Goal: Information Seeking & Learning: Check status

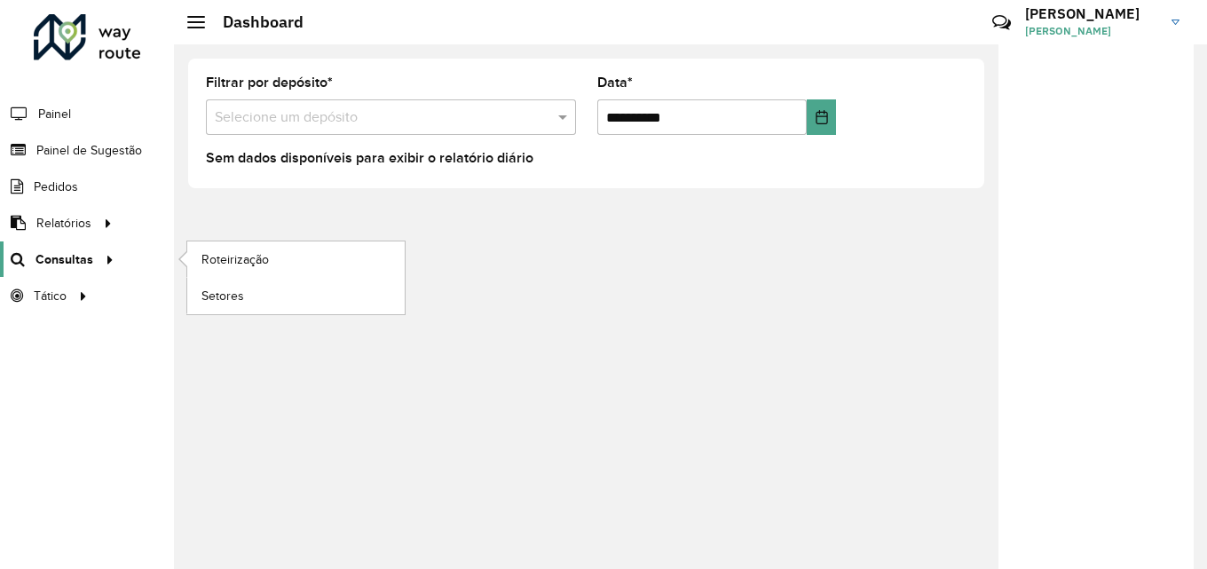
click at [74, 261] on span "Consultas" at bounding box center [64, 259] width 58 height 19
click at [223, 256] on span "Roteirização" at bounding box center [237, 259] width 72 height 19
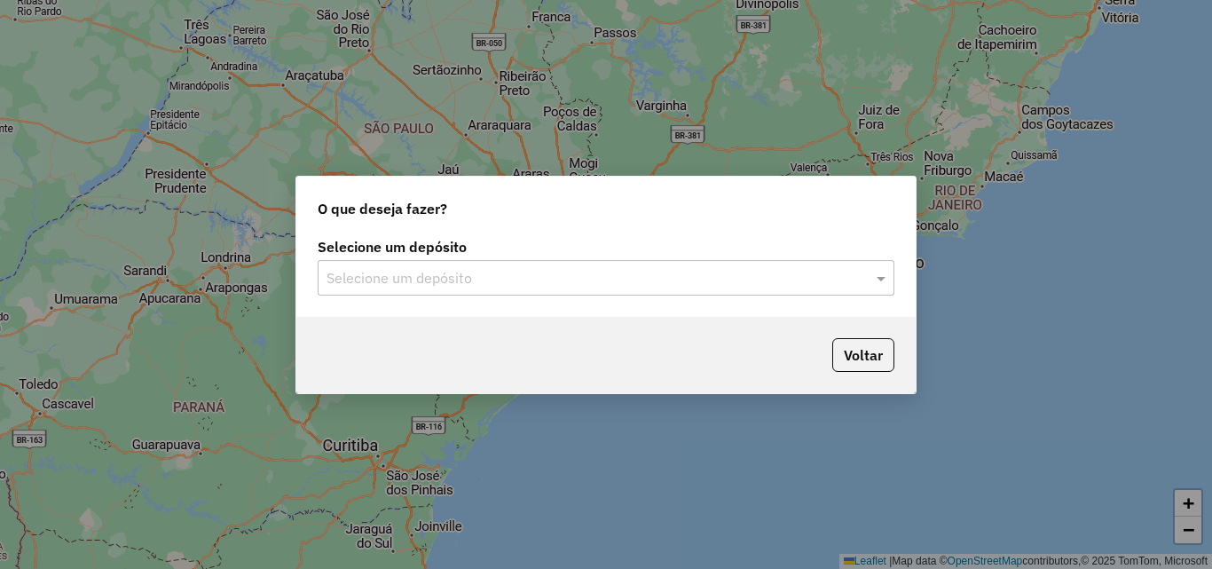
click at [538, 268] on input "text" at bounding box center [589, 278] width 524 height 21
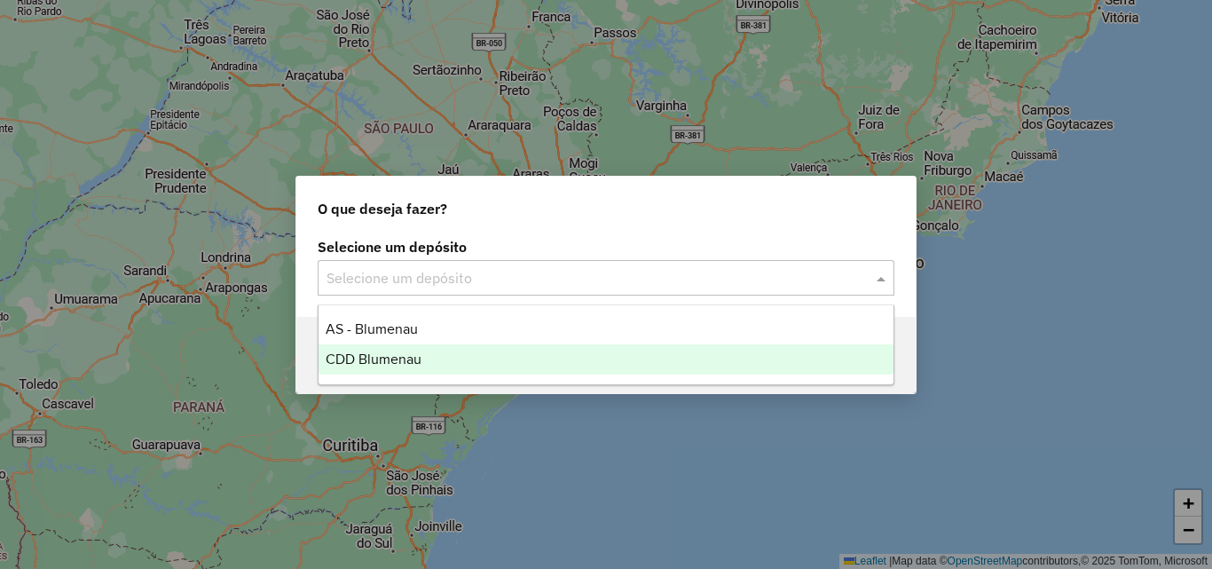
click at [470, 367] on div "CDD Blumenau" at bounding box center [606, 359] width 575 height 30
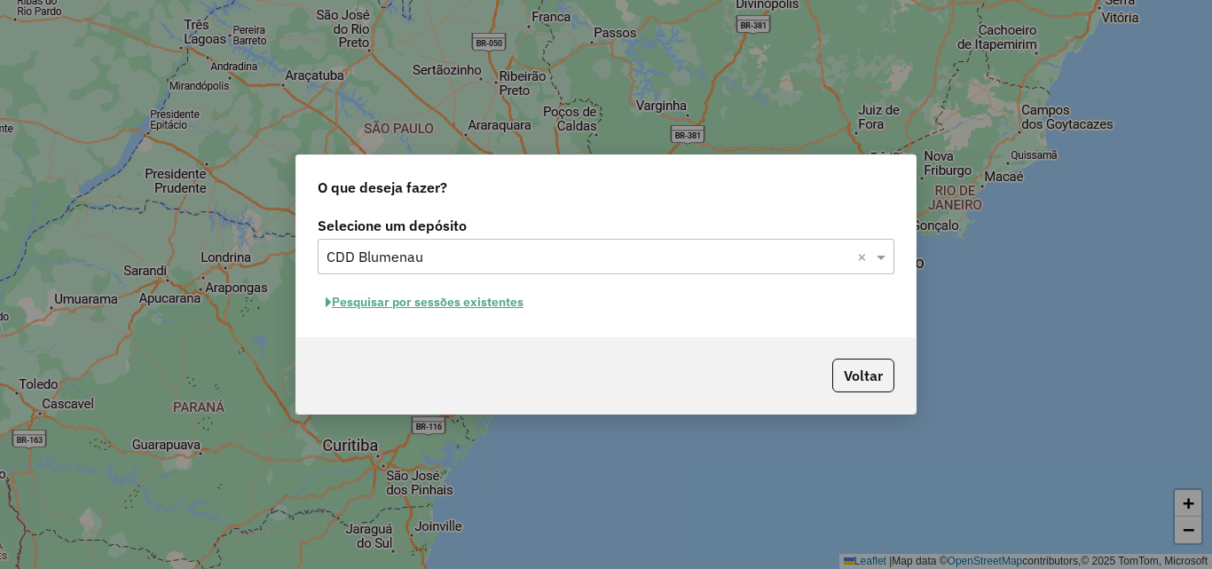
click at [453, 299] on button "Pesquisar por sessões existentes" at bounding box center [425, 302] width 214 height 28
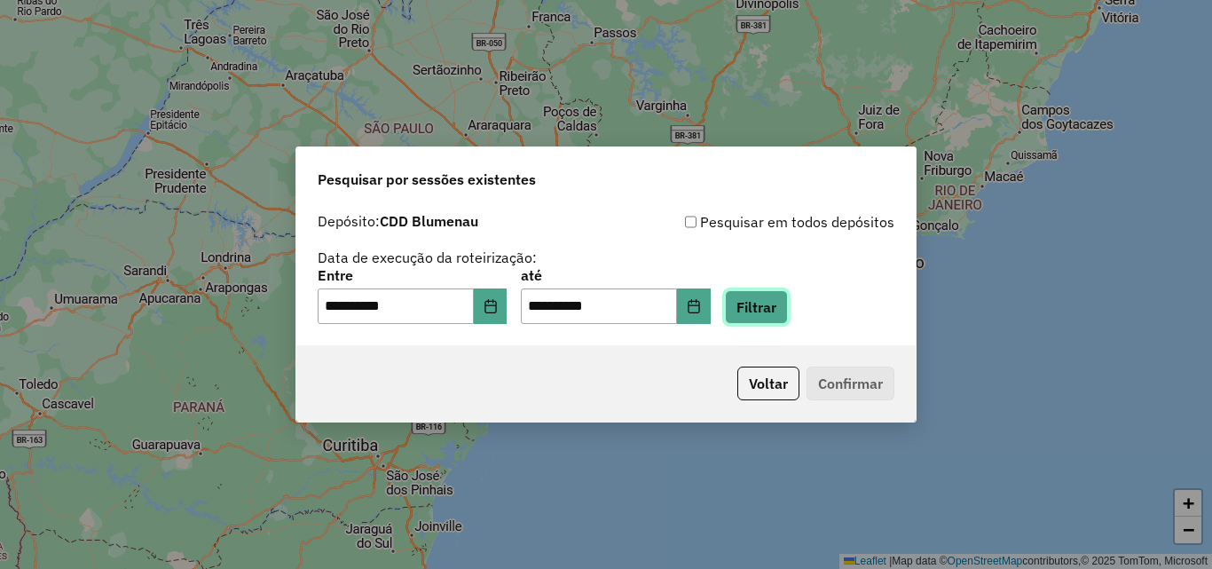
click at [776, 308] on button "Filtrar" at bounding box center [756, 307] width 63 height 34
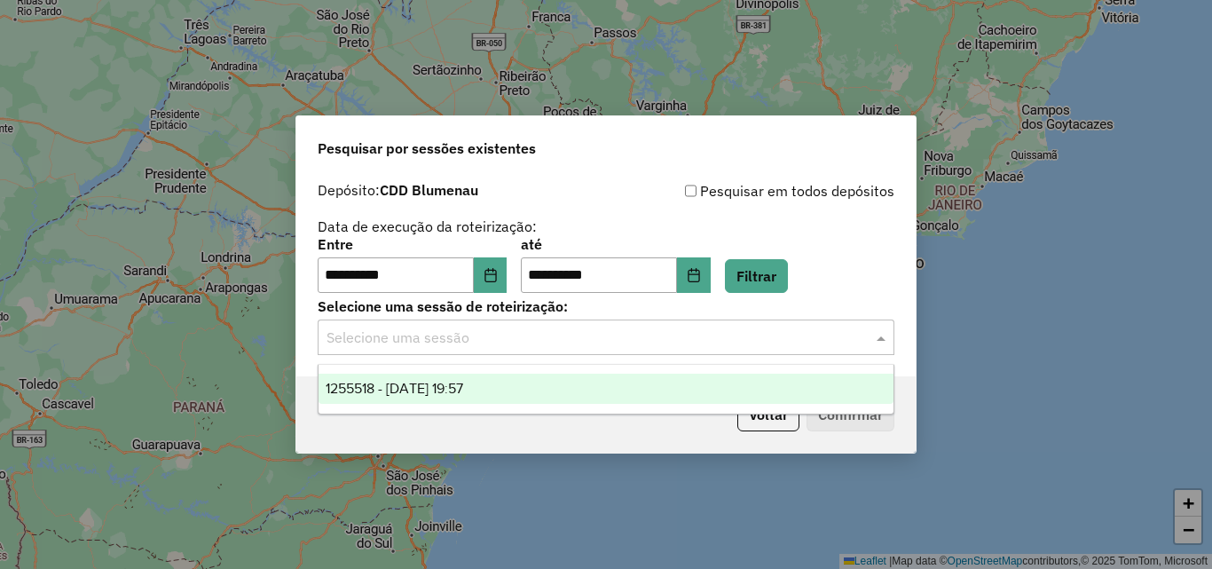
click at [493, 342] on input "text" at bounding box center [589, 337] width 524 height 21
click at [462, 389] on span "1255518 - 29/08/2025 19:57" at bounding box center [395, 388] width 138 height 15
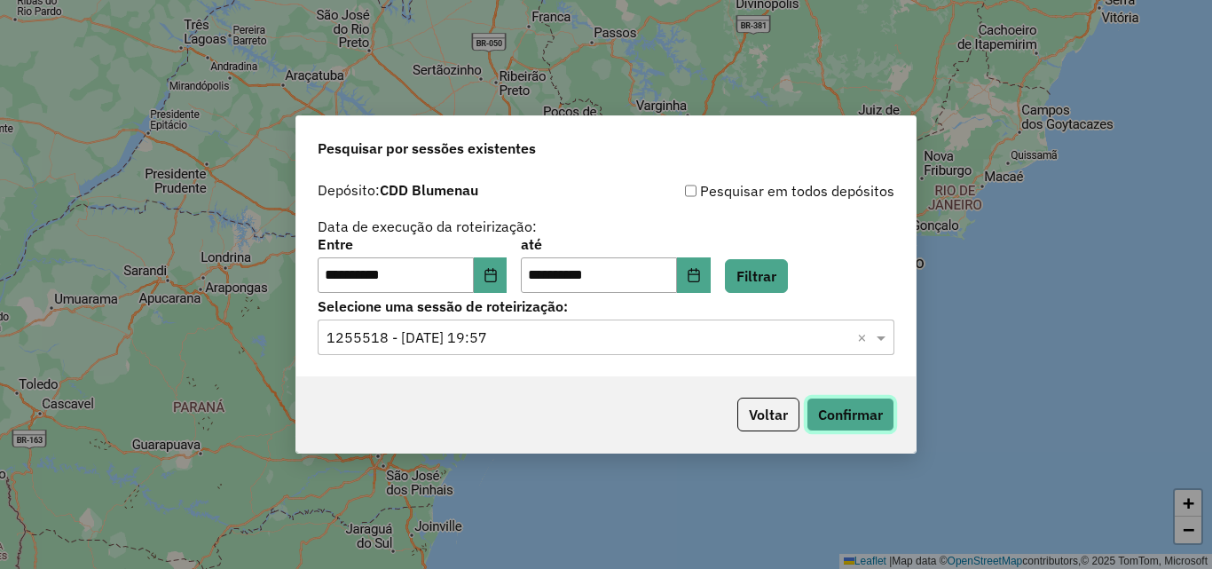
click at [846, 409] on button "Confirmar" at bounding box center [851, 415] width 88 height 34
click at [508, 277] on button "Choose Date" at bounding box center [491, 274] width 34 height 35
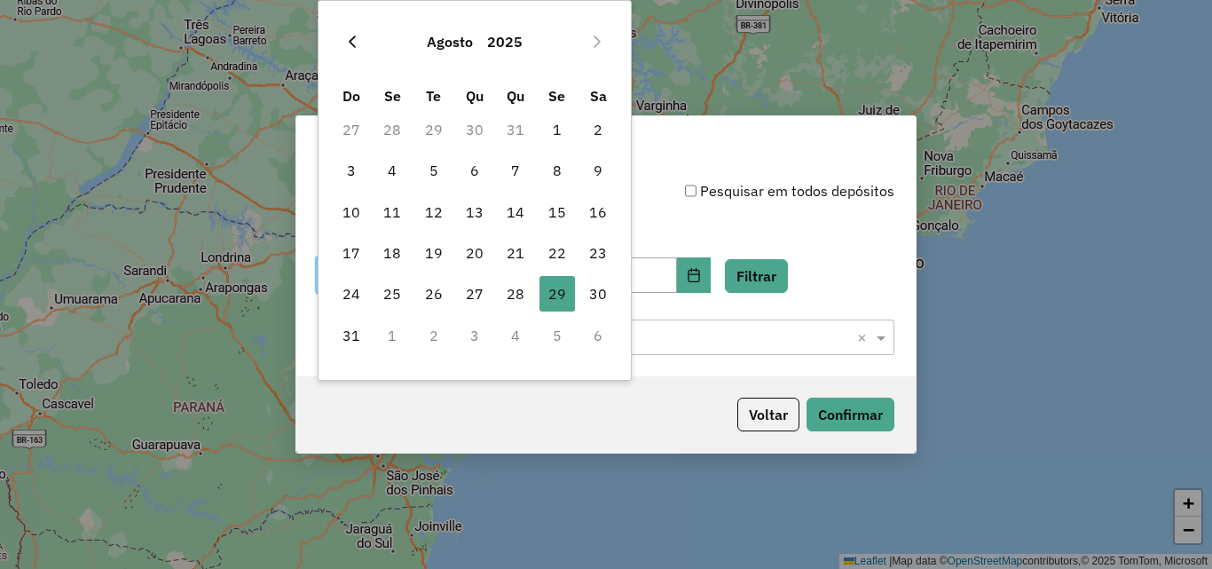
click at [356, 35] on icon "Previous Month" at bounding box center [352, 42] width 14 height 14
click at [551, 209] on span "18" at bounding box center [557, 211] width 35 height 35
type input "**********"
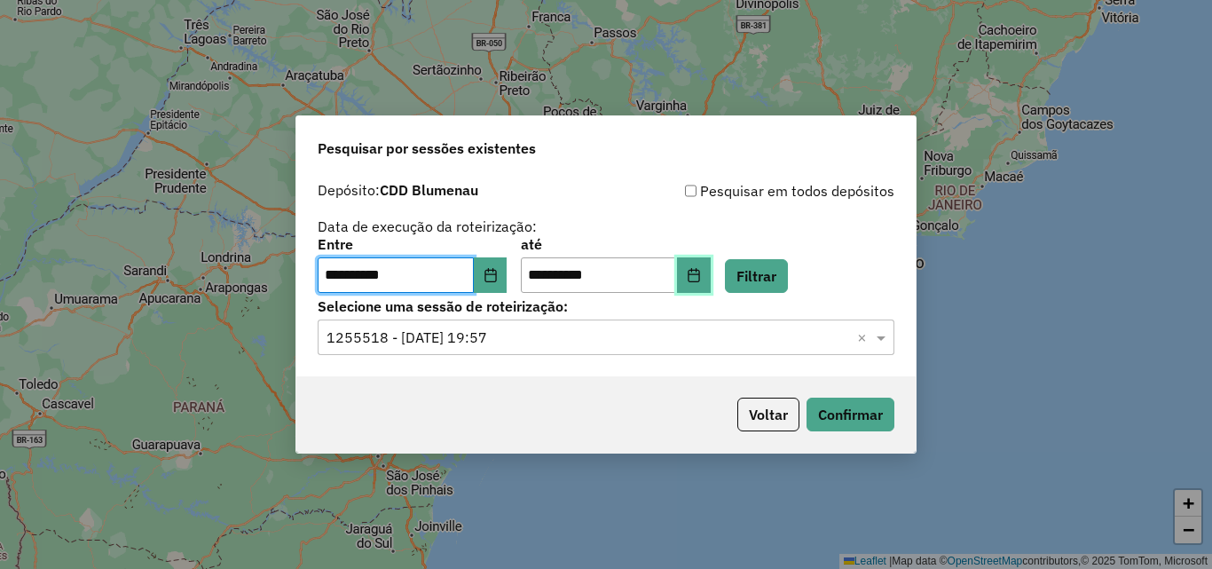
click at [711, 272] on button "Choose Date" at bounding box center [694, 274] width 34 height 35
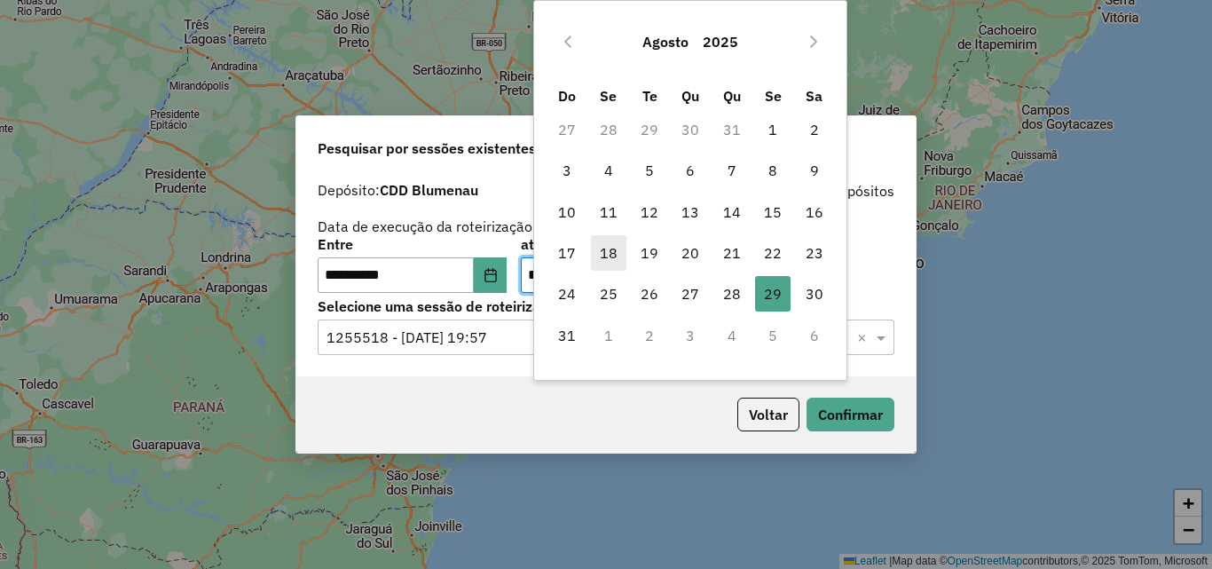
click at [617, 253] on span "18" at bounding box center [608, 252] width 35 height 35
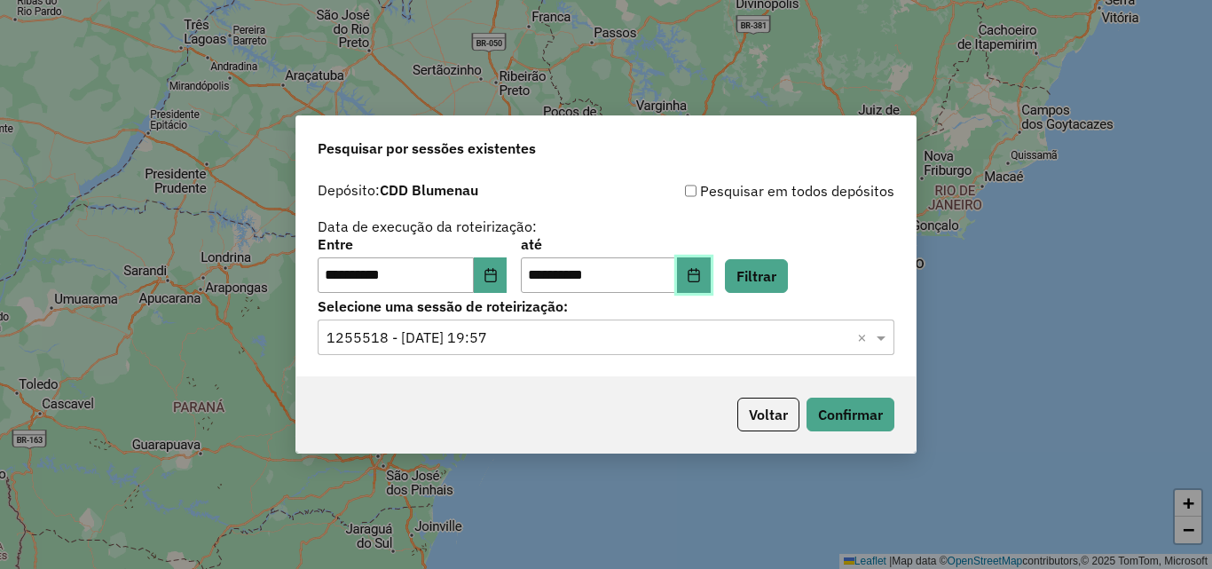
click at [699, 277] on icon "Choose Date" at bounding box center [694, 275] width 12 height 14
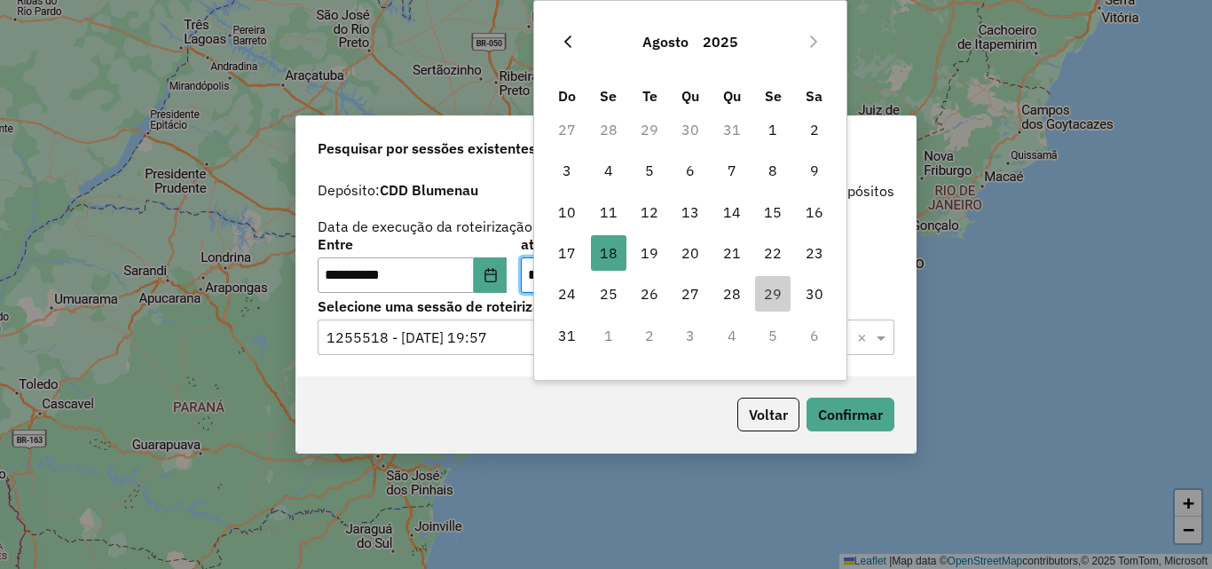
click at [572, 39] on icon "Previous Month" at bounding box center [568, 42] width 14 height 14
click at [776, 210] on span "18" at bounding box center [772, 211] width 35 height 35
type input "**********"
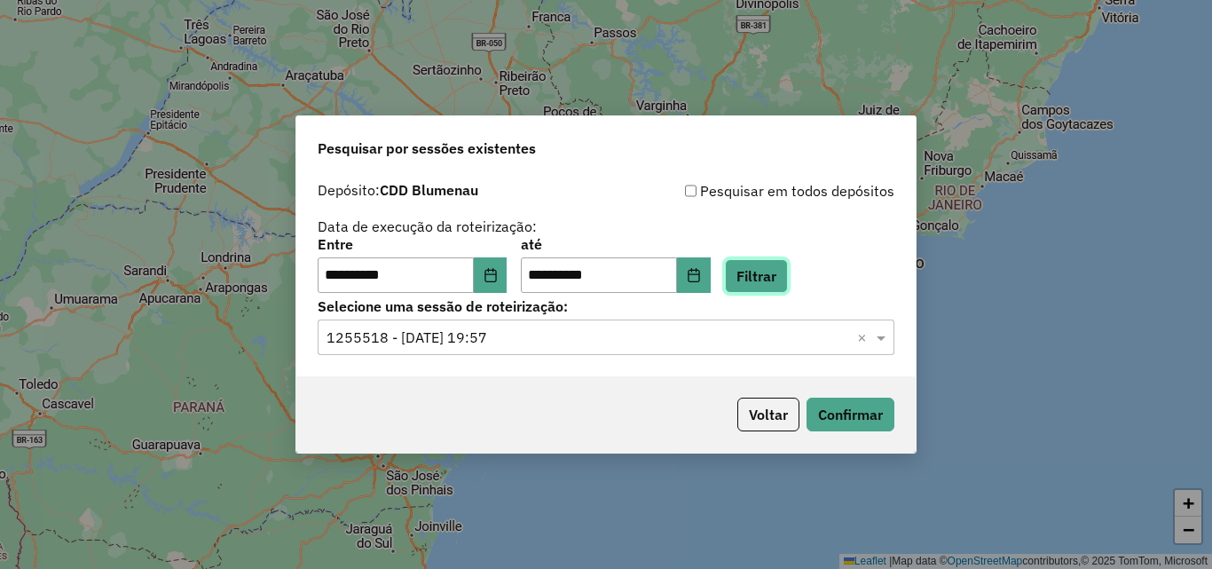
click at [788, 272] on button "Filtrar" at bounding box center [756, 276] width 63 height 34
click at [560, 341] on input "text" at bounding box center [589, 337] width 524 height 21
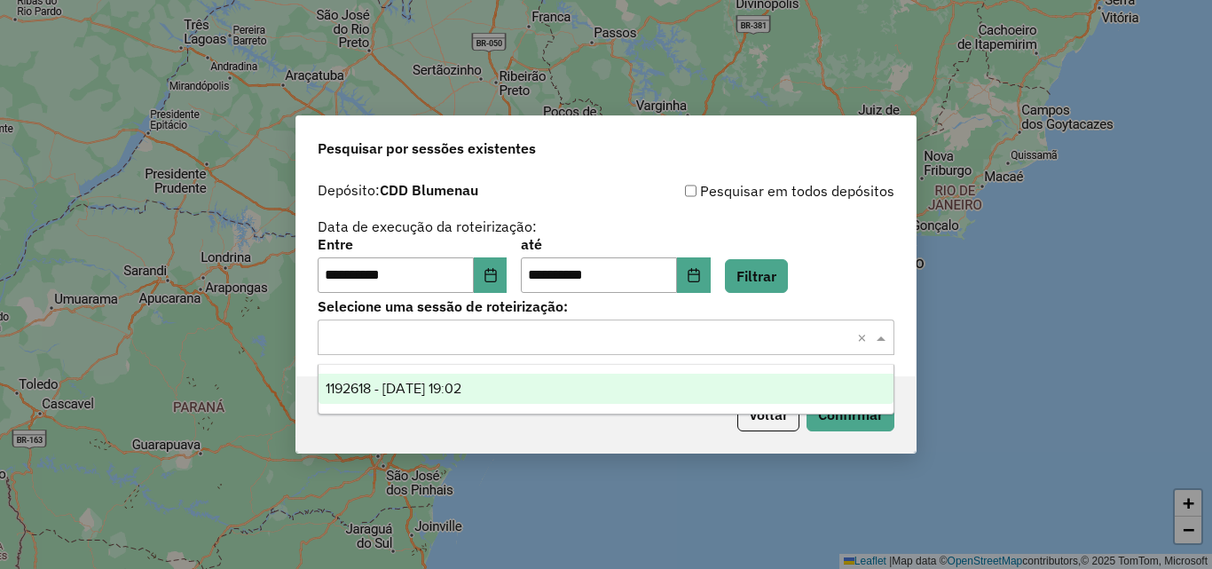
click at [461, 386] on span "1192618 - 18/07/2025 19:02" at bounding box center [394, 388] width 136 height 15
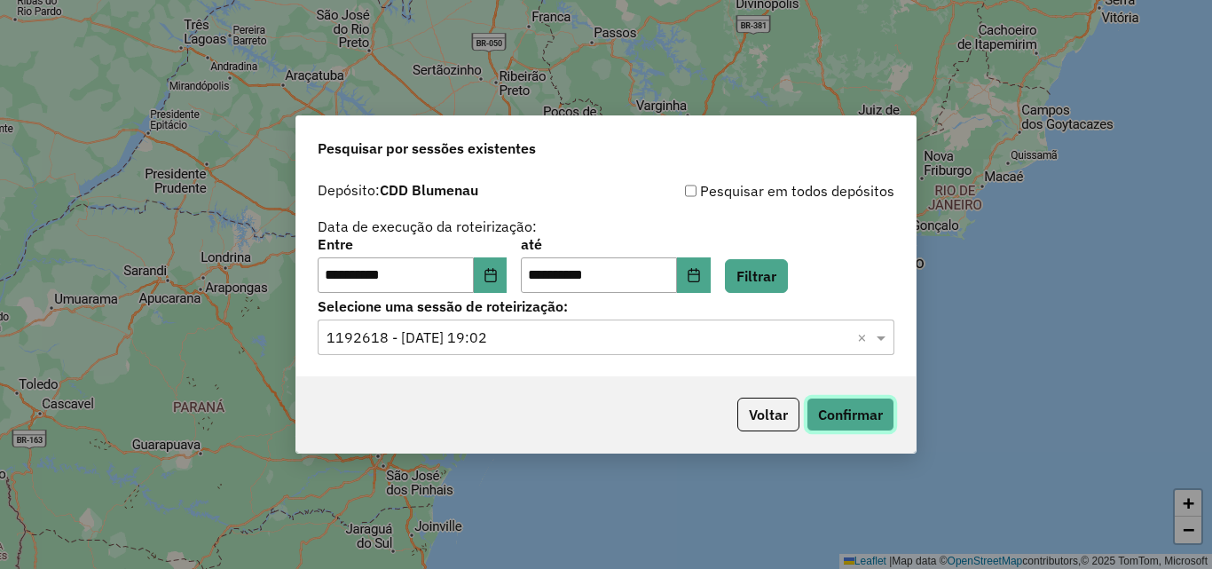
click at [838, 417] on button "Confirmar" at bounding box center [851, 415] width 88 height 34
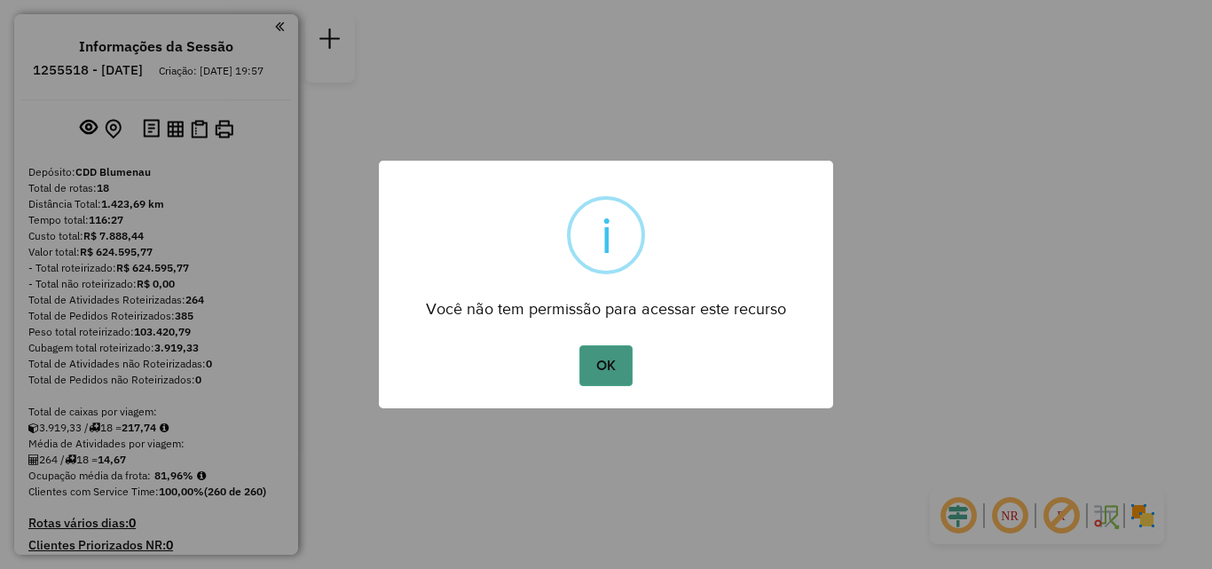
click at [601, 370] on button "OK" at bounding box center [606, 365] width 52 height 41
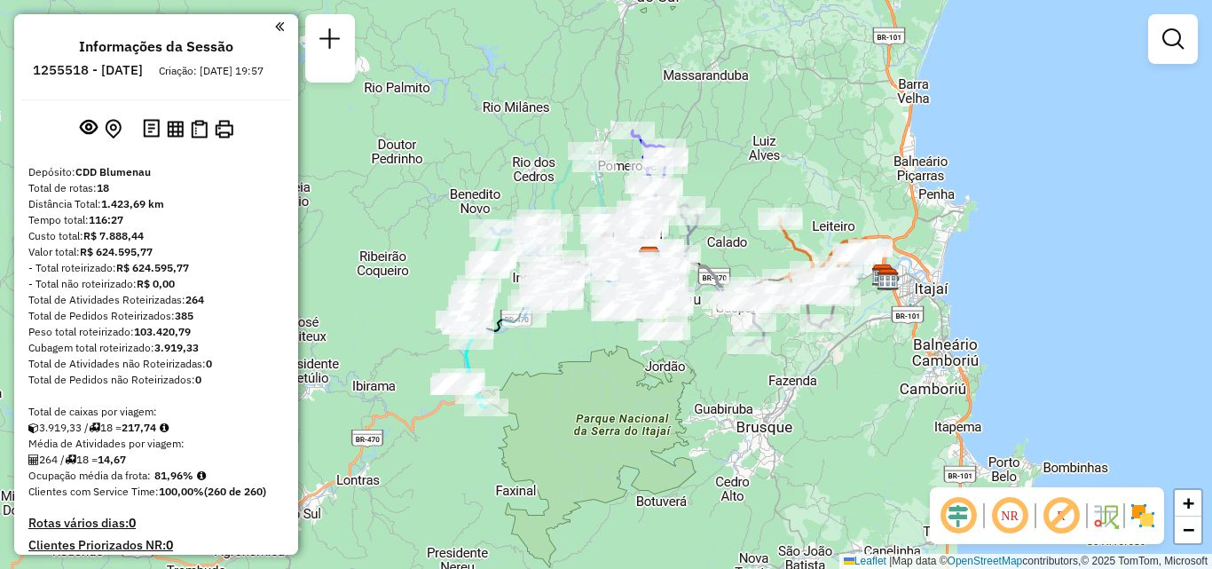
drag, startPoint x: 857, startPoint y: 391, endPoint x: 911, endPoint y: 348, distance: 68.7
click at [908, 355] on div "Janela de atendimento Grade de atendimento Capacidade Transportadoras Veículos …" at bounding box center [606, 284] width 1212 height 569
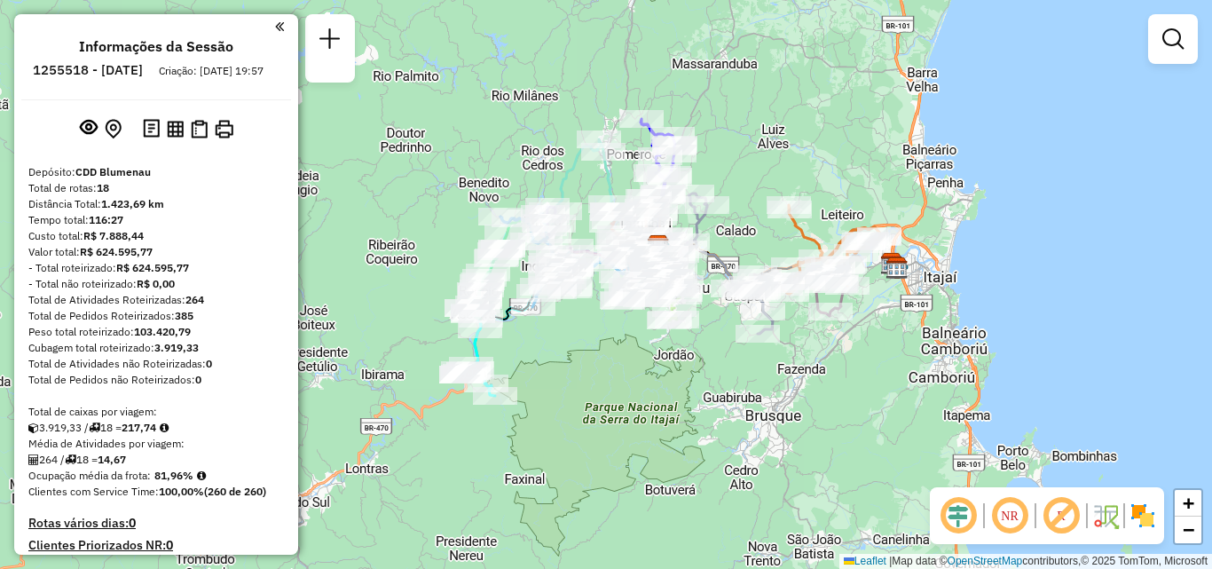
drag, startPoint x: 625, startPoint y: 391, endPoint x: 667, endPoint y: 327, distance: 76.8
click at [667, 328] on div "Janela de atendimento Grade de atendimento Capacidade Transportadoras Veículos …" at bounding box center [606, 284] width 1212 height 569
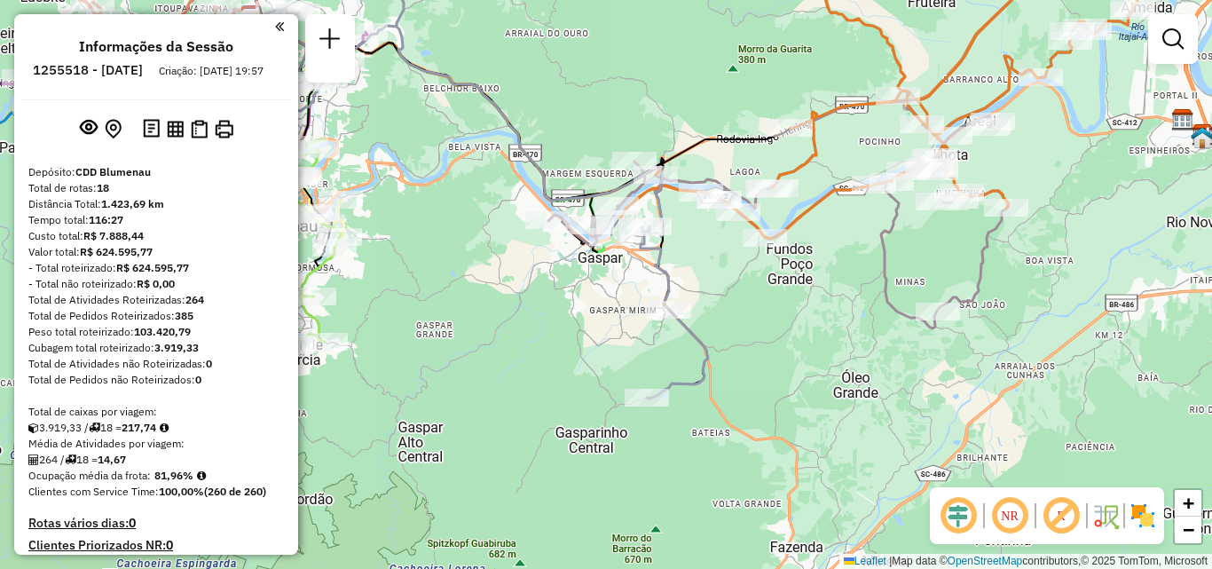
click at [828, 237] on div "Rota 7 - Placa EWP3H08 92826712 - CARLOS ROGERIO SCHMI Janela de atendimento Gr…" at bounding box center [606, 284] width 1212 height 569
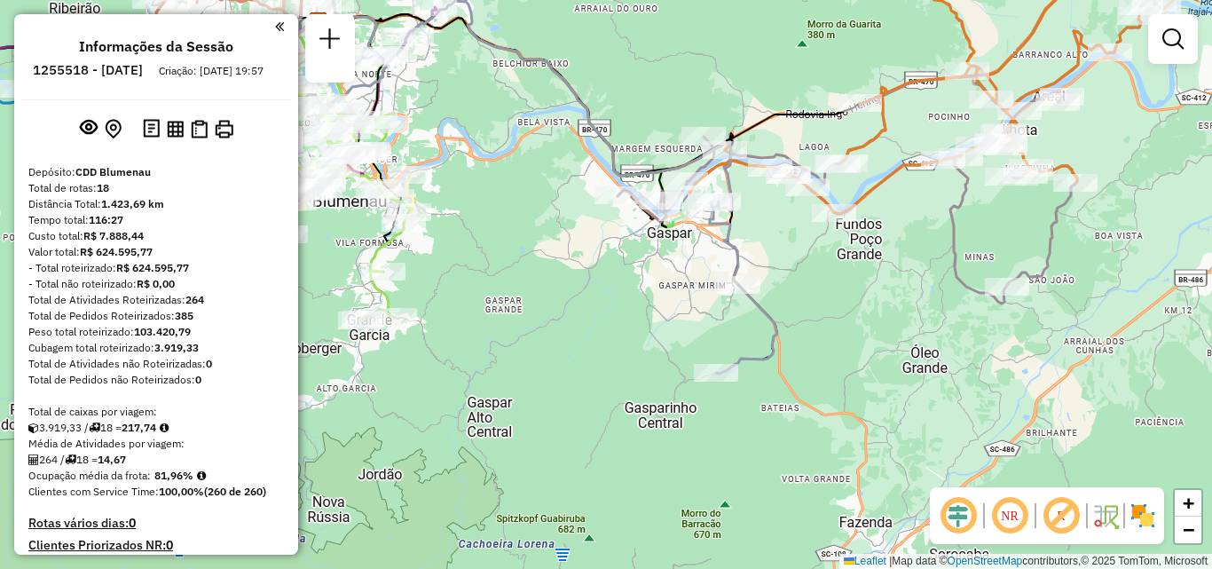
drag, startPoint x: 507, startPoint y: 298, endPoint x: 609, endPoint y: 319, distance: 104.3
click at [609, 319] on div "Janela de atendimento Grade de atendimento Capacidade Transportadoras Veículos …" at bounding box center [606, 284] width 1212 height 569
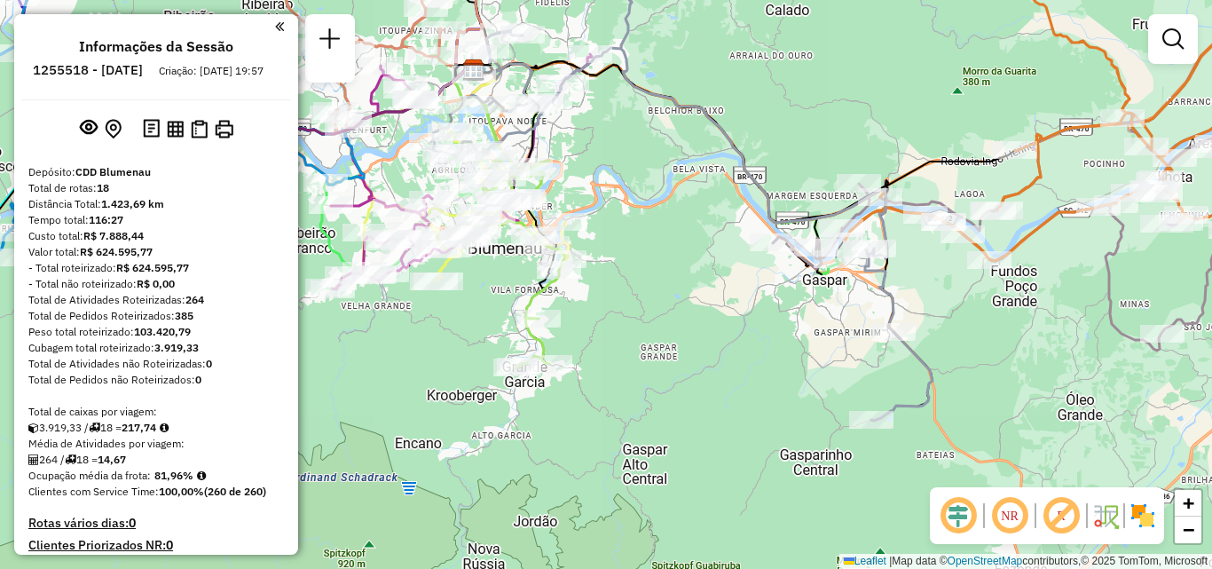
drag, startPoint x: 758, startPoint y: 292, endPoint x: 856, endPoint y: 312, distance: 100.4
click at [856, 312] on div "Janela de atendimento Grade de atendimento Capacidade Transportadoras Veículos …" at bounding box center [606, 284] width 1212 height 569
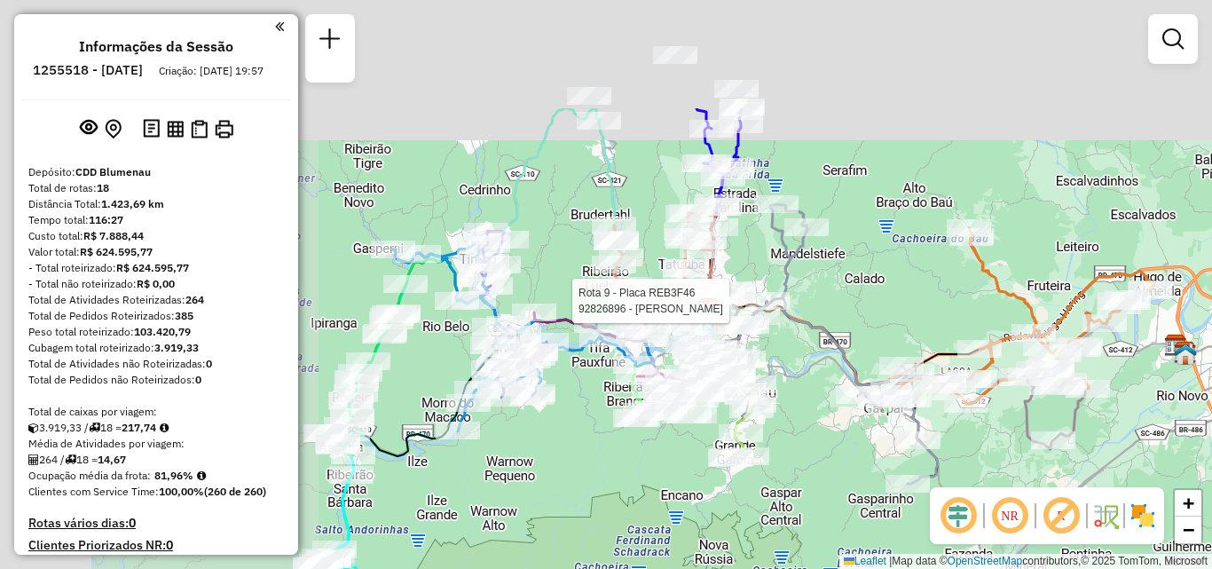
drag, startPoint x: 689, startPoint y: 146, endPoint x: 784, endPoint y: 334, distance: 210.8
click at [784, 310] on div at bounding box center [767, 301] width 44 height 18
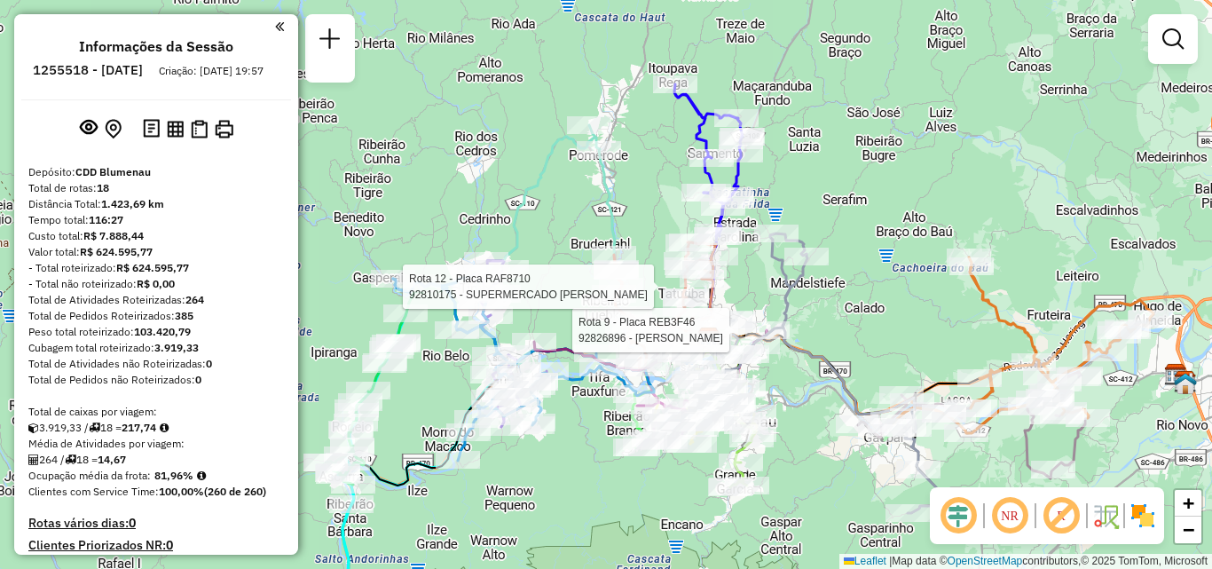
select select "**********"
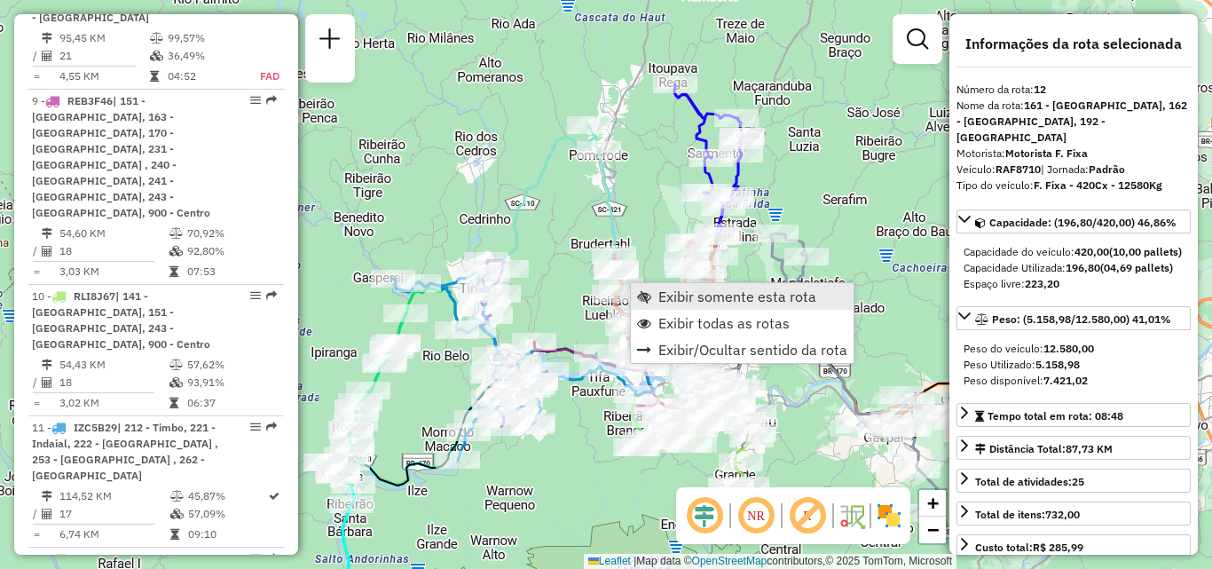
scroll to position [1959, 0]
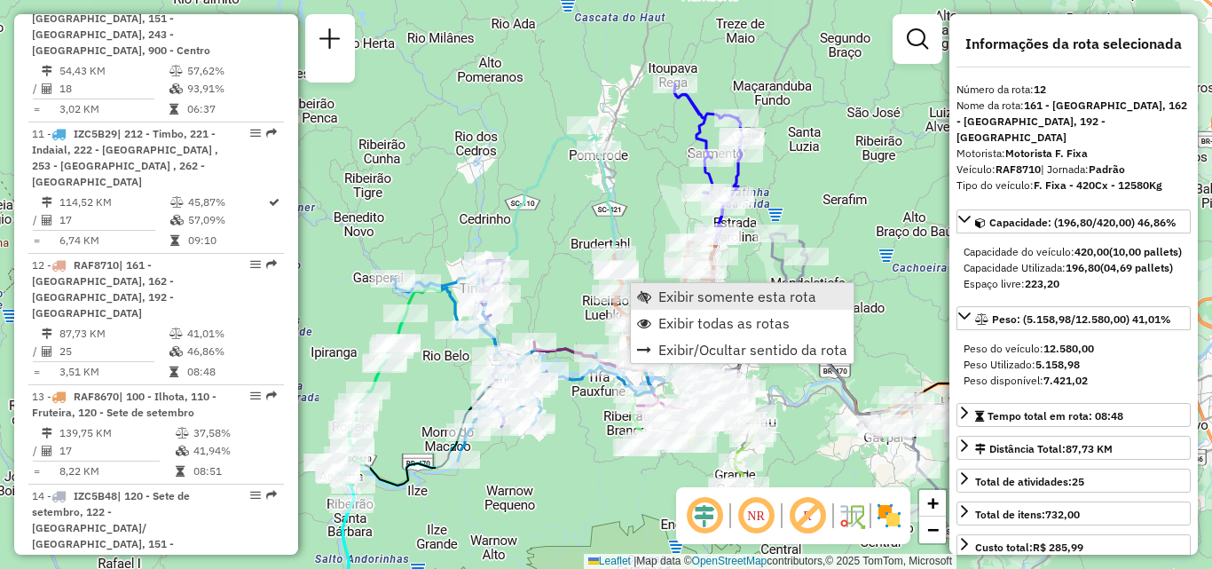
click at [670, 289] on span "Exibir somente esta rota" at bounding box center [738, 296] width 158 height 14
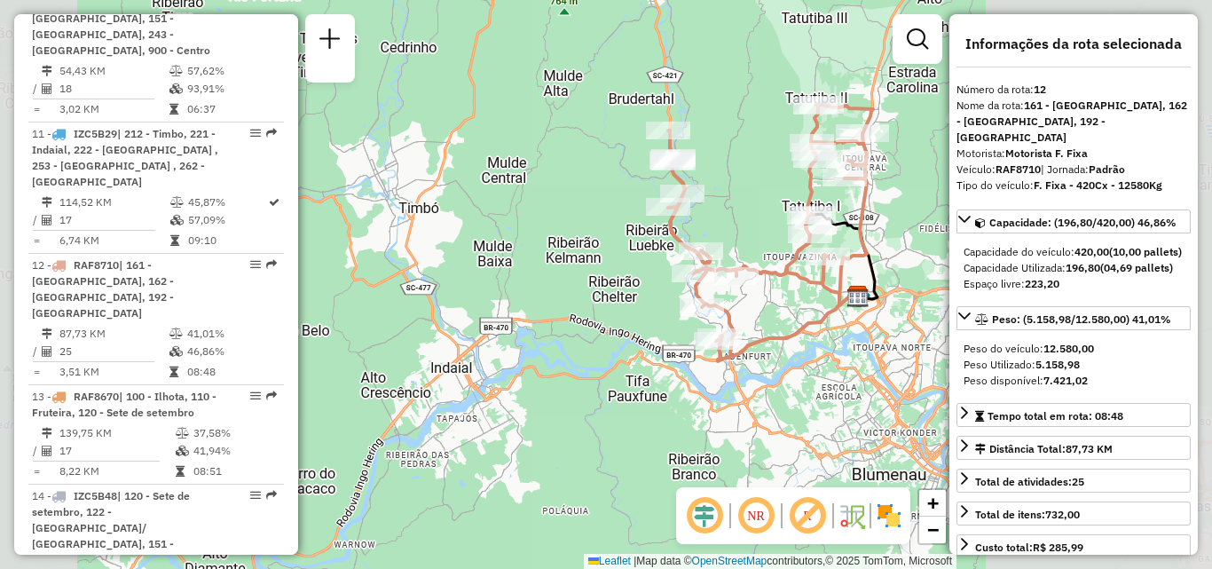
click at [574, 362] on div "Janela de atendimento Grade de atendimento Capacidade Transportadoras Veículos …" at bounding box center [606, 284] width 1212 height 569
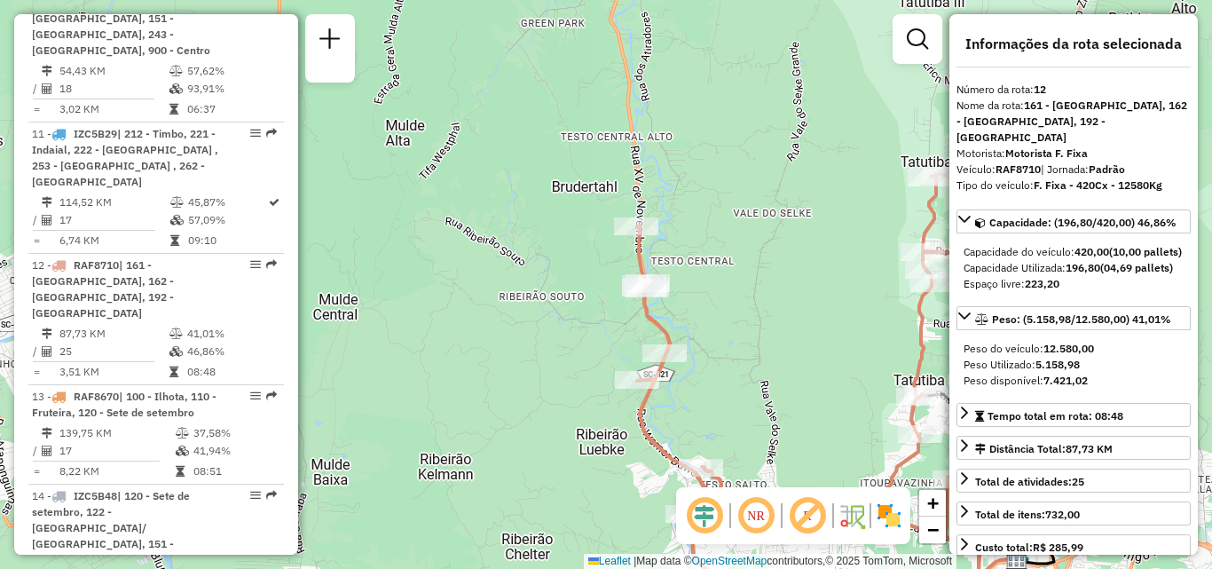
click at [454, 319] on div "Rota 12 - Placa RAF8710 92811557 - JEAN CARDOSO PADARIA LTDA Janela de atendime…" at bounding box center [606, 284] width 1212 height 569
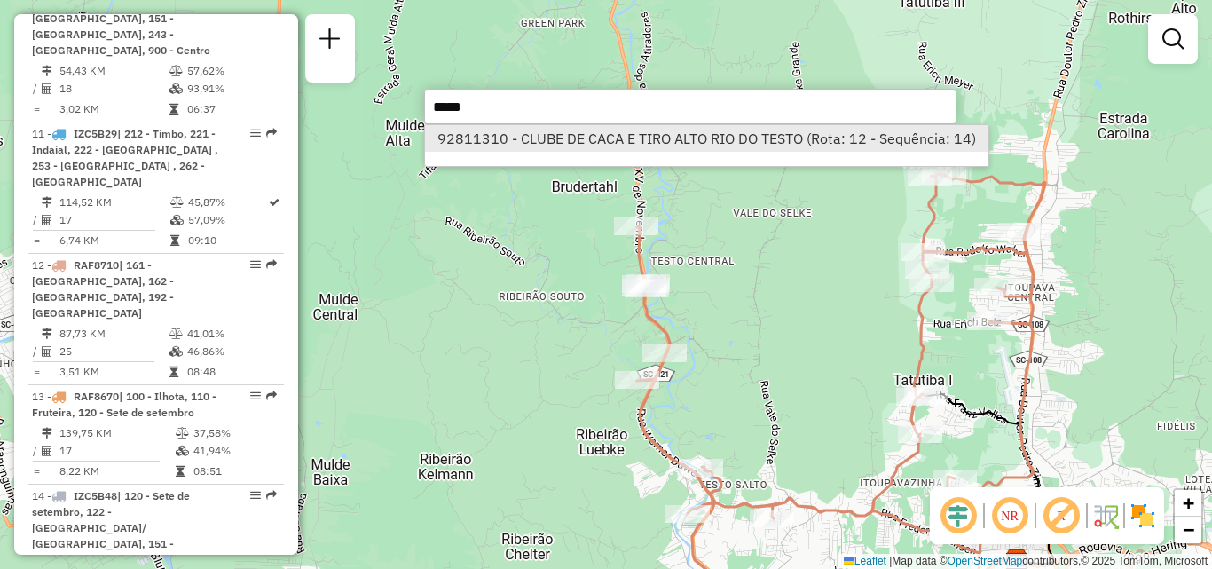
type input "*****"
click at [601, 151] on li "92811310 - CLUBE DE CACA E TIRO ALTO RIO DO TESTO (Rota: 12 - Sequência: 14)" at bounding box center [706, 138] width 563 height 27
select select "**********"
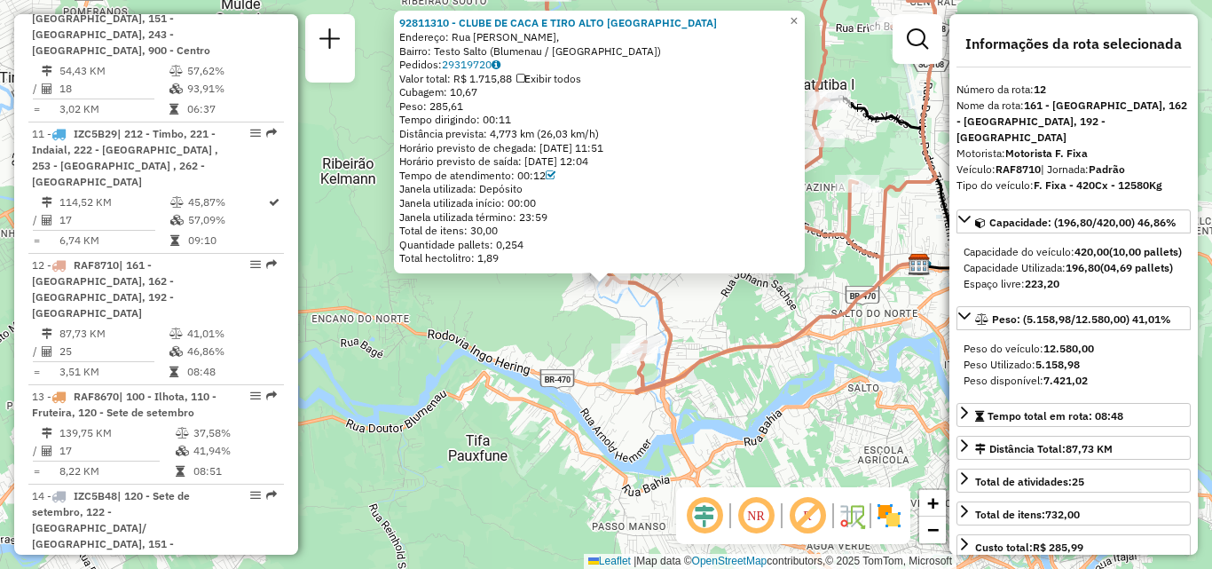
click at [752, 331] on div "92811310 - CLUBE DE CACA E TIRO ALTO RIO DO TESTO Endereço: Rua Paula Buettgen,…" at bounding box center [606, 284] width 1212 height 569
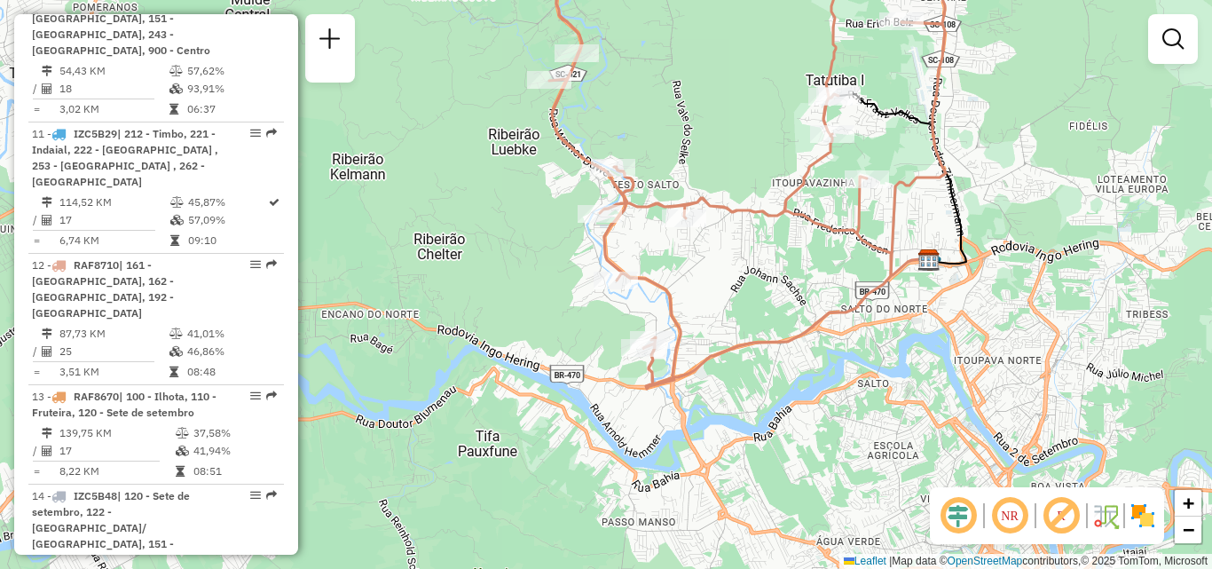
drag, startPoint x: 737, startPoint y: 335, endPoint x: 790, endPoint y: 319, distance: 55.3
click at [790, 319] on div "Janela de atendimento Grade de atendimento Capacidade Transportadoras Veículos …" at bounding box center [606, 284] width 1212 height 569
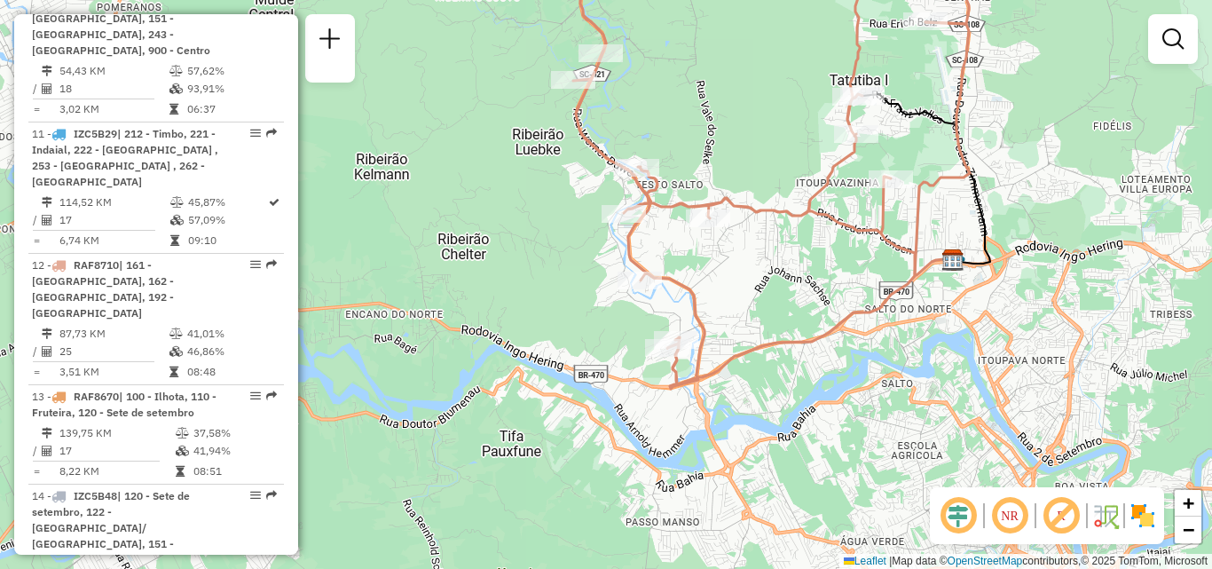
drag, startPoint x: 802, startPoint y: 304, endPoint x: 734, endPoint y: 323, distance: 70.8
click at [746, 323] on div "Janela de atendimento Grade de atendimento Capacidade Transportadoras Veículos …" at bounding box center [606, 284] width 1212 height 569
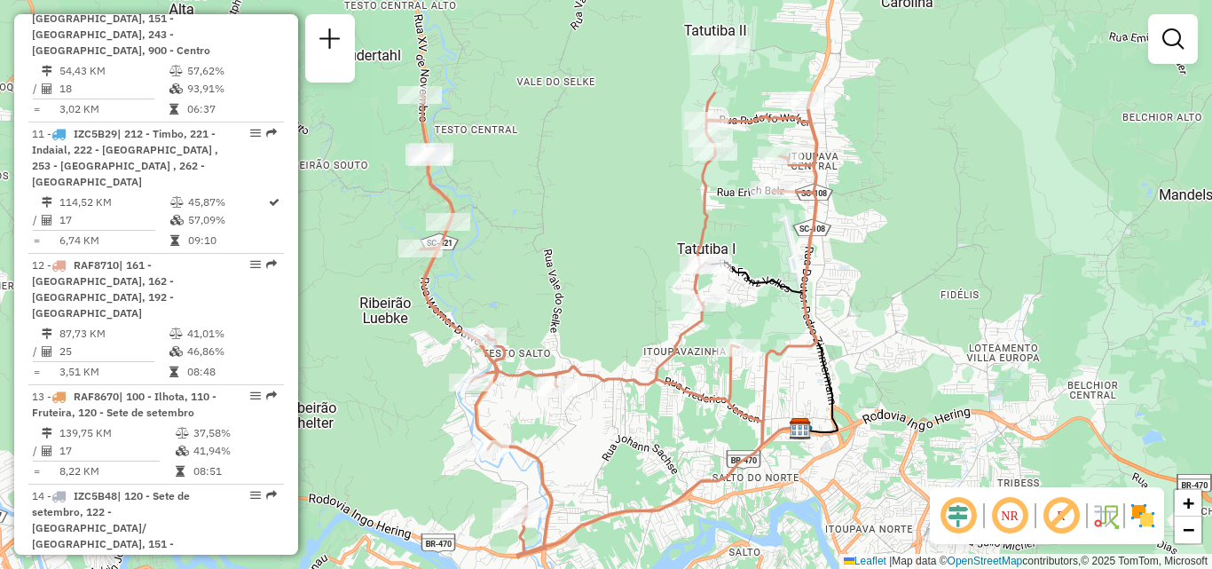
drag, startPoint x: 471, startPoint y: 261, endPoint x: 382, endPoint y: 427, distance: 188.6
click at [382, 427] on div "Janela de atendimento Grade de atendimento Capacidade Transportadoras Veículos …" at bounding box center [606, 284] width 1212 height 569
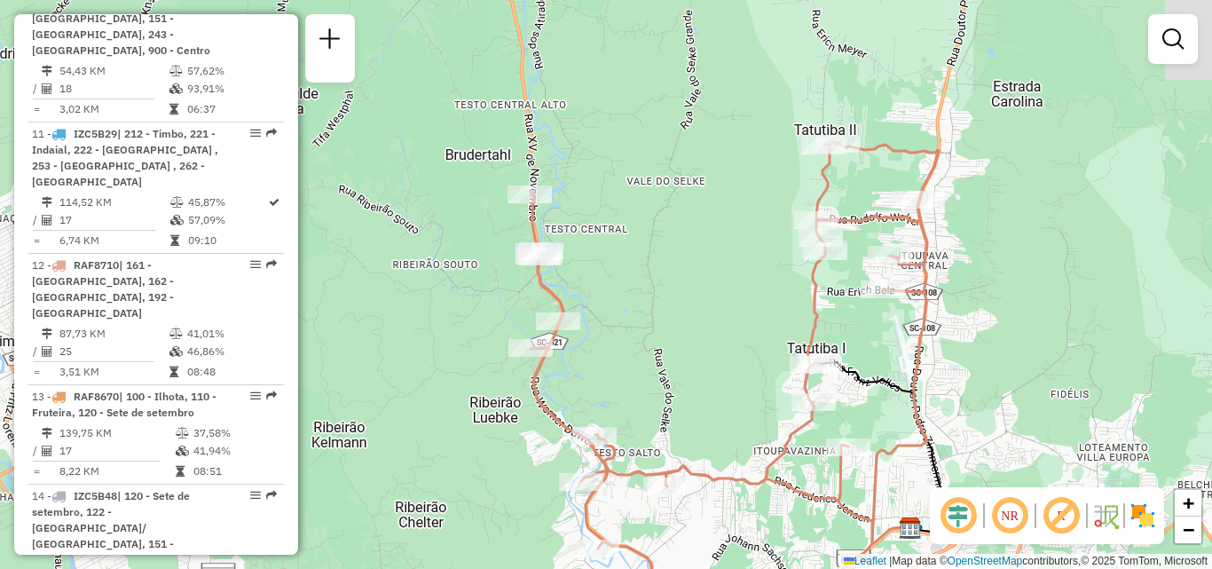
drag, startPoint x: 588, startPoint y: 243, endPoint x: 692, endPoint y: 326, distance: 133.3
click at [692, 326] on div "Janela de atendimento Grade de atendimento Capacidade Transportadoras Veículos …" at bounding box center [606, 284] width 1212 height 569
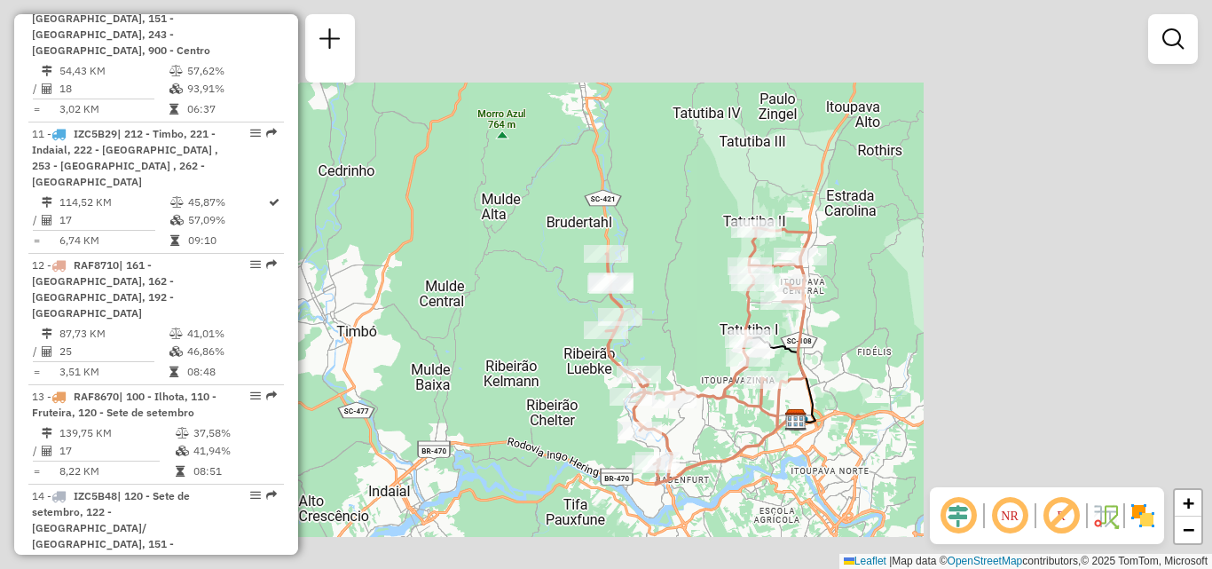
drag, startPoint x: 651, startPoint y: 281, endPoint x: 614, endPoint y: 258, distance: 43.8
click at [614, 258] on div "Janela de atendimento Grade de atendimento Capacidade Transportadoras Veículos …" at bounding box center [606, 284] width 1212 height 569
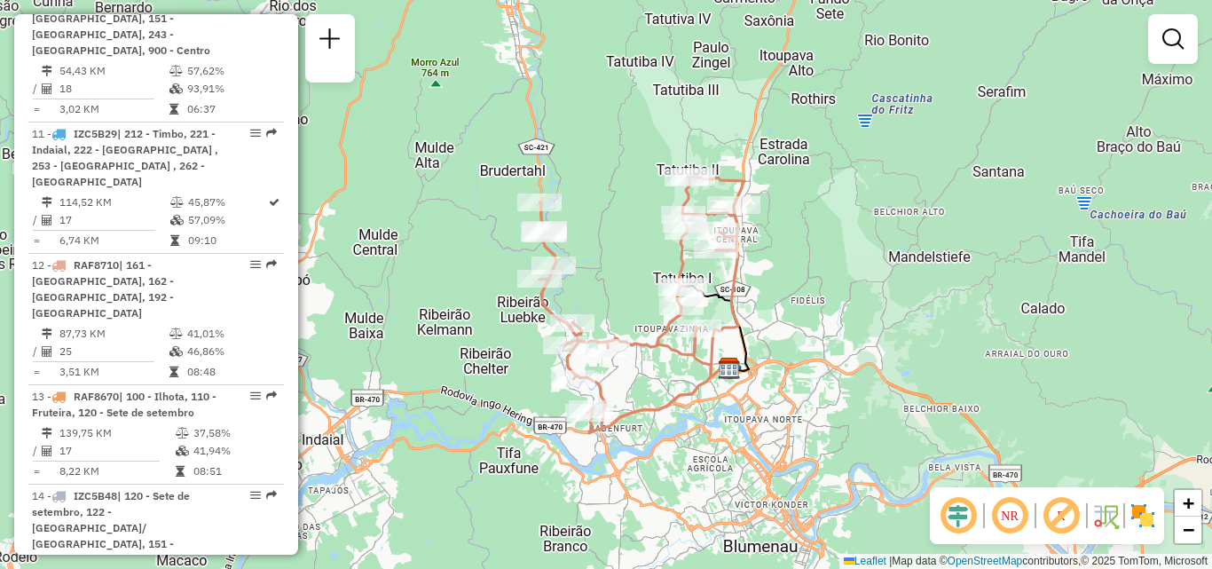
click at [606, 253] on div "Janela de atendimento Grade de atendimento Capacidade Transportadoras Veículos …" at bounding box center [606, 284] width 1212 height 569
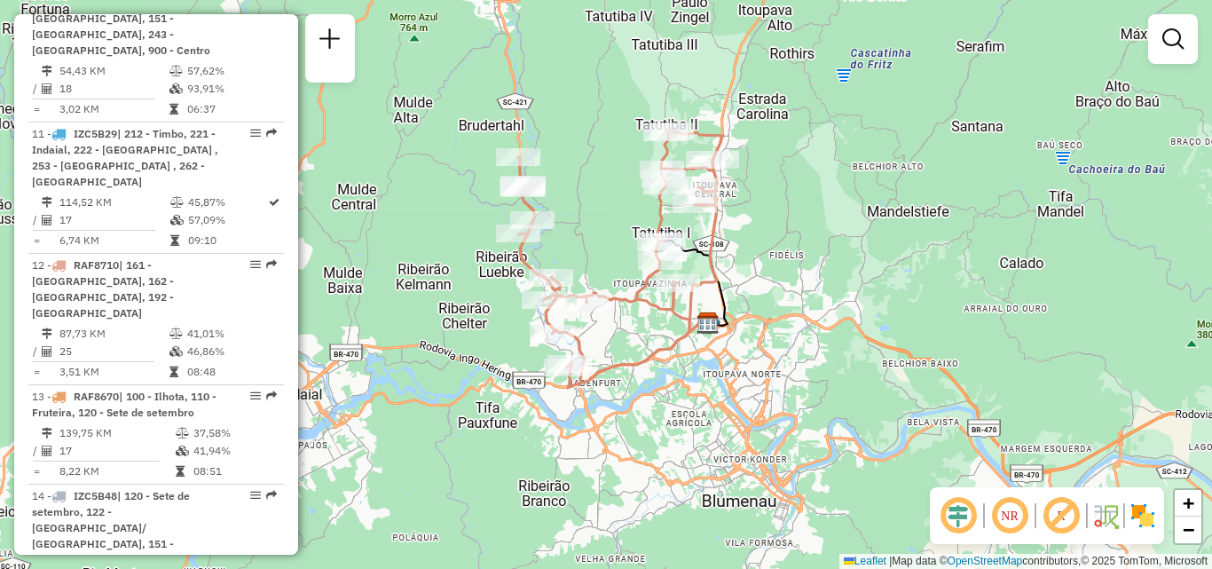
drag, startPoint x: 987, startPoint y: 338, endPoint x: 959, endPoint y: 258, distance: 84.5
click at [960, 272] on div "Janela de atendimento Grade de atendimento Capacidade Transportadoras Veículos …" at bounding box center [606, 284] width 1212 height 569
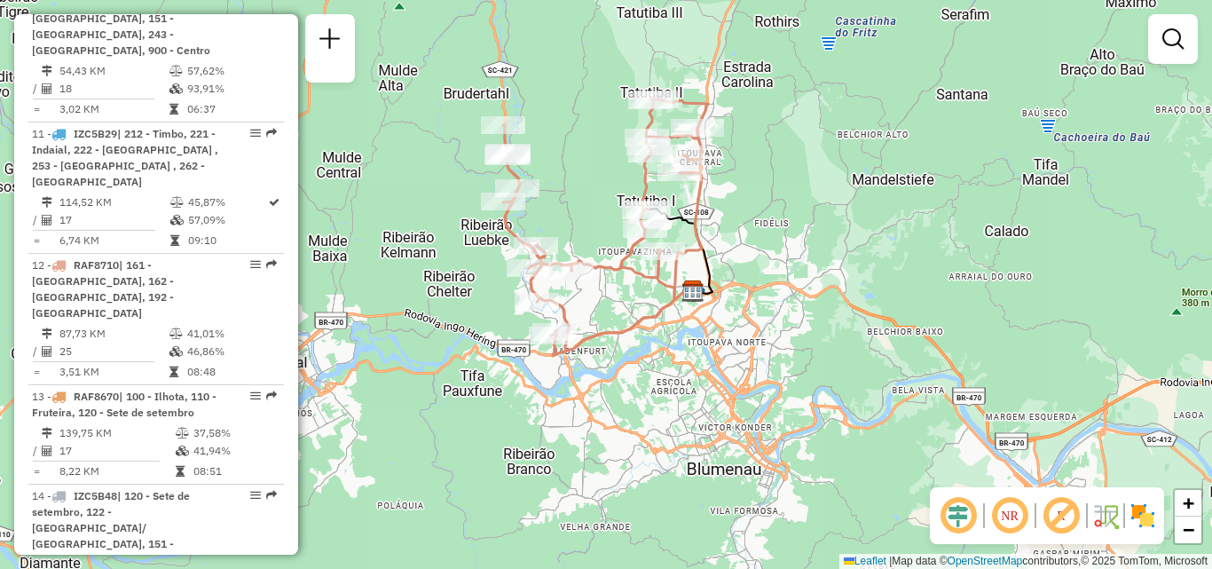
click at [713, 285] on icon at bounding box center [681, 251] width 64 height 85
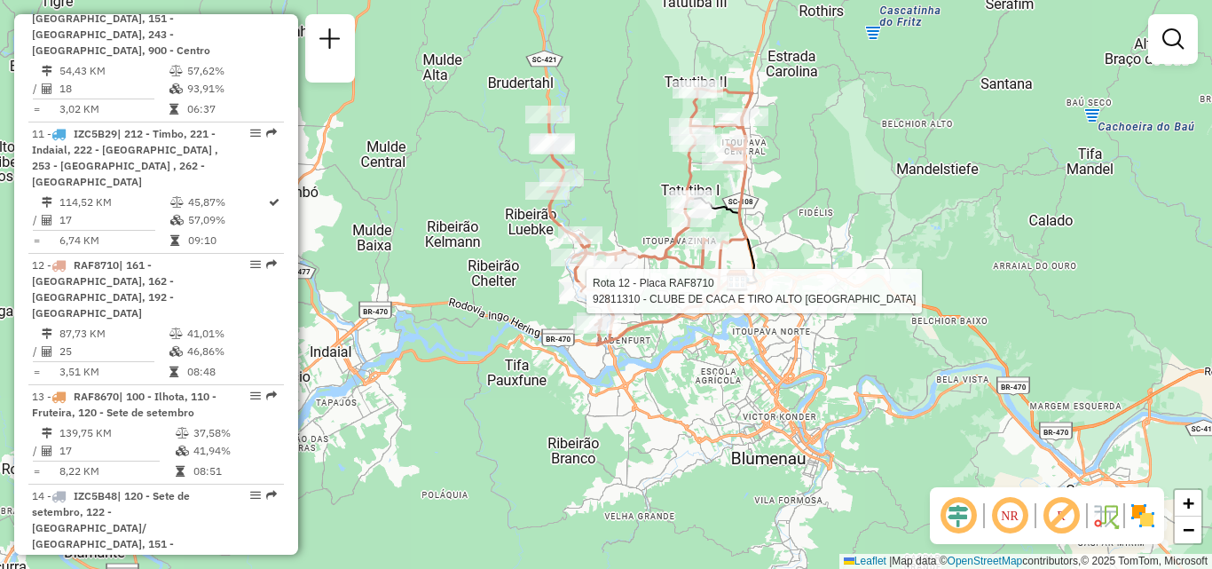
select select "**********"
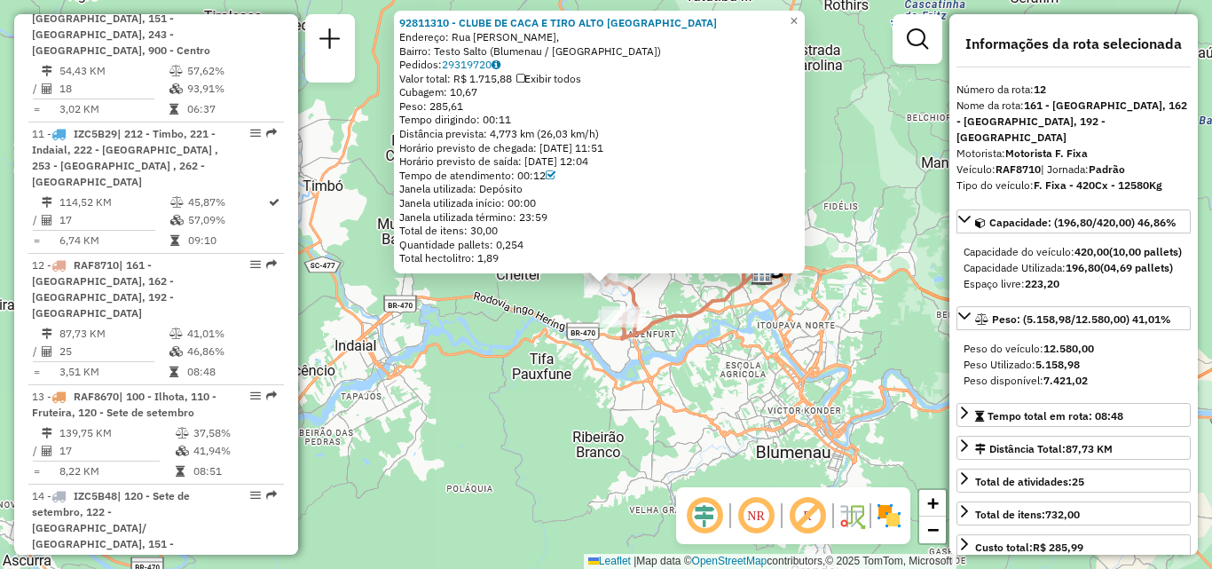
click at [543, 318] on div "Rota 12 - Placa RAF8710 92811310 - CLUBE DE CACA E TIRO ALTO RIO DO TESTO 92811…" at bounding box center [606, 284] width 1212 height 569
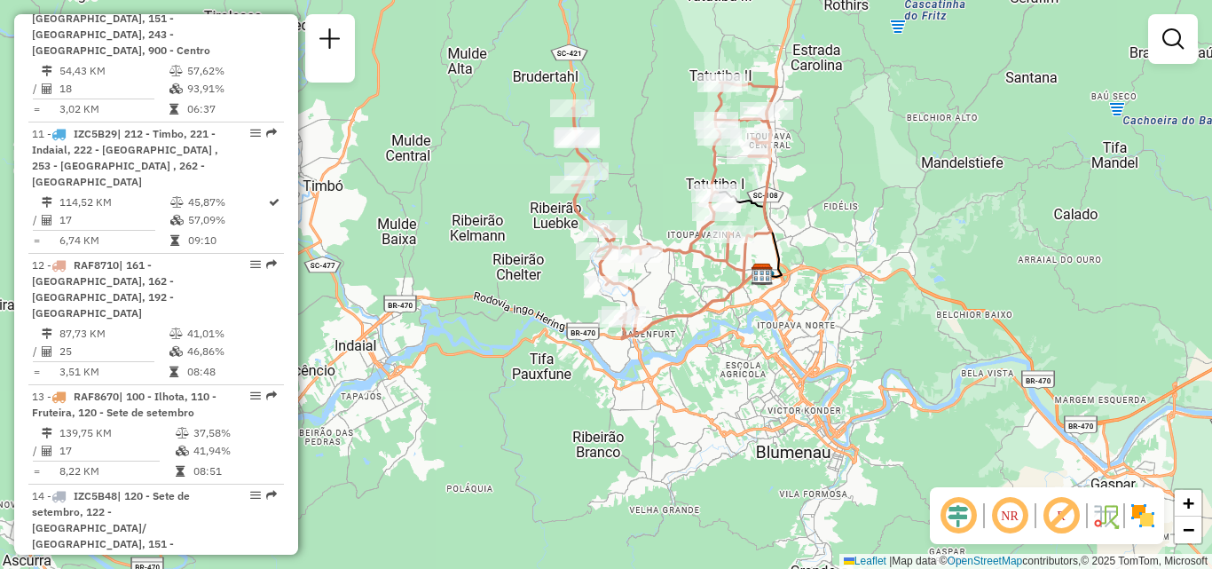
drag, startPoint x: 466, startPoint y: 296, endPoint x: 513, endPoint y: 435, distance: 146.2
click at [513, 435] on div "Janela de atendimento Grade de atendimento Capacidade Transportadoras Veículos …" at bounding box center [606, 284] width 1212 height 569
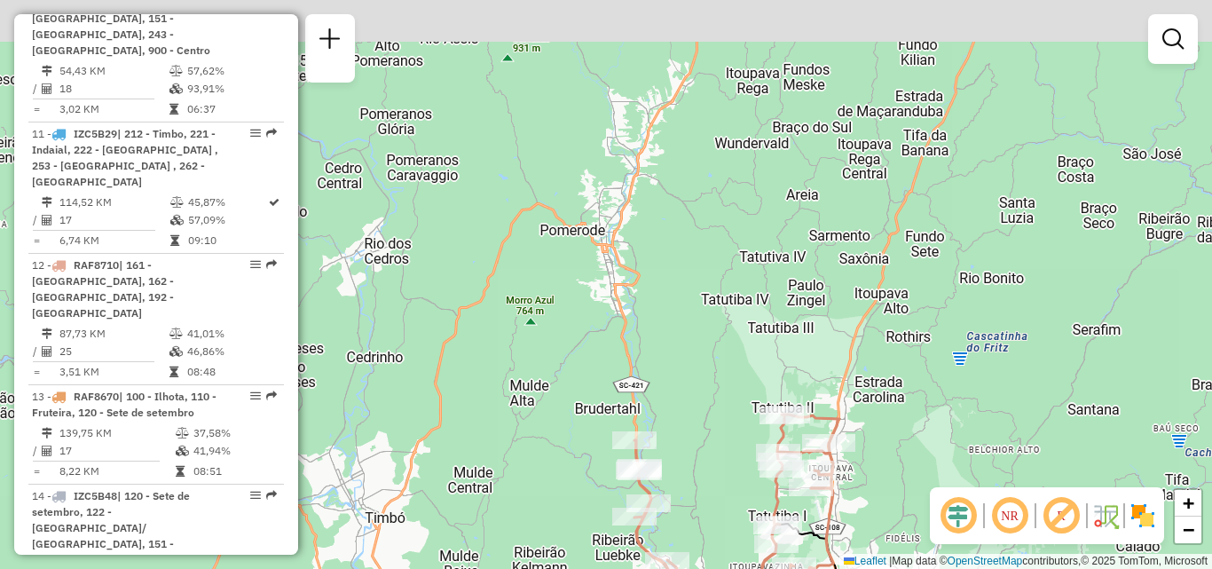
drag, startPoint x: 560, startPoint y: 101, endPoint x: 567, endPoint y: 330, distance: 229.1
click at [567, 330] on div "Janela de atendimento Grade de atendimento Capacidade Transportadoras Veículos …" at bounding box center [606, 284] width 1212 height 569
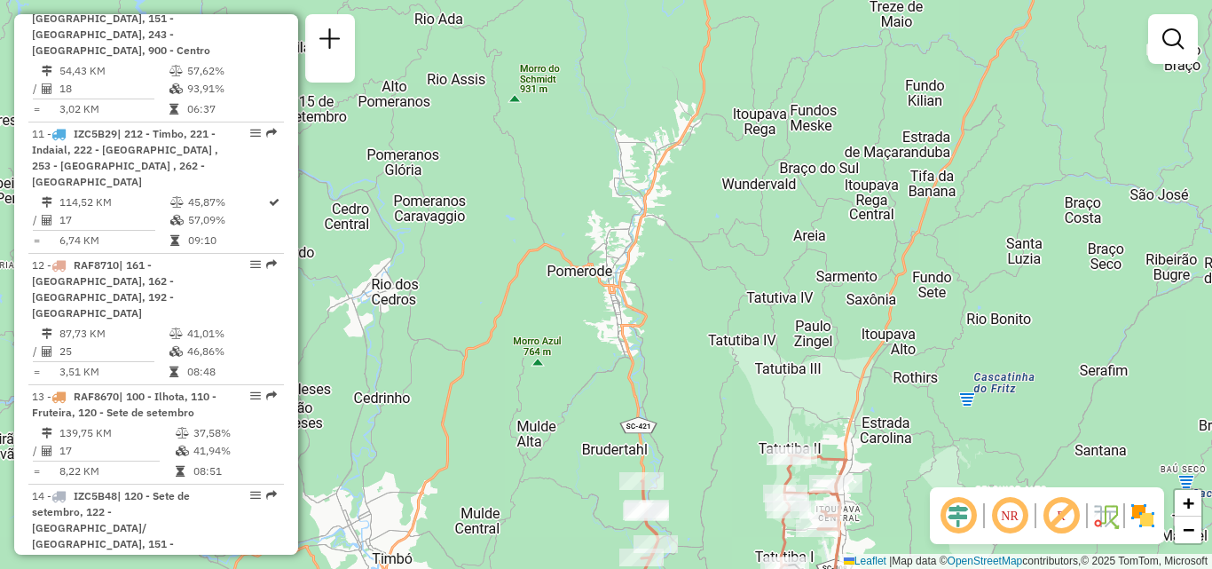
drag, startPoint x: 743, startPoint y: 242, endPoint x: 749, endPoint y: 170, distance: 72.2
click at [779, 185] on div "Janela de atendimento Grade de atendimento Capacidade Transportadoras Veículos …" at bounding box center [606, 284] width 1212 height 569
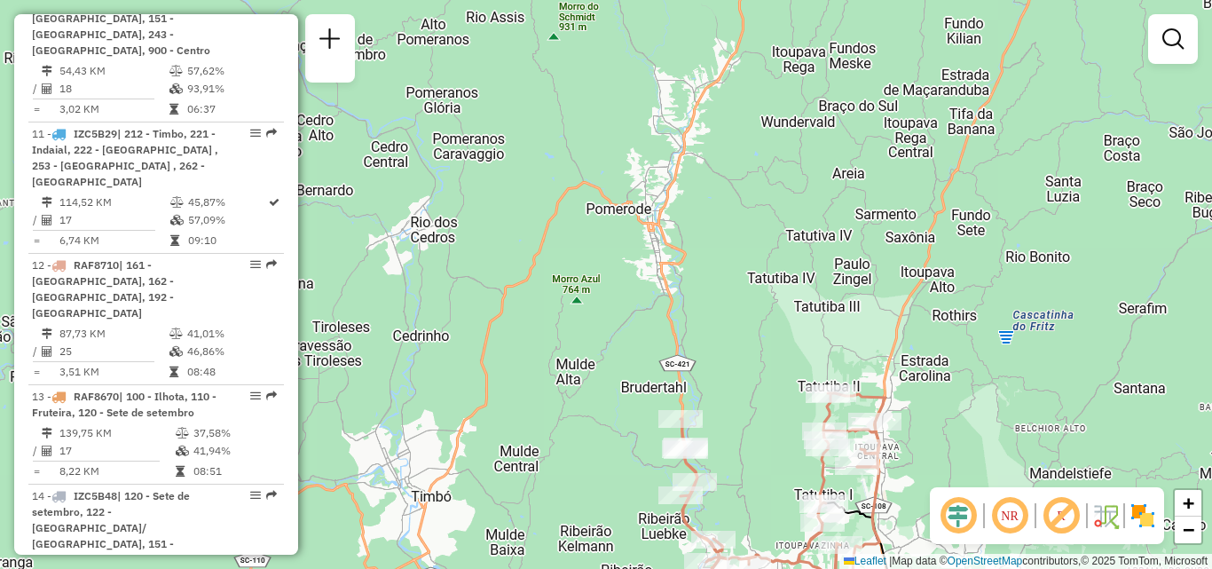
click at [621, 142] on div "Janela de atendimento Grade de atendimento Capacidade Transportadoras Veículos …" at bounding box center [606, 284] width 1212 height 569
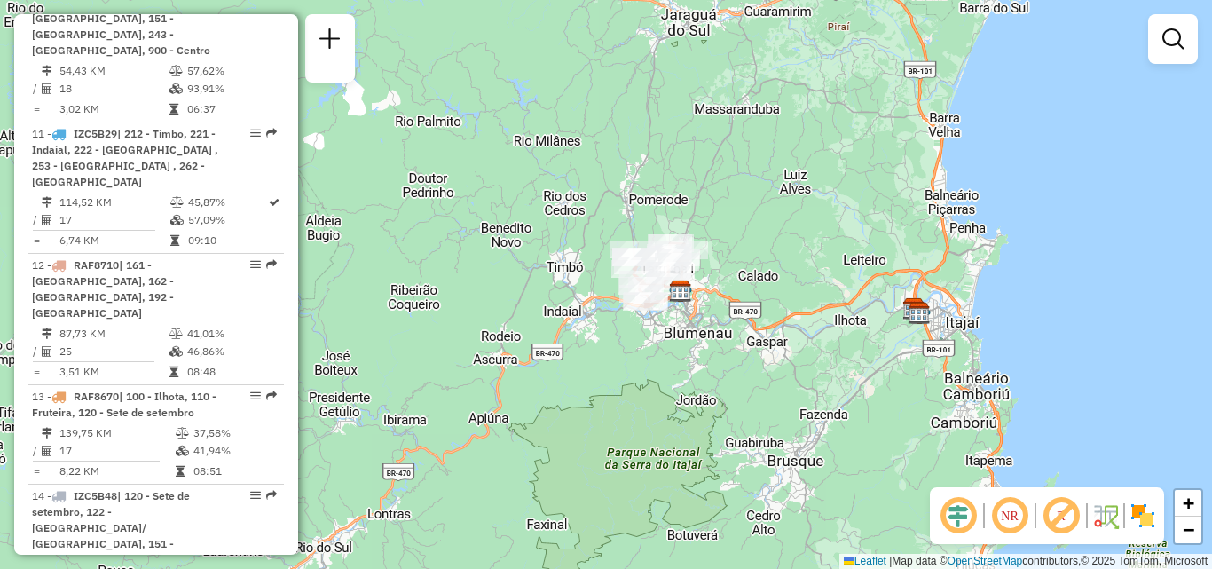
drag, startPoint x: 572, startPoint y: 279, endPoint x: 608, endPoint y: 261, distance: 40.5
click at [602, 264] on div "Janela de atendimento Grade de atendimento Capacidade Transportadoras Veículos …" at bounding box center [606, 284] width 1212 height 569
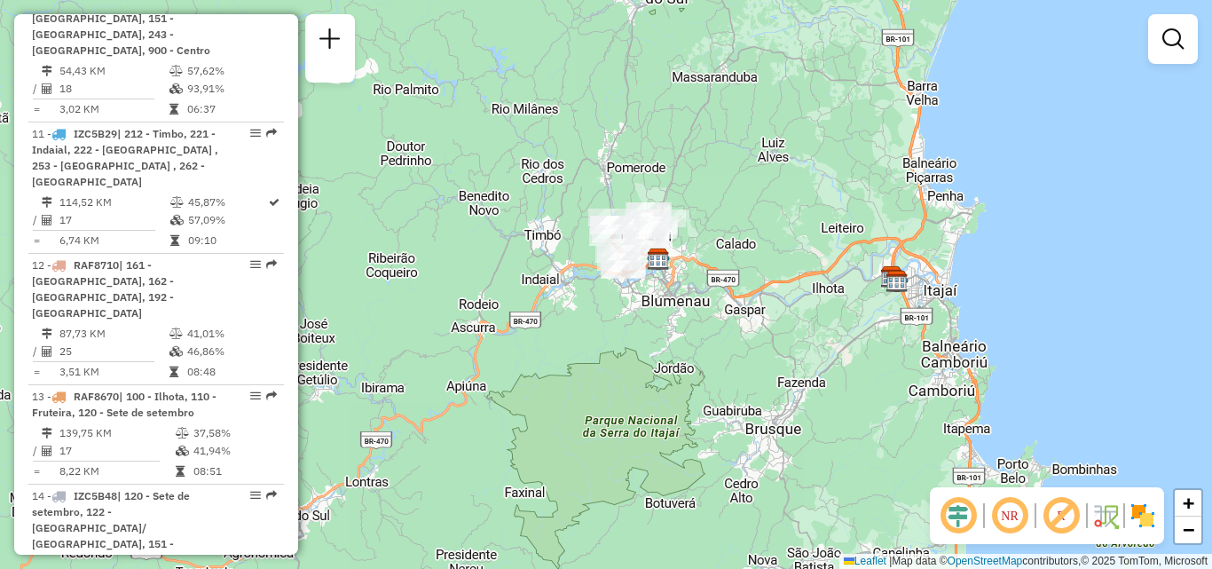
drag, startPoint x: 590, startPoint y: 353, endPoint x: 568, endPoint y: 352, distance: 22.2
click at [568, 353] on div "Janela de atendimento Grade de atendimento Capacidade Transportadoras Veículos …" at bounding box center [606, 284] width 1212 height 569
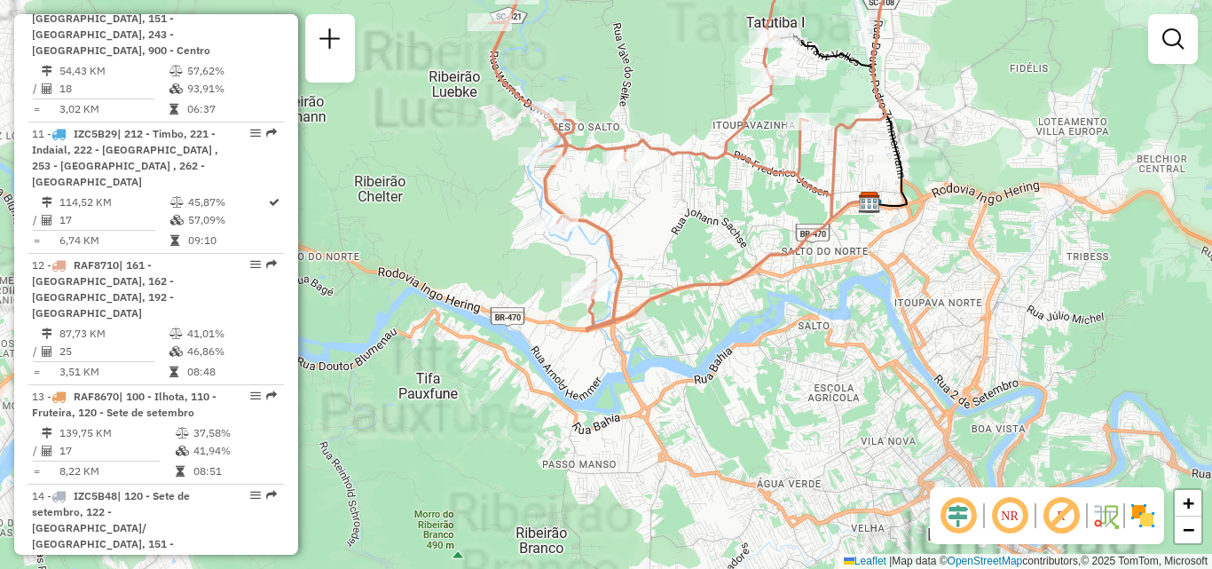
drag, startPoint x: 576, startPoint y: 293, endPoint x: 556, endPoint y: 372, distance: 81.6
click at [556, 372] on div "Janela de atendimento Grade de atendimento Capacidade Transportadoras Veículos …" at bounding box center [606, 284] width 1212 height 569
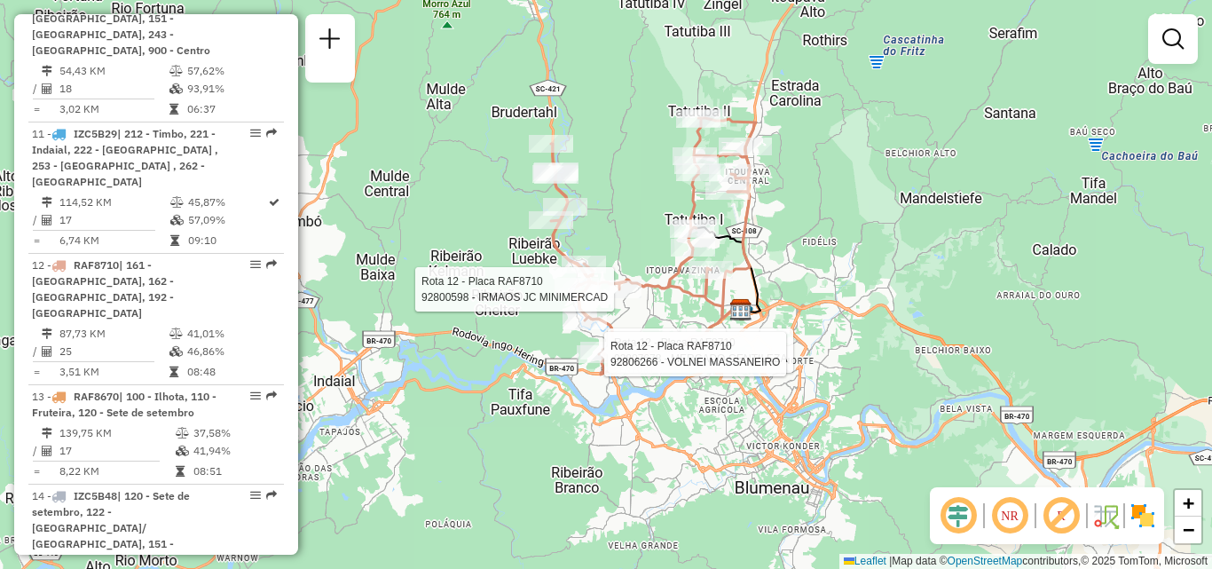
click at [666, 237] on icon at bounding box center [653, 246] width 205 height 256
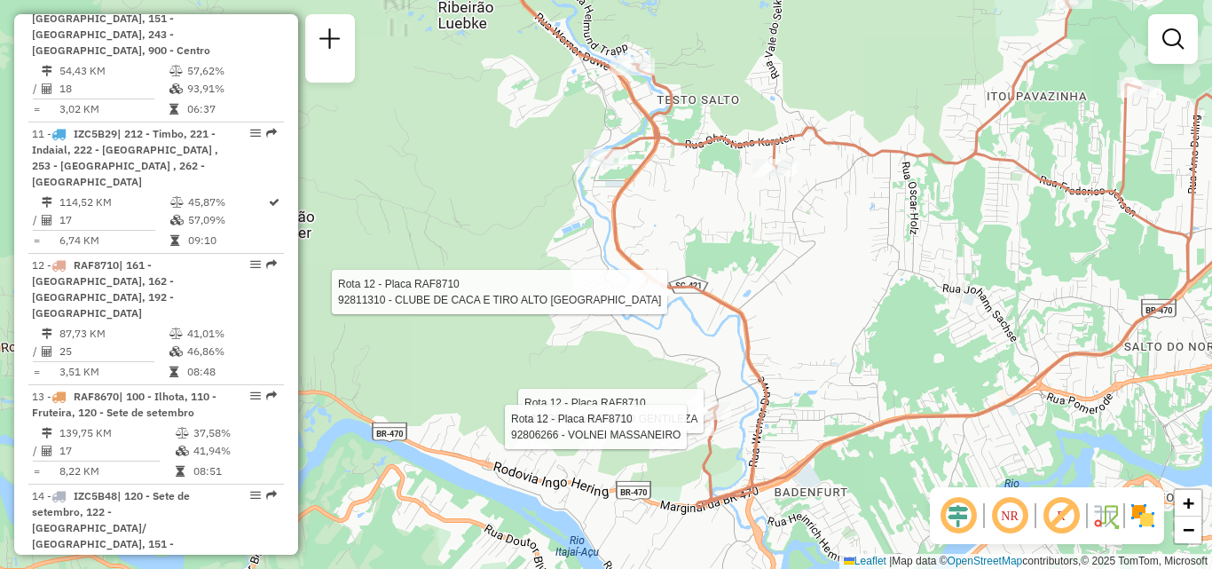
select select "**********"
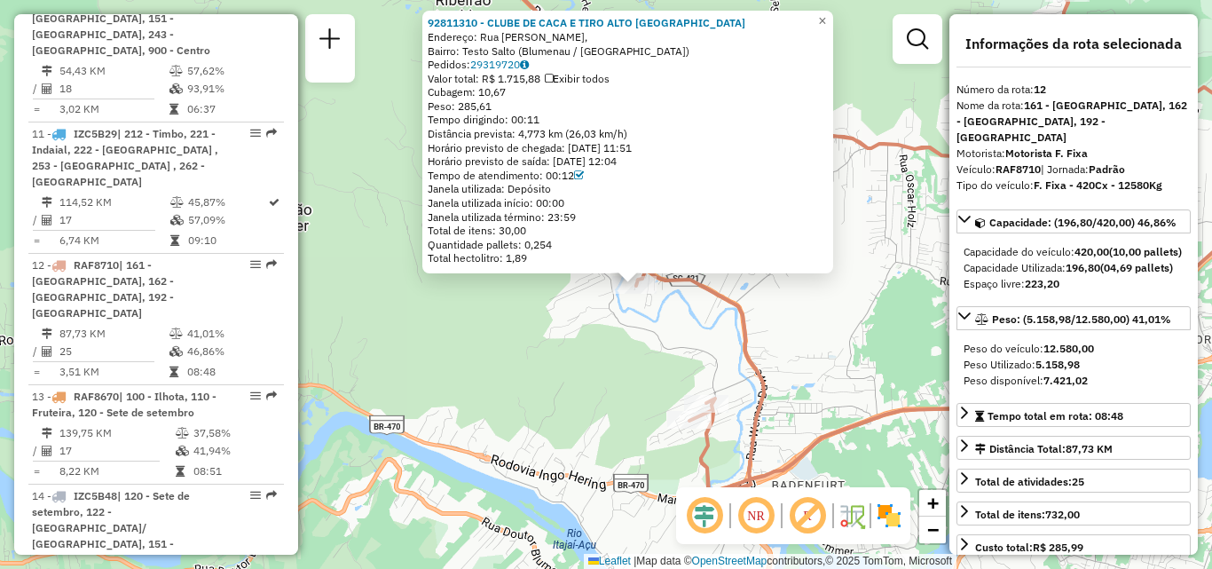
drag, startPoint x: 598, startPoint y: 327, endPoint x: 626, endPoint y: 327, distance: 27.5
click at [626, 327] on div "92811310 - CLUBE DE CACA E TIRO ALTO RIO DO TESTO Endereço: Rua Paula Buettgen,…" at bounding box center [606, 284] width 1212 height 569
drag, startPoint x: 534, startPoint y: 369, endPoint x: 611, endPoint y: 368, distance: 77.2
click at [622, 371] on div "92811310 - CLUBE DE CACA E TIRO ALTO RIO DO TESTO Endereço: Rua Paula Buettgen,…" at bounding box center [606, 284] width 1212 height 569
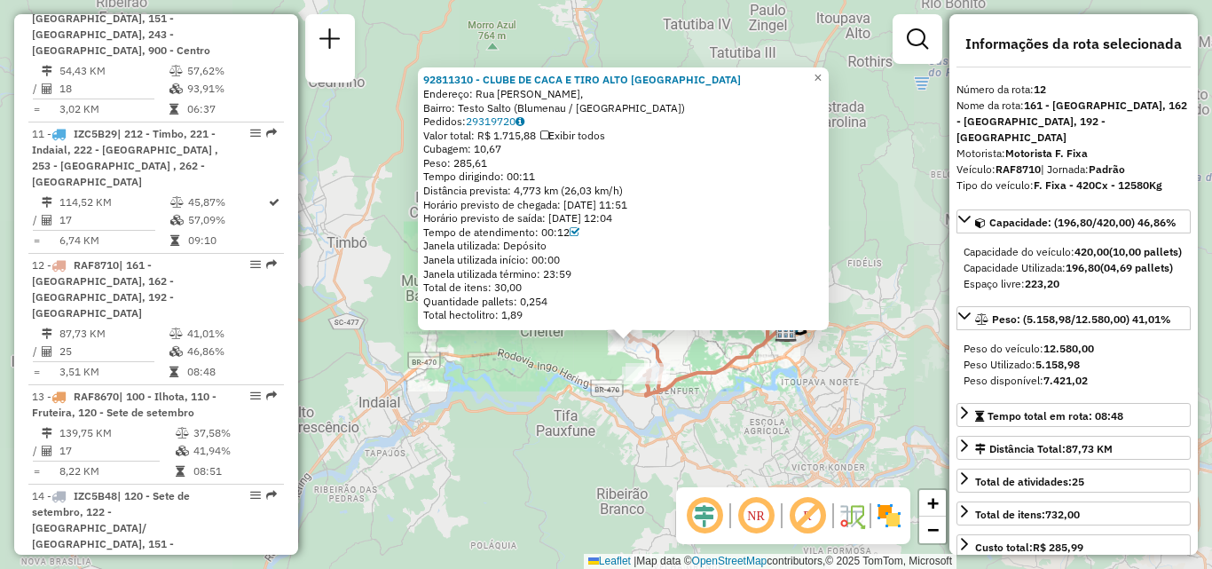
click at [580, 367] on div "92811310 - CLUBE DE CACA E TIRO ALTO RIO DO TESTO Endereço: Rua Paula Buettgen,…" at bounding box center [606, 284] width 1212 height 569
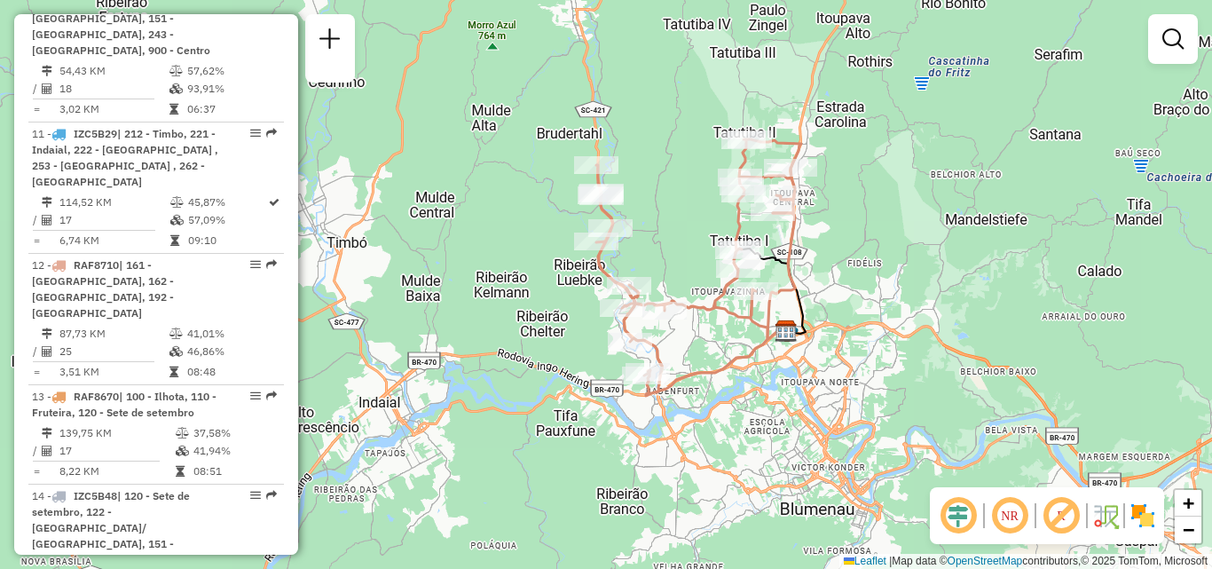
drag, startPoint x: 520, startPoint y: 182, endPoint x: 521, endPoint y: 234, distance: 52.4
click at [521, 234] on div "Janela de atendimento Grade de atendimento Capacidade Transportadoras Veículos …" at bounding box center [606, 284] width 1212 height 569
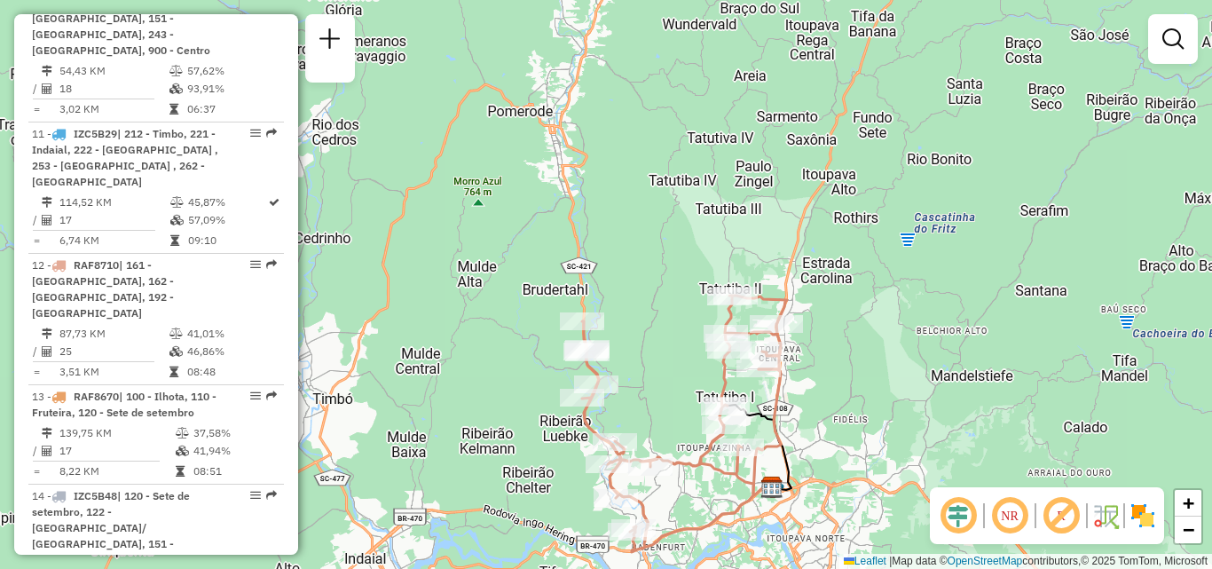
drag, startPoint x: 464, startPoint y: 280, endPoint x: 453, endPoint y: 208, distance: 73.7
click at [453, 213] on div "Janela de atendimento Grade de atendimento Capacidade Transportadoras Veículos …" at bounding box center [606, 284] width 1212 height 569
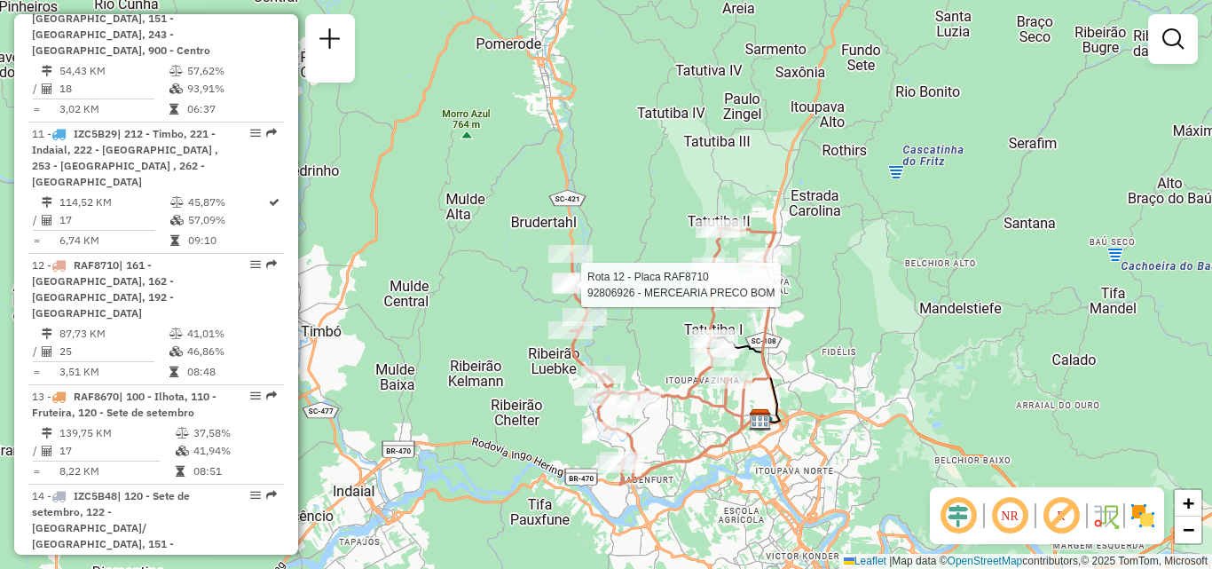
select select "**********"
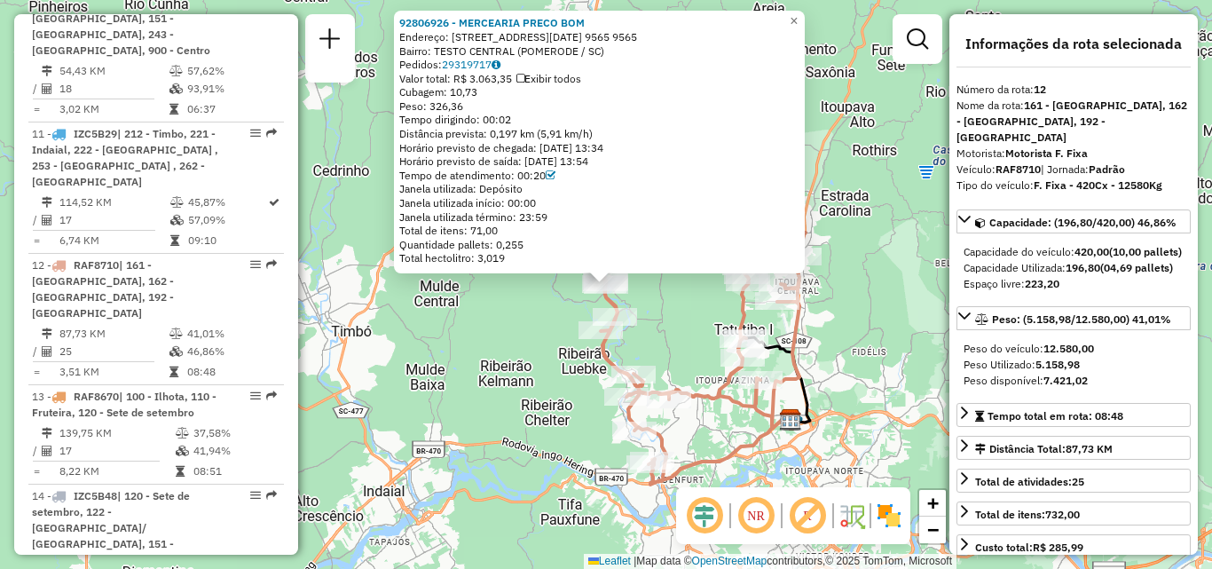
click at [531, 312] on div "92806926 - MERCEARIA PRECO BOM Endereço: R RUA 15 DE NOVEMBRO 9565 9565 Bairro:…" at bounding box center [606, 284] width 1212 height 569
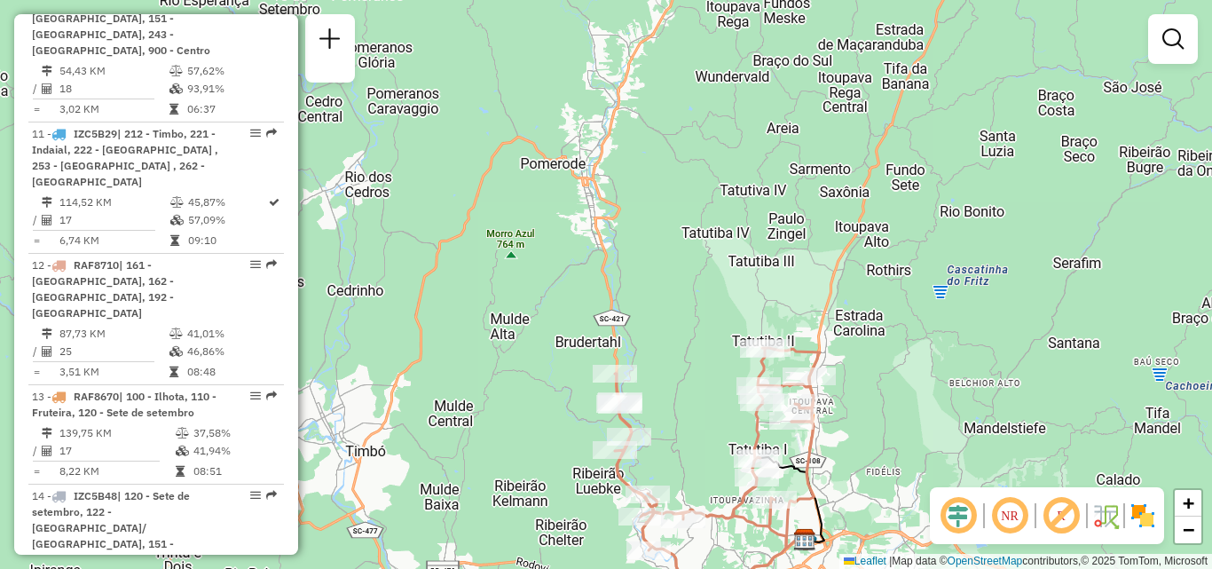
drag, startPoint x: 544, startPoint y: 323, endPoint x: 547, endPoint y: 509, distance: 186.4
click at [547, 509] on div "Janela de atendimento Grade de atendimento Capacidade Transportadoras Veículos …" at bounding box center [606, 284] width 1212 height 569
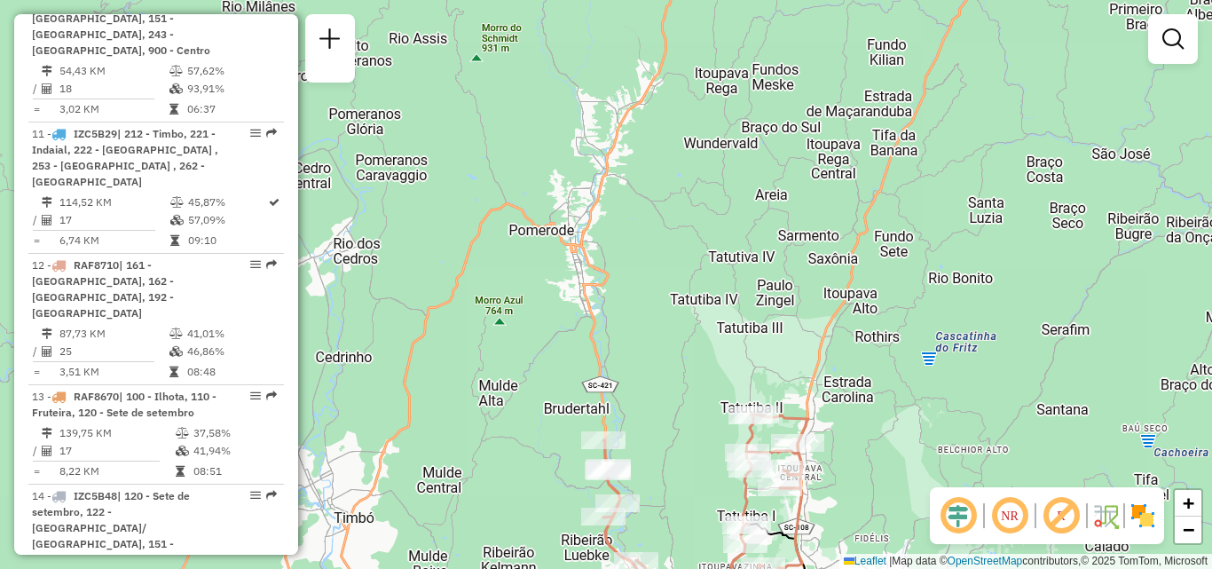
click at [684, 348] on div "Janela de atendimento Grade de atendimento Capacidade Transportadoras Veículos …" at bounding box center [606, 284] width 1212 height 569
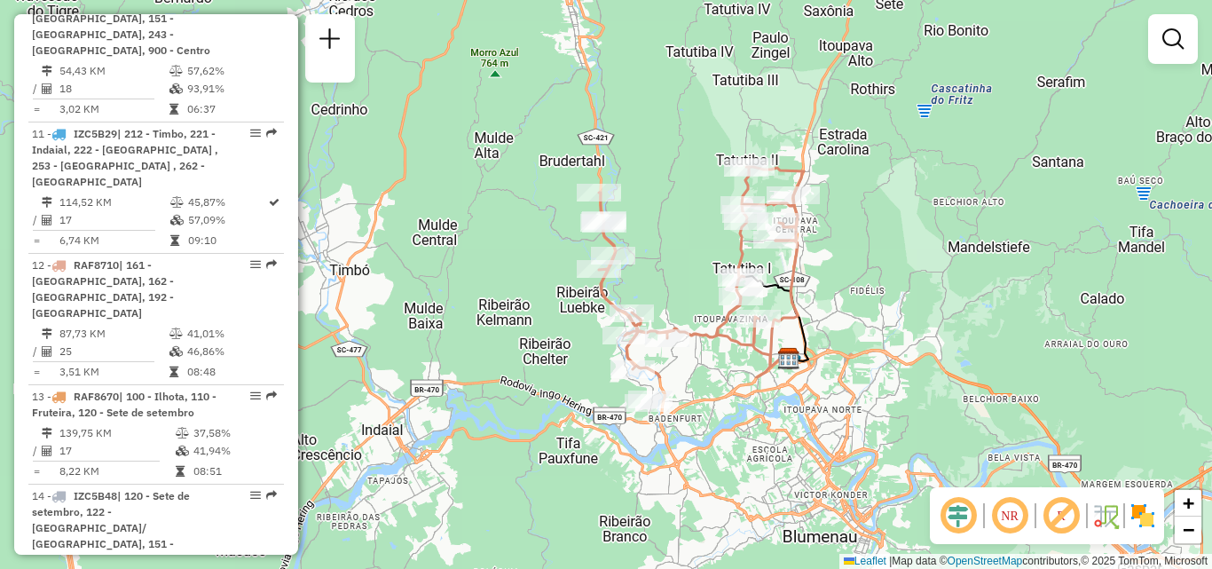
drag, startPoint x: 684, startPoint y: 348, endPoint x: 680, endPoint y: 100, distance: 247.6
click at [680, 100] on div "Janela de atendimento Grade de atendimento Capacidade Transportadoras Veículos …" at bounding box center [606, 284] width 1212 height 569
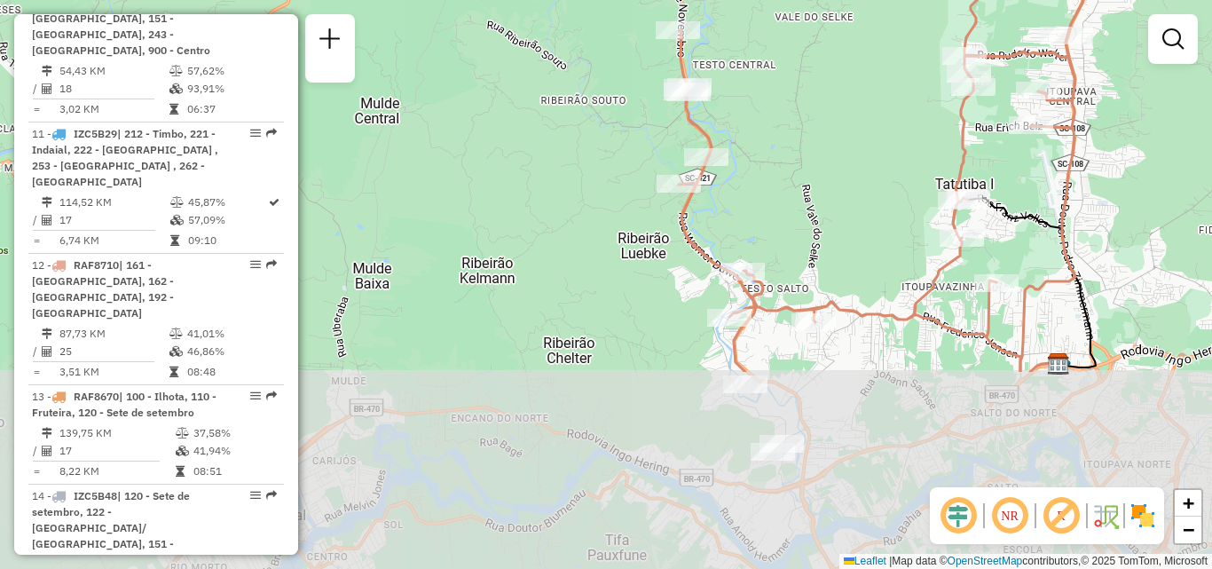
drag, startPoint x: 651, startPoint y: 177, endPoint x: 811, endPoint y: -77, distance: 299.9
click at [811, 0] on html "Aguarde... Pop-up bloqueado! Seu navegador bloqueou automáticamente a abertura …" at bounding box center [606, 284] width 1212 height 569
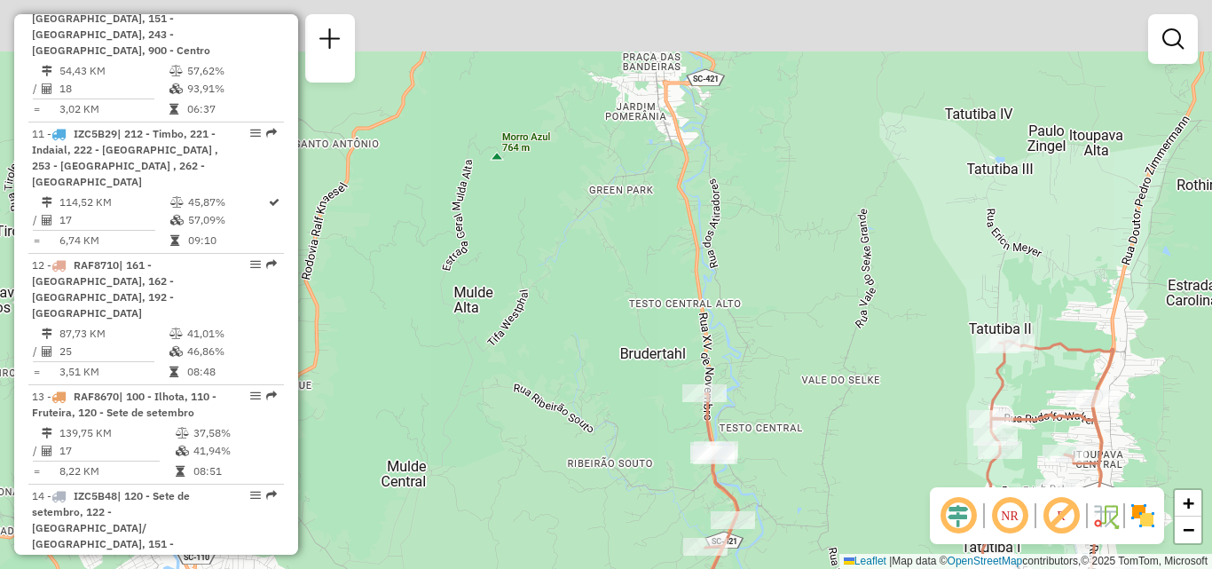
drag, startPoint x: 860, startPoint y: 135, endPoint x: 887, endPoint y: 501, distance: 366.6
click at [887, 501] on div "Janela de atendimento Grade de atendimento Capacidade Transportadoras Veículos …" at bounding box center [606, 284] width 1212 height 569
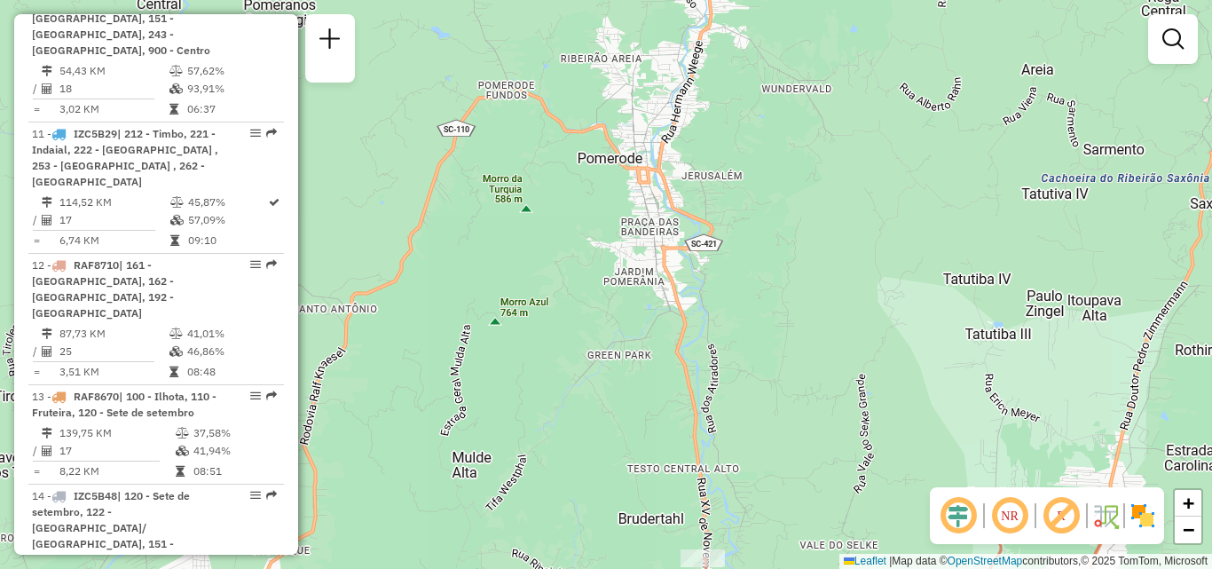
drag, startPoint x: 910, startPoint y: 349, endPoint x: 908, endPoint y: 511, distance: 162.4
click at [908, 511] on div "Janela de atendimento Grade de atendimento Capacidade Transportadoras Veículos …" at bounding box center [606, 284] width 1212 height 569
click at [835, 419] on div "Janela de atendimento Grade de atendimento Capacidade Transportadoras Veículos …" at bounding box center [606, 284] width 1212 height 569
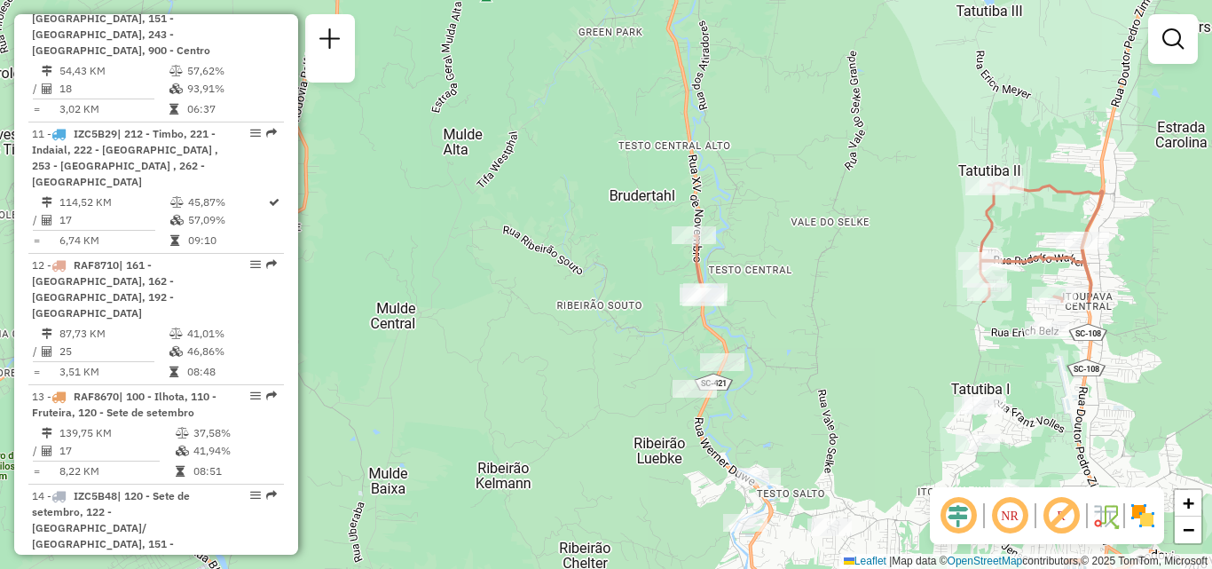
drag, startPoint x: 835, startPoint y: 419, endPoint x: 825, endPoint y: 88, distance: 331.2
click at [825, 88] on div "Janela de atendimento Grade de atendimento Capacidade Transportadoras Veículos …" at bounding box center [606, 284] width 1212 height 569
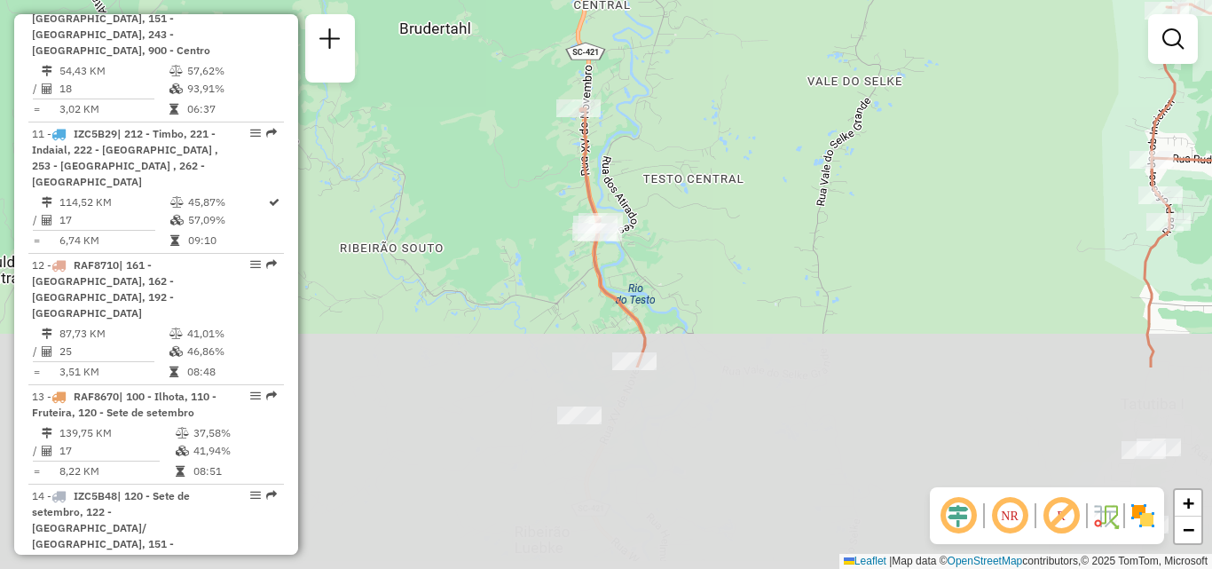
drag, startPoint x: 828, startPoint y: 277, endPoint x: 843, endPoint y: 14, distance: 263.1
click at [843, 14] on div "Janela de atendimento Grade de atendimento Capacidade Transportadoras Veículos …" at bounding box center [606, 284] width 1212 height 569
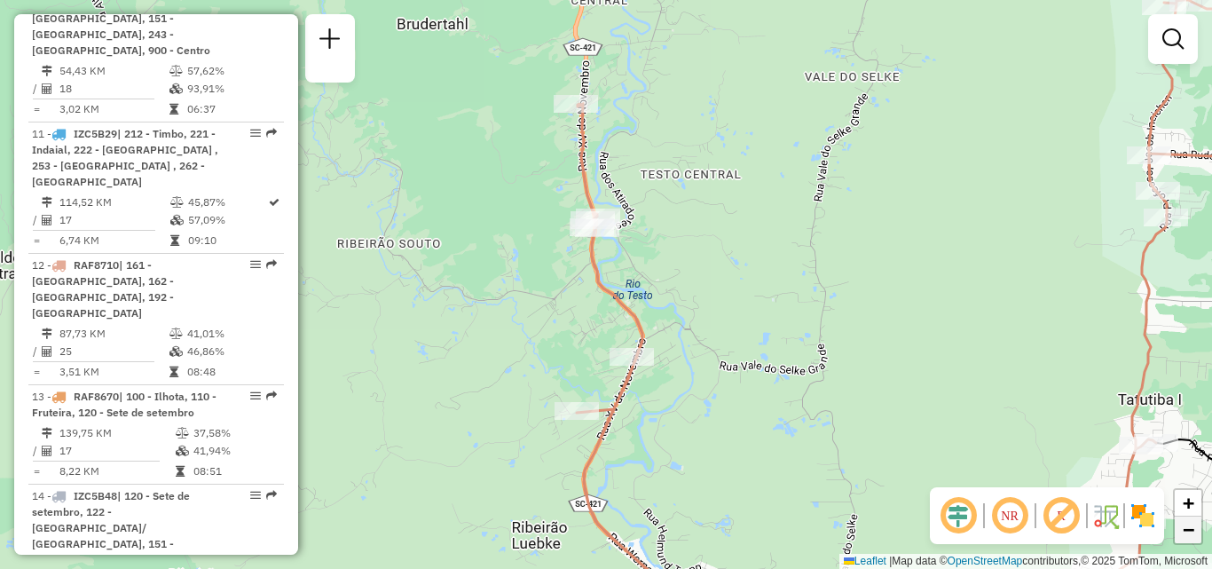
click at [1179, 521] on link "−" at bounding box center [1188, 530] width 27 height 27
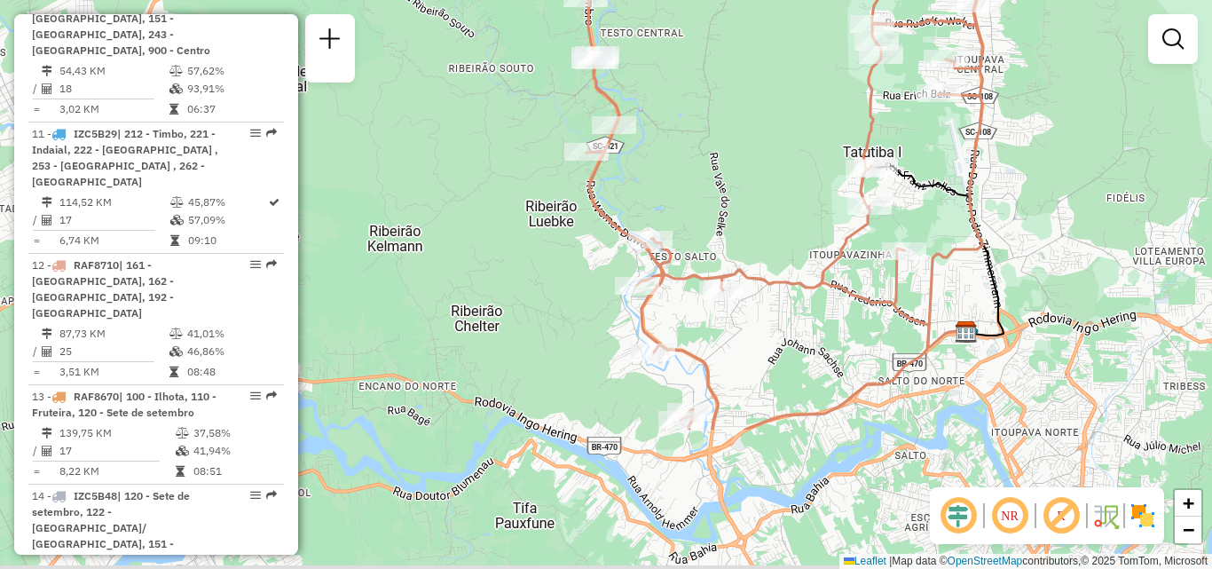
drag, startPoint x: 1059, startPoint y: 193, endPoint x: 1050, endPoint y: -23, distance: 216.7
click at [1050, 0] on html "Aguarde... Pop-up bloqueado! Seu navegador bloqueou automáticamente a abertura …" at bounding box center [606, 284] width 1212 height 569
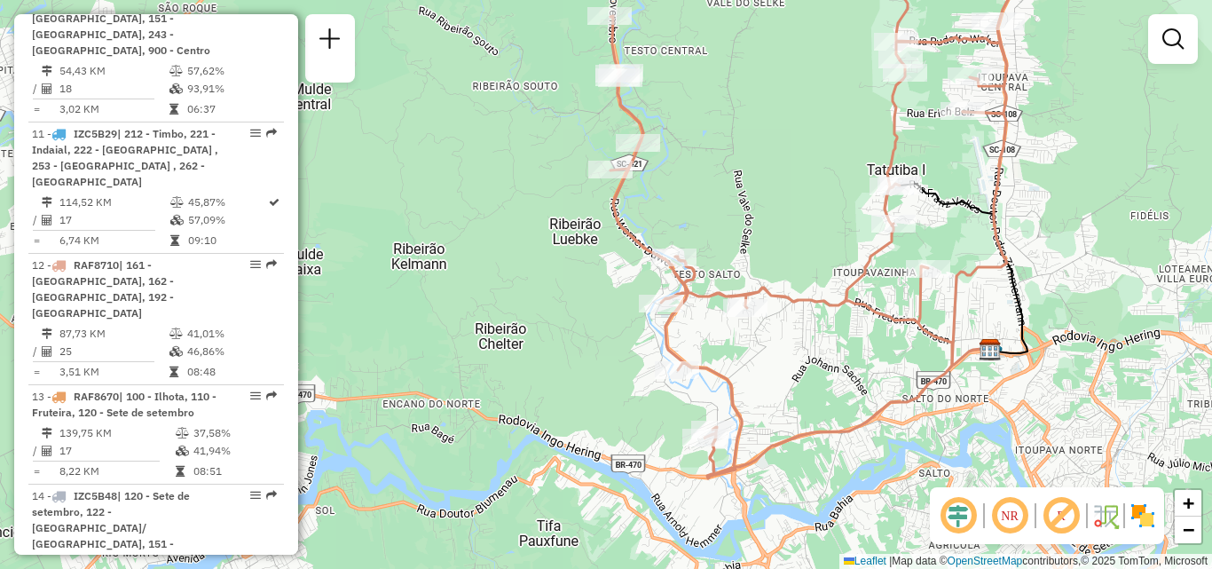
drag, startPoint x: 947, startPoint y: 212, endPoint x: 974, endPoint y: 250, distance: 47.0
click at [974, 250] on div "Janela de atendimento Grade de atendimento Capacidade Transportadoras Veículos …" at bounding box center [606, 284] width 1212 height 569
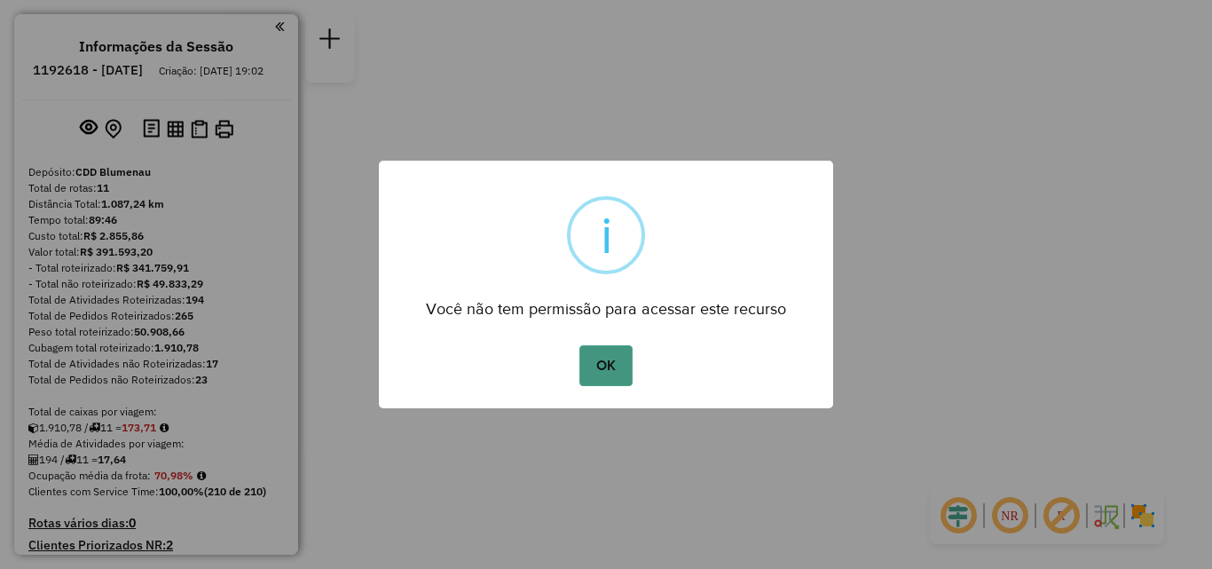
click at [594, 356] on button "OK" at bounding box center [606, 365] width 52 height 41
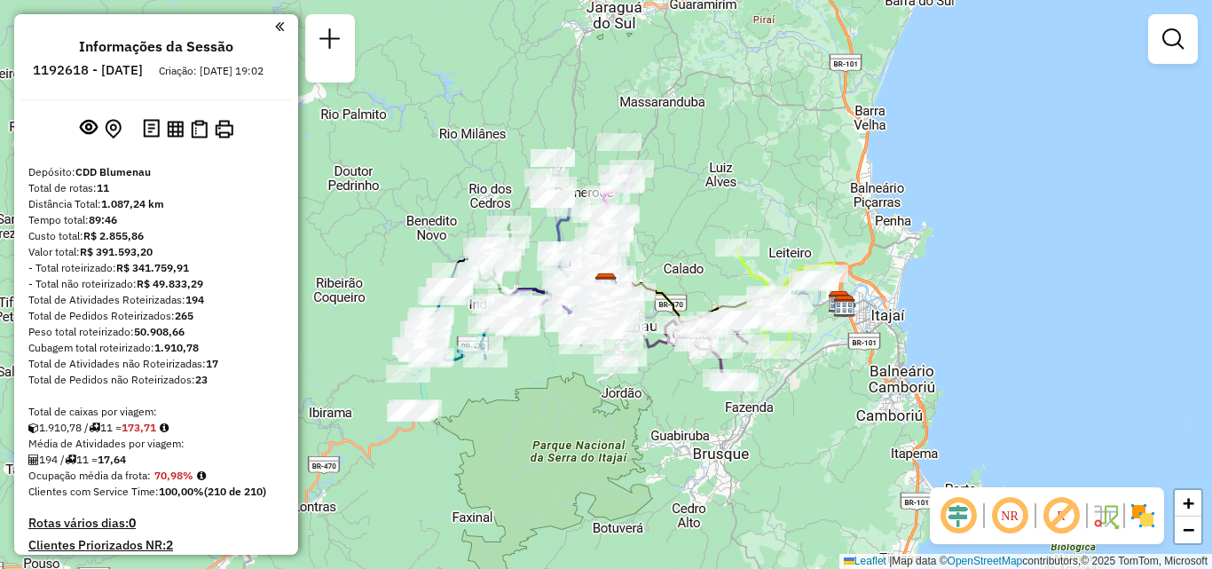
drag, startPoint x: 581, startPoint y: 382, endPoint x: 587, endPoint y: 439, distance: 57.9
click at [587, 439] on div "Janela de atendimento Grade de atendimento Capacidade Transportadoras Veículos …" at bounding box center [606, 284] width 1212 height 569
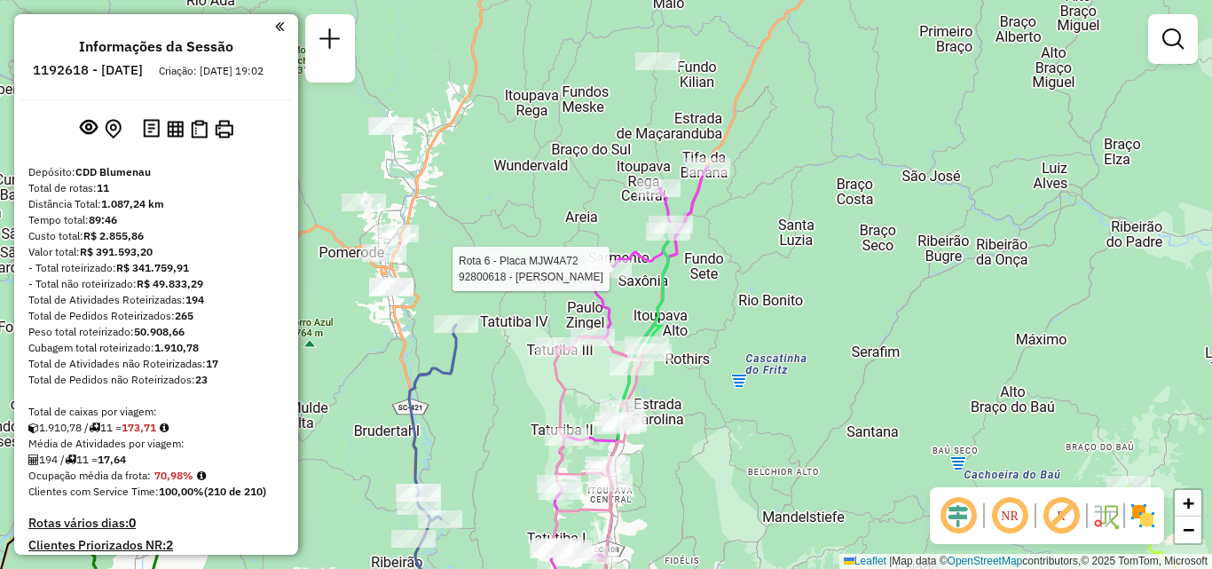
select select "**********"
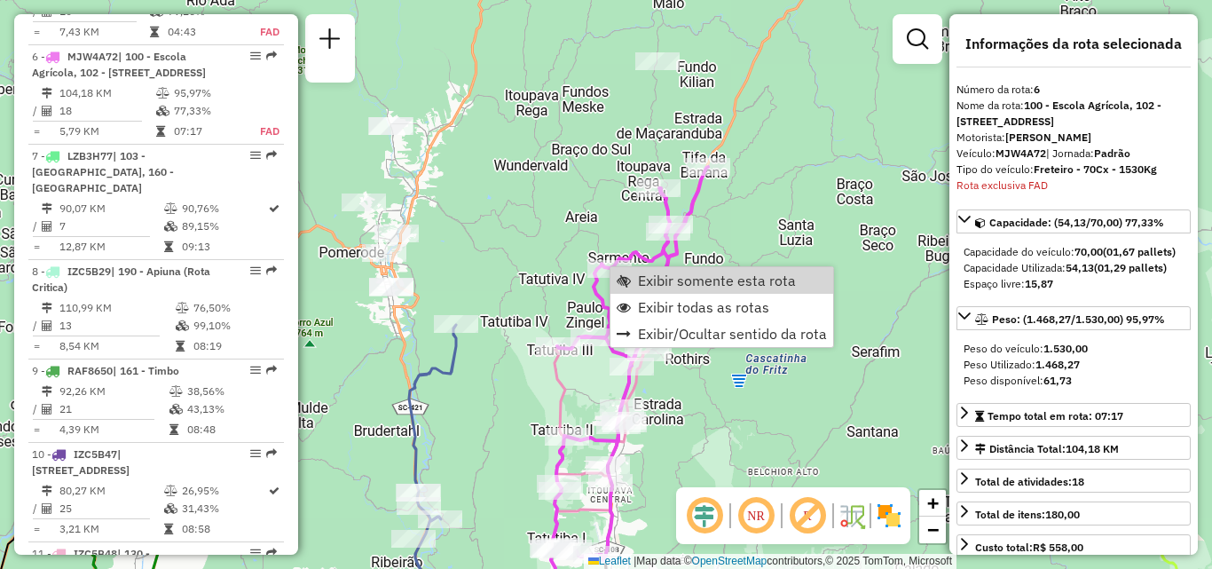
click at [851, 268] on div "Janela de atendimento Grade de atendimento Capacidade Transportadoras Veículos …" at bounding box center [606, 284] width 1212 height 569
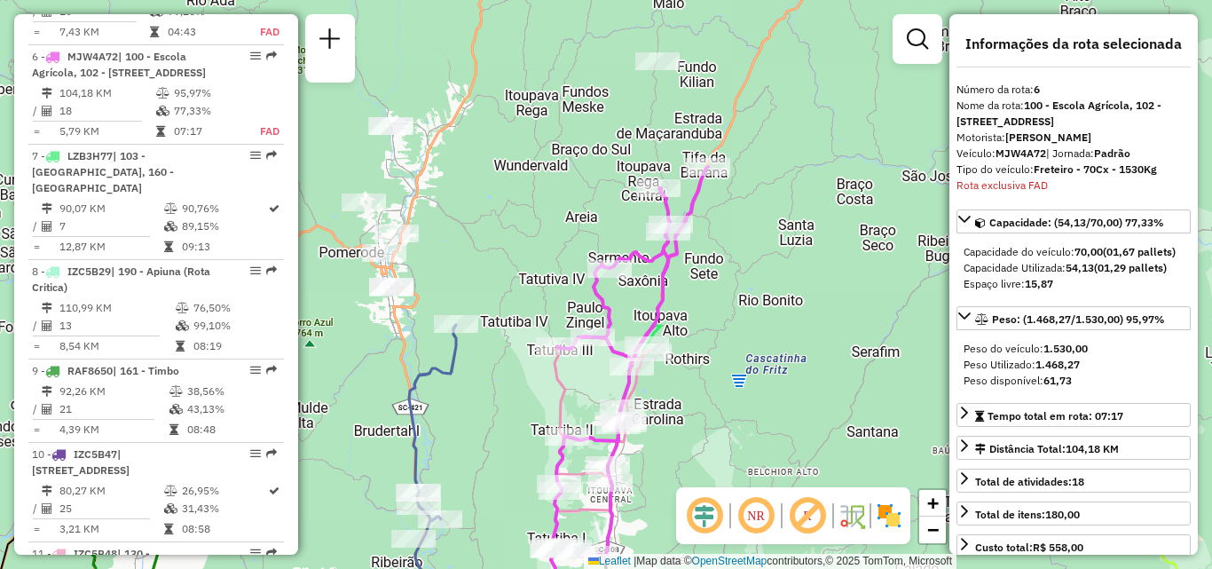
scroll to position [1266, 0]
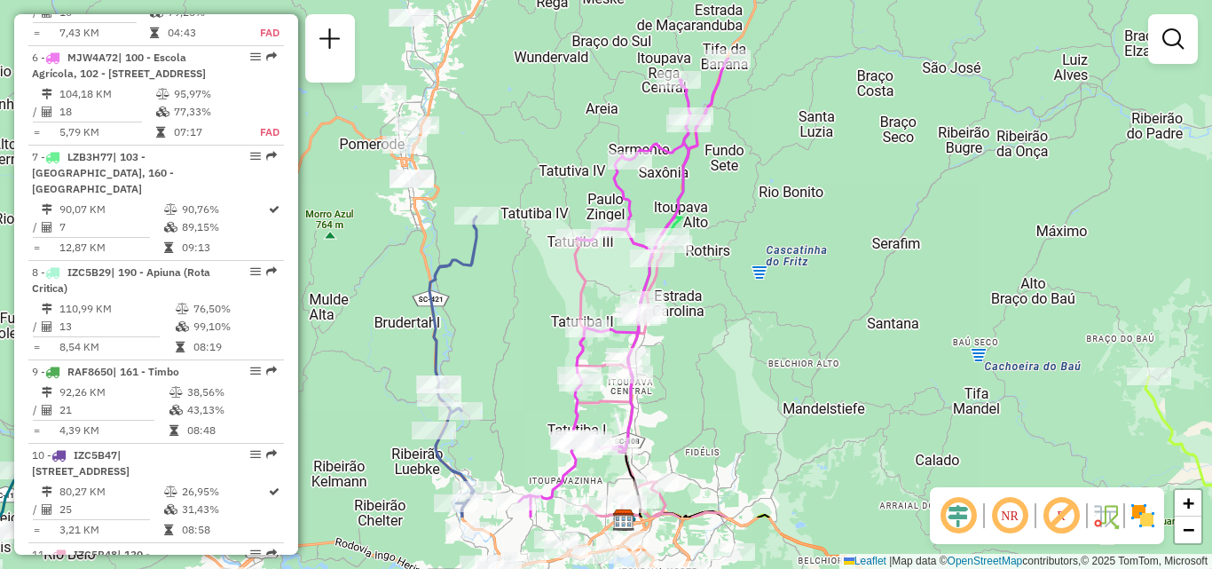
click at [494, 239] on div "Janela de atendimento Grade de atendimento Capacidade Transportadoras Veículos …" at bounding box center [606, 284] width 1212 height 569
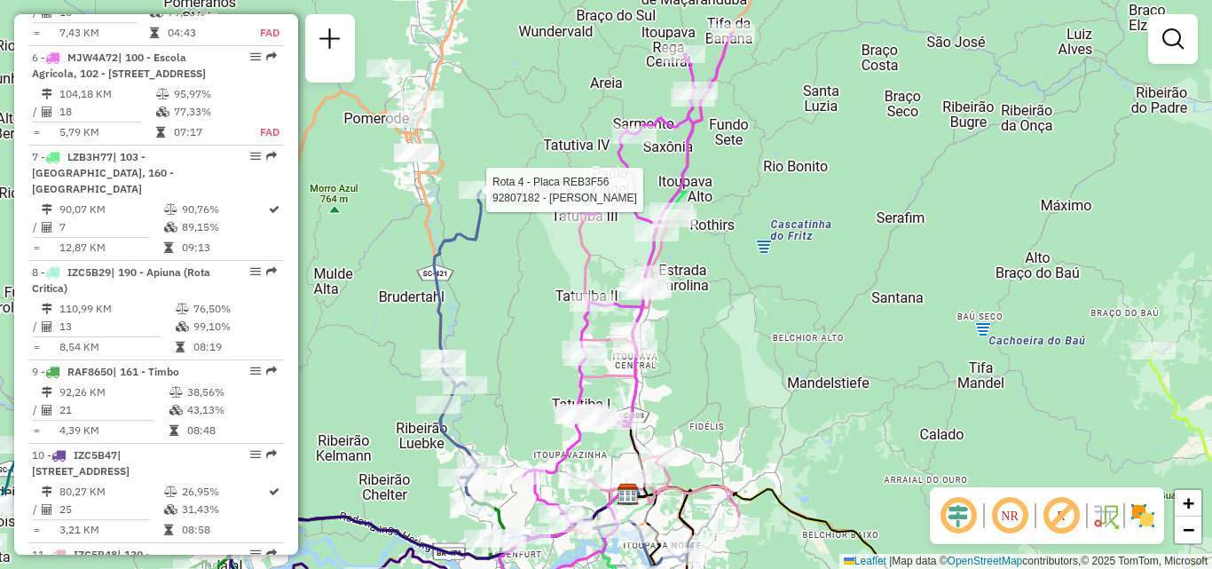
drag, startPoint x: 514, startPoint y: 298, endPoint x: 545, endPoint y: 242, distance: 64.0
click at [546, 235] on div "Rota 4 - Placa REB3F56 92807182 - [PERSON_NAME] ANDRE LUED Janela de atendiment…" at bounding box center [606, 284] width 1212 height 569
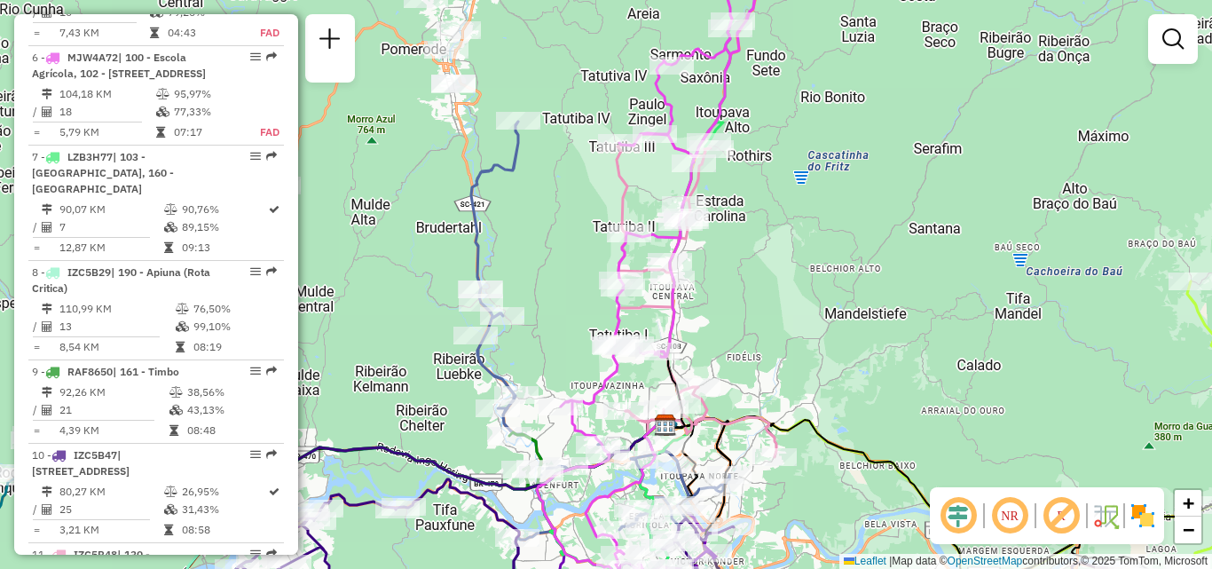
drag, startPoint x: 572, startPoint y: 211, endPoint x: 602, endPoint y: 176, distance: 46.6
click at [603, 183] on div "Janela de atendimento Grade de atendimento Capacidade Transportadoras Veículos …" at bounding box center [606, 284] width 1212 height 569
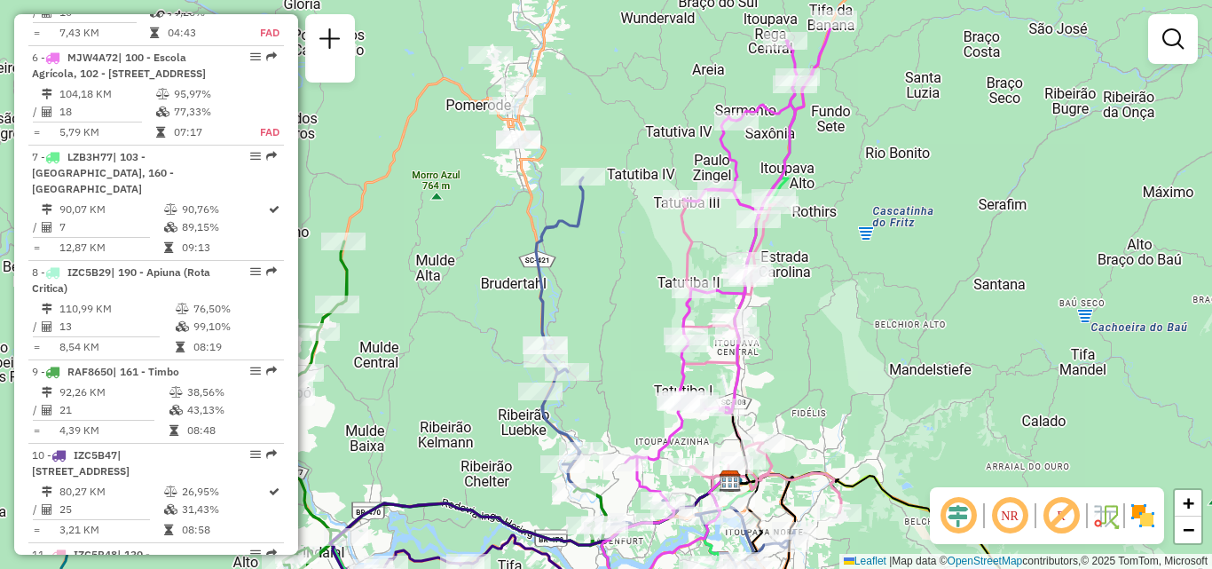
drag, startPoint x: 577, startPoint y: 194, endPoint x: 601, endPoint y: 261, distance: 70.7
click at [601, 261] on div "Janela de atendimento Grade de atendimento Capacidade Transportadoras Veículos …" at bounding box center [606, 284] width 1212 height 569
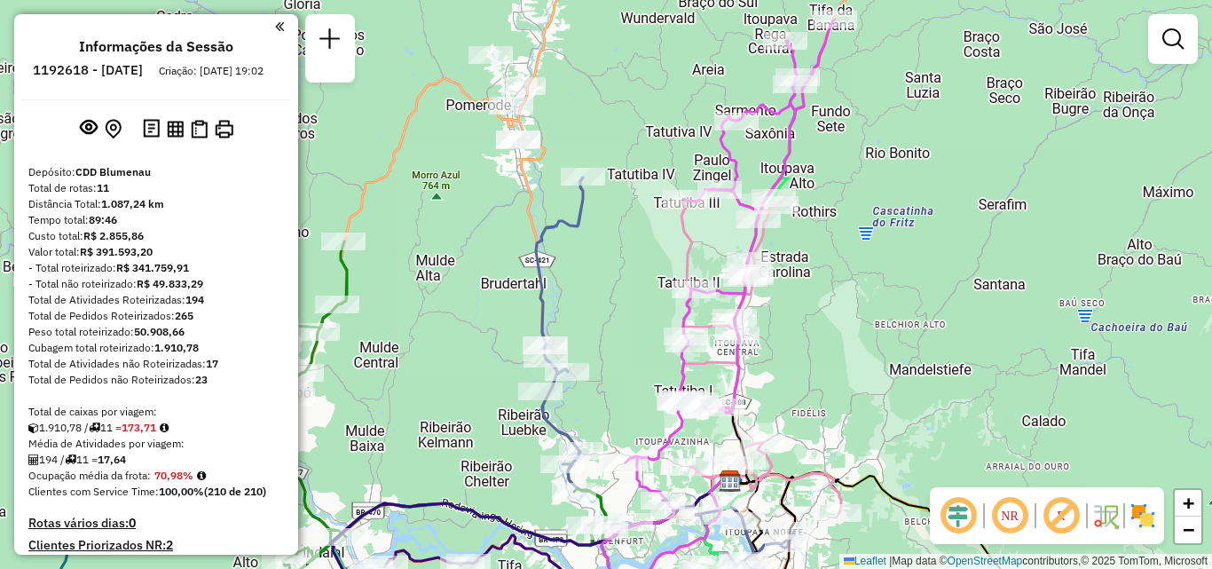
click at [893, 157] on div "Janela de atendimento Grade de atendimento Capacidade Transportadoras Veículos …" at bounding box center [606, 284] width 1212 height 569
click at [617, 190] on div "Rota 7 - Placa LZB3H77 92806234 - MERCADO MAVILI Rota 11 - Placa IZC5B48 928103…" at bounding box center [606, 284] width 1212 height 569
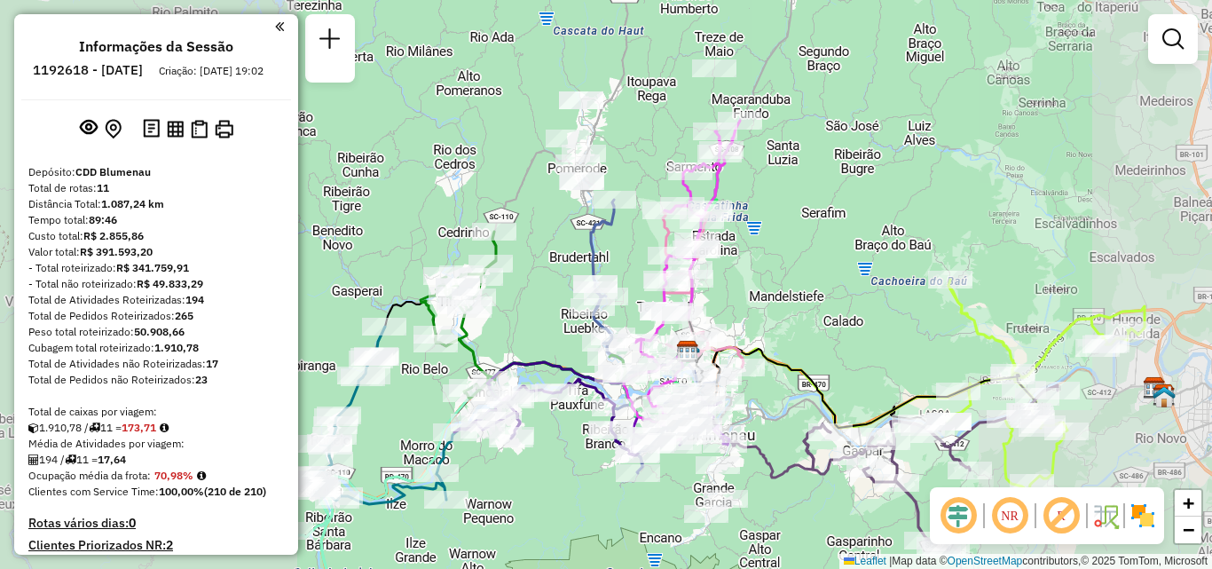
click at [621, 209] on div at bounding box center [614, 200] width 44 height 18
select select "**********"
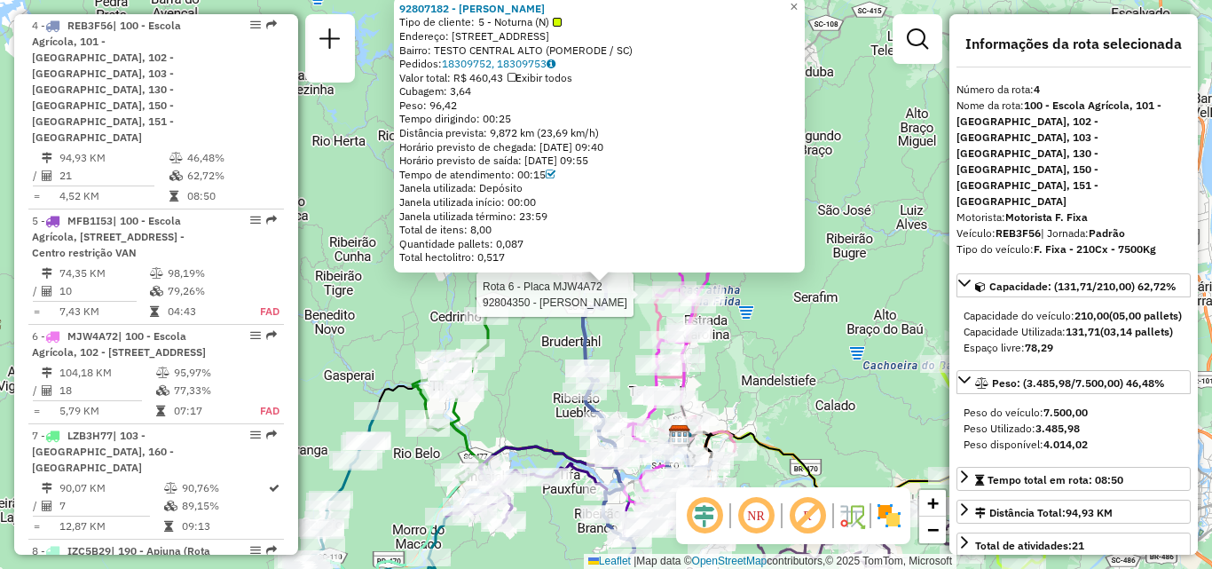
scroll to position [988, 0]
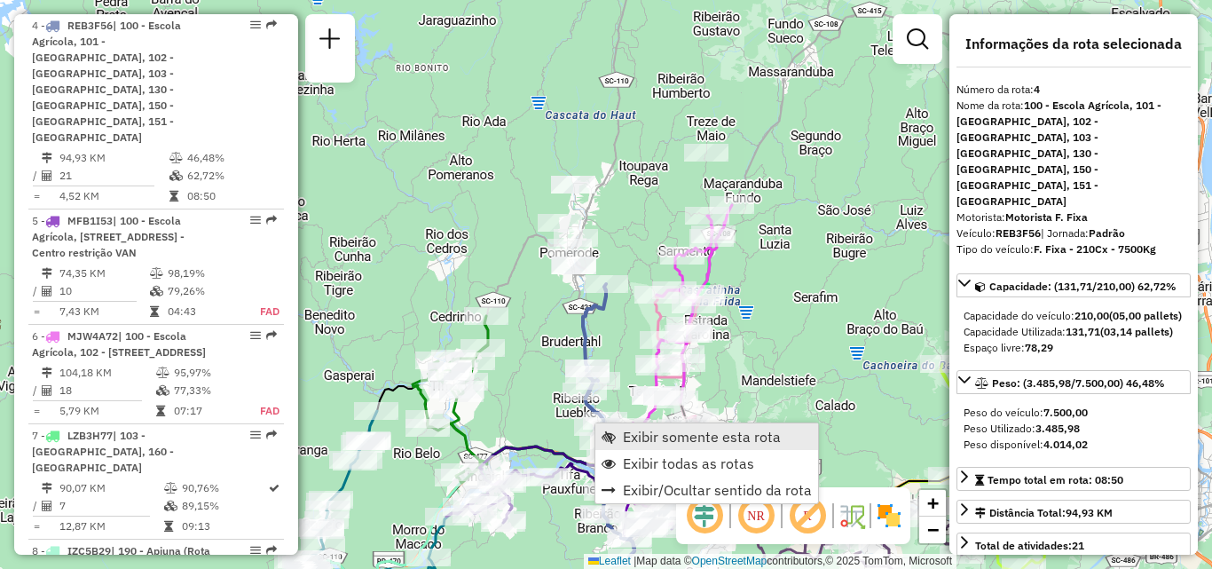
click at [691, 437] on span "Exibir somente esta rota" at bounding box center [702, 437] width 158 height 14
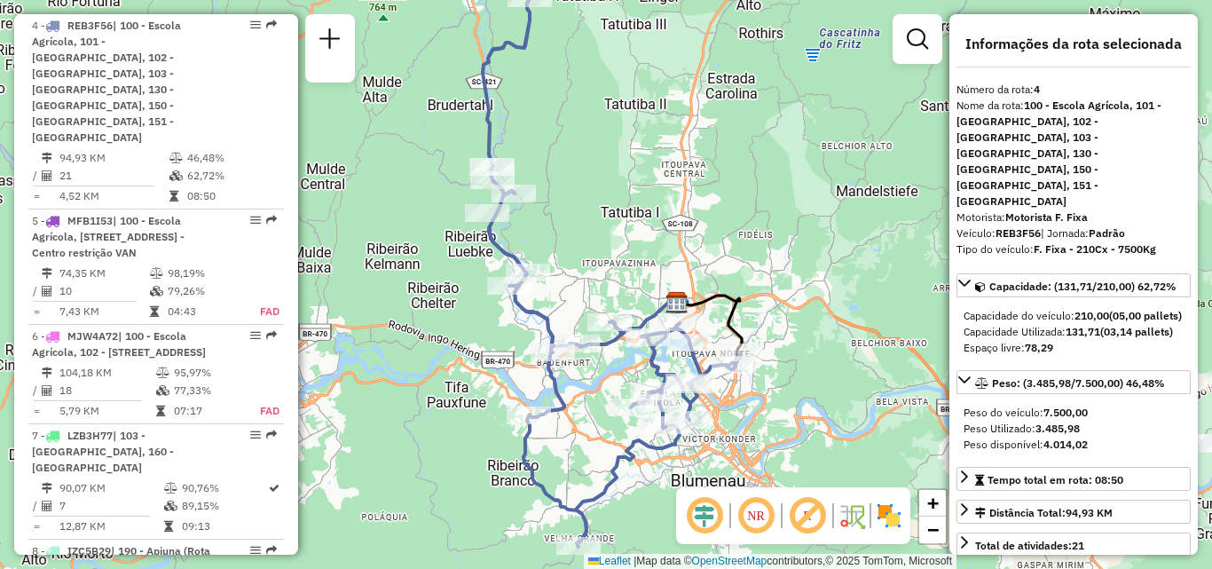
drag, startPoint x: 585, startPoint y: 402, endPoint x: 628, endPoint y: 333, distance: 81.7
click at [628, 333] on div "Rota 4 - Placa REB3F56 92800361 - COM.PROD.ALIMENTICIO Janela de atendimento Gr…" at bounding box center [606, 284] width 1212 height 569
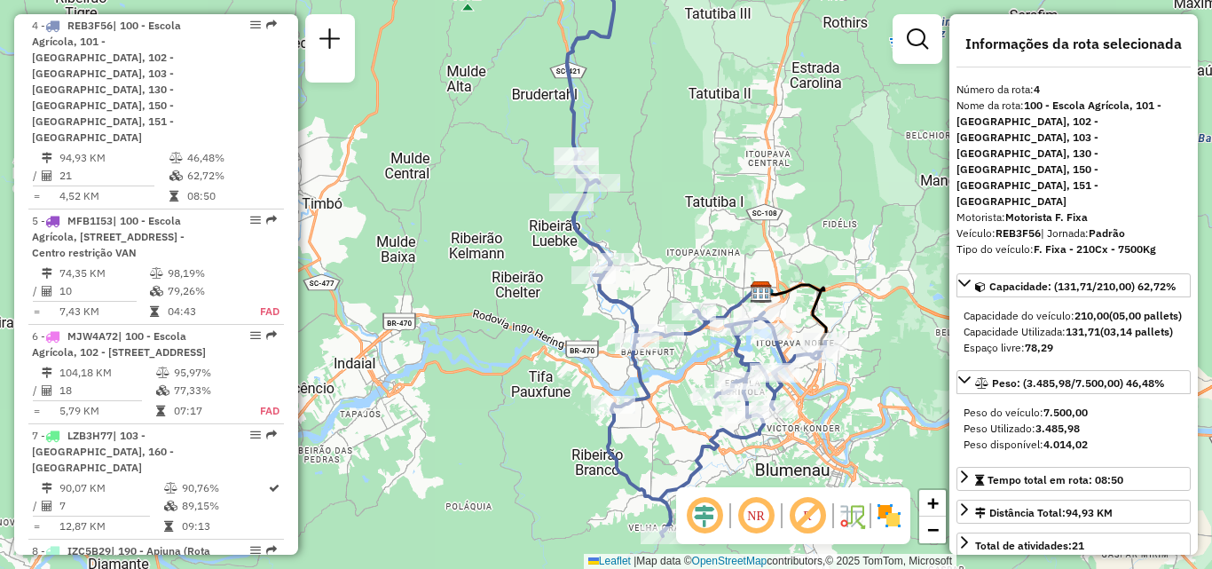
drag, startPoint x: 619, startPoint y: 243, endPoint x: 690, endPoint y: 322, distance: 106.2
click at [690, 322] on div "Rota 4 - Placa REB3F56 92805557 - [PERSON_NAME] Janela de atendimento Grade de …" at bounding box center [606, 284] width 1212 height 569
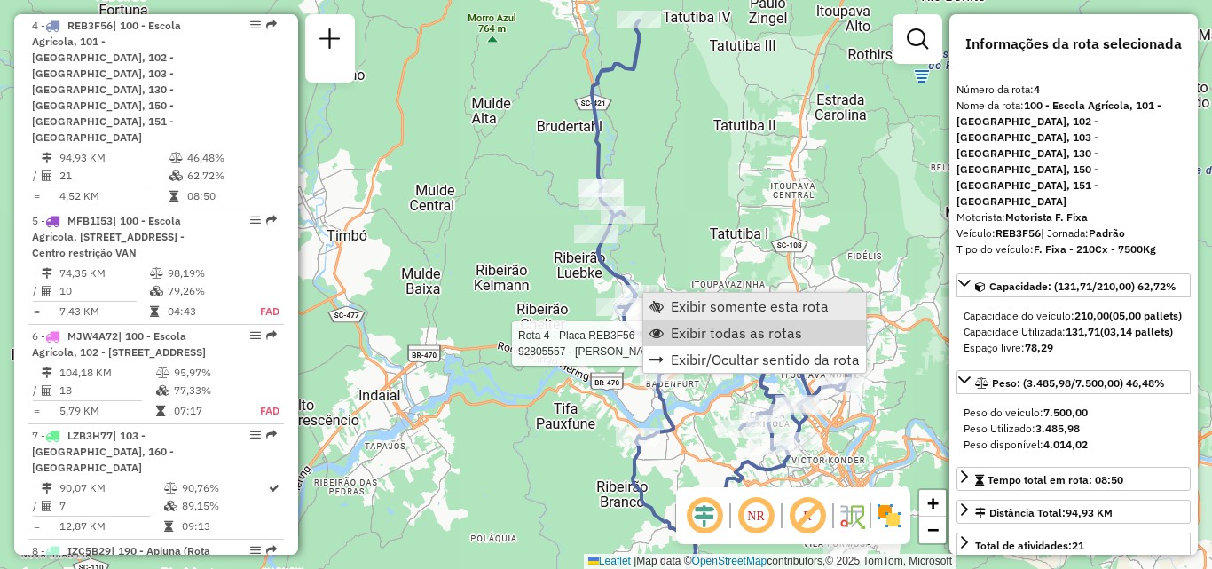
click at [714, 299] on span "Exibir somente esta rota" at bounding box center [750, 306] width 158 height 14
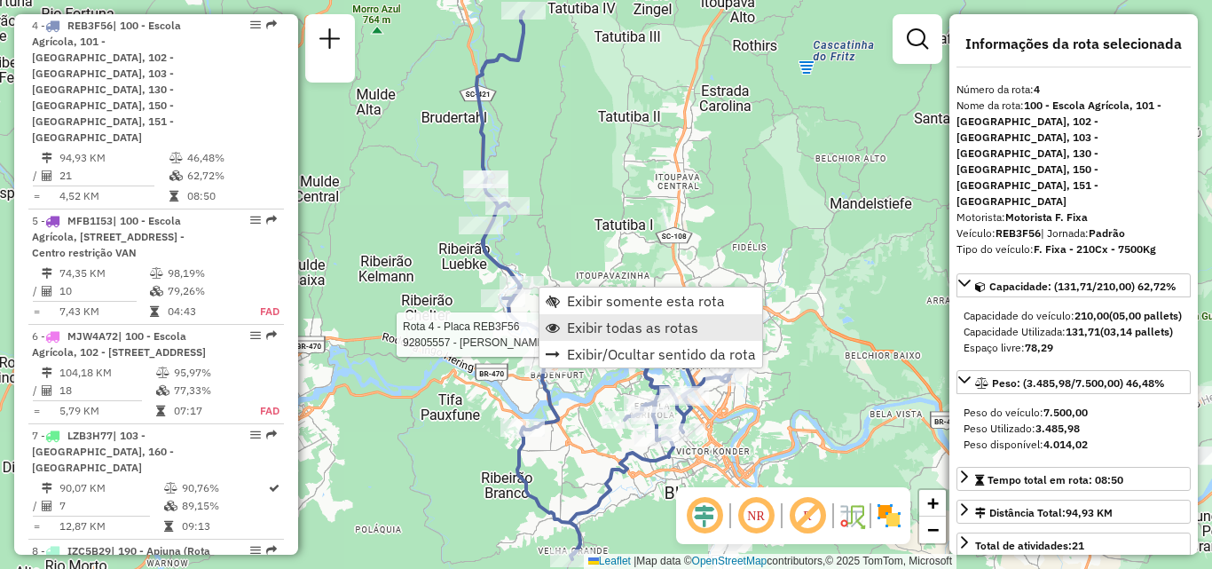
click at [588, 331] on span "Exibir todas as rotas" at bounding box center [632, 327] width 131 height 14
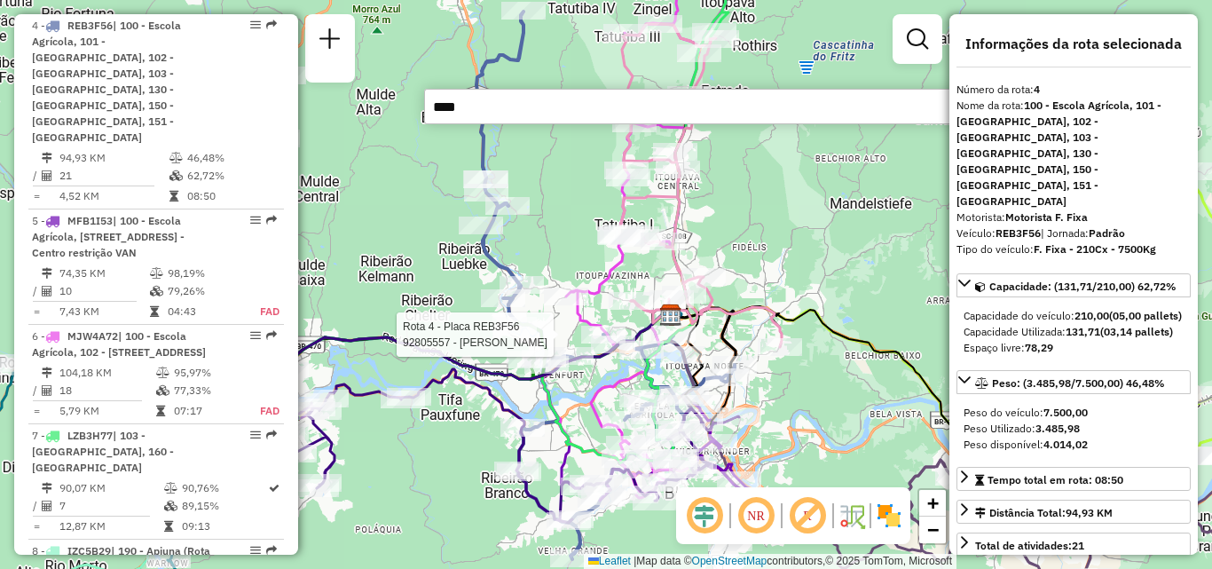
type input "*****"
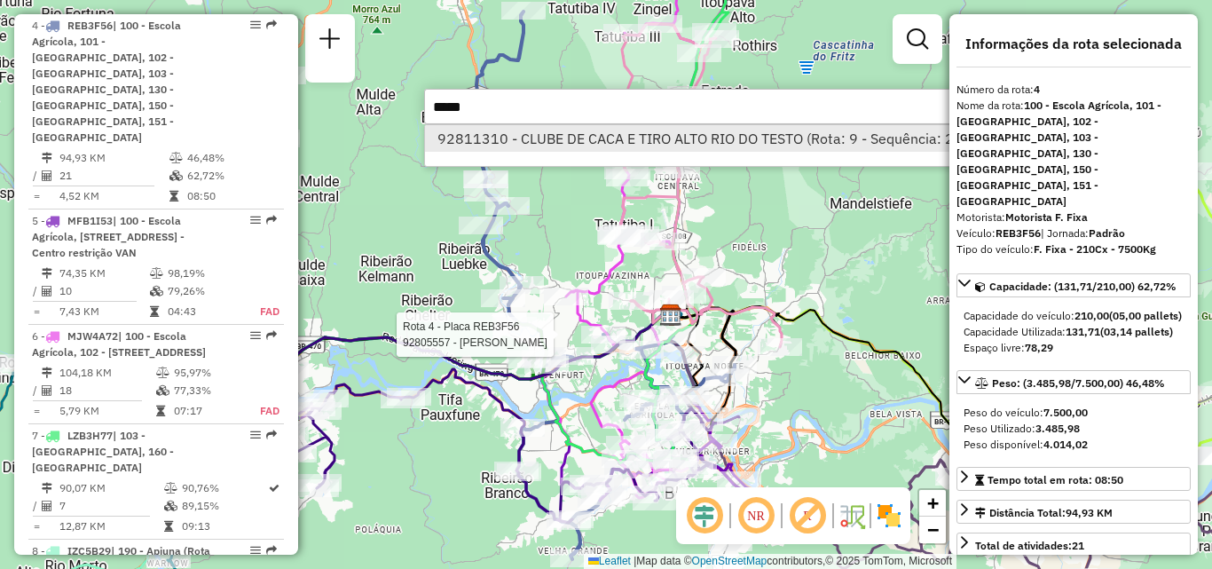
click at [660, 133] on li "92811310 - CLUBE DE CACA E TIRO ALTO RIO DO TESTO (Rota: 9 - Sequência: 2)" at bounding box center [697, 138] width 545 height 27
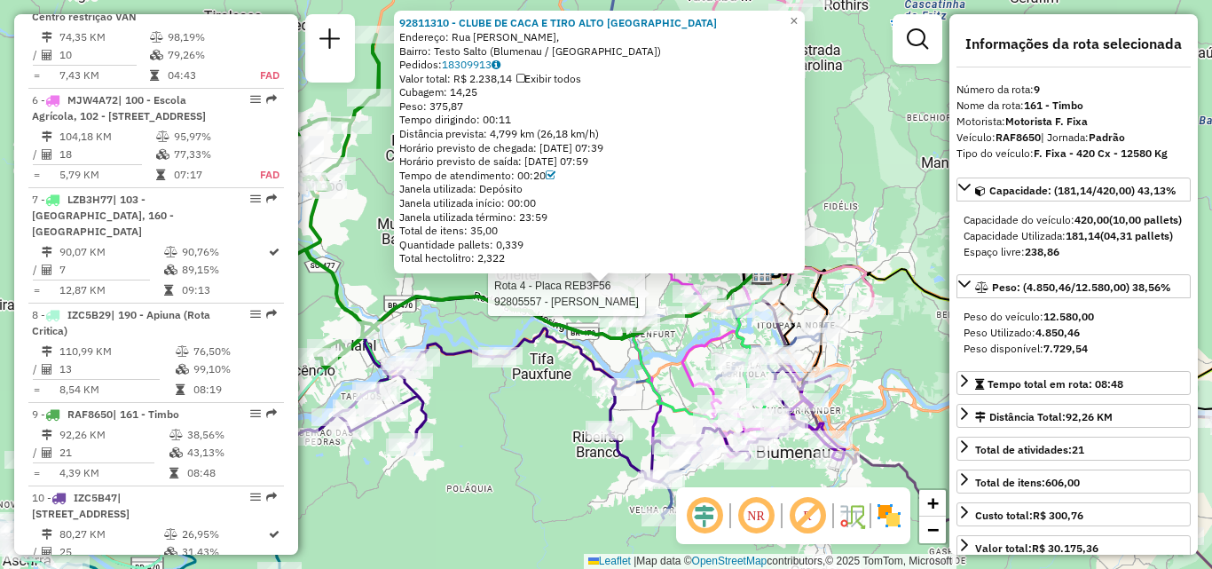
scroll to position [1581, 0]
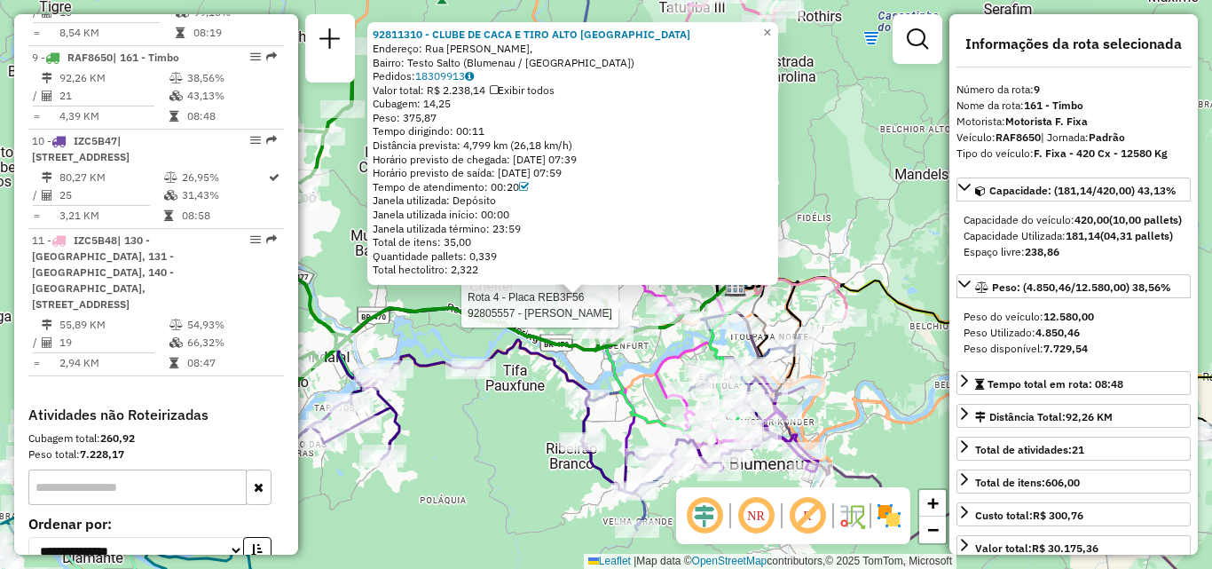
drag, startPoint x: 635, startPoint y: 373, endPoint x: 595, endPoint y: 408, distance: 53.4
click at [600, 408] on icon at bounding box center [561, 198] width 467 height 486
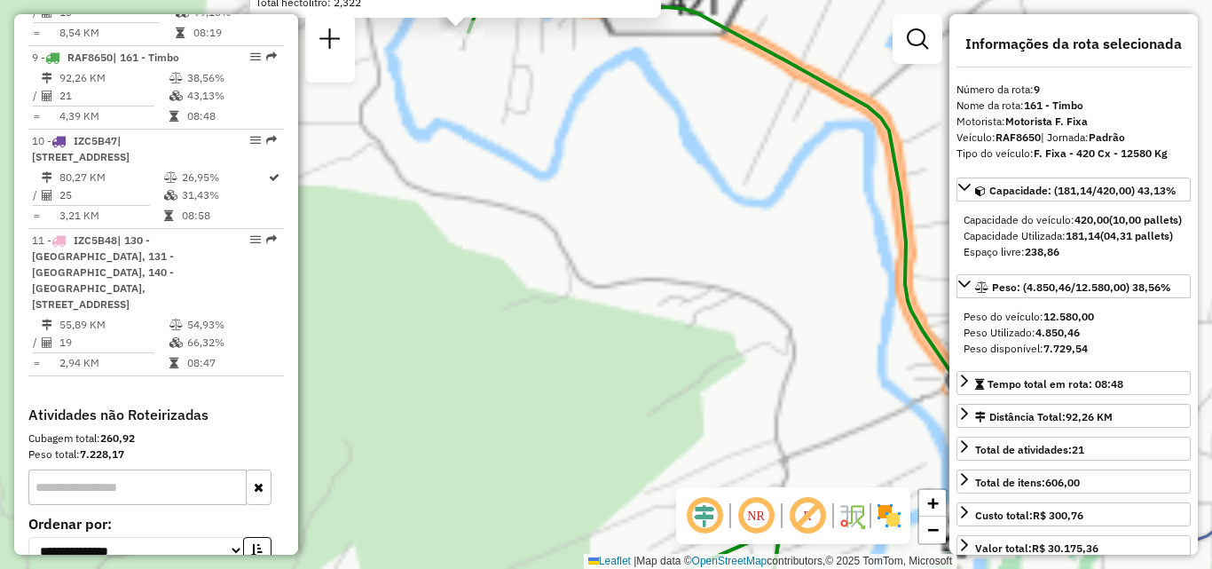
drag, startPoint x: 598, startPoint y: 308, endPoint x: 630, endPoint y: 435, distance: 130.9
click at [630, 435] on div "Rota 4 - Placa REB3F56 92805557 - [PERSON_NAME] Rota 4 - Placa REB3F56 92805975…" at bounding box center [606, 284] width 1212 height 569
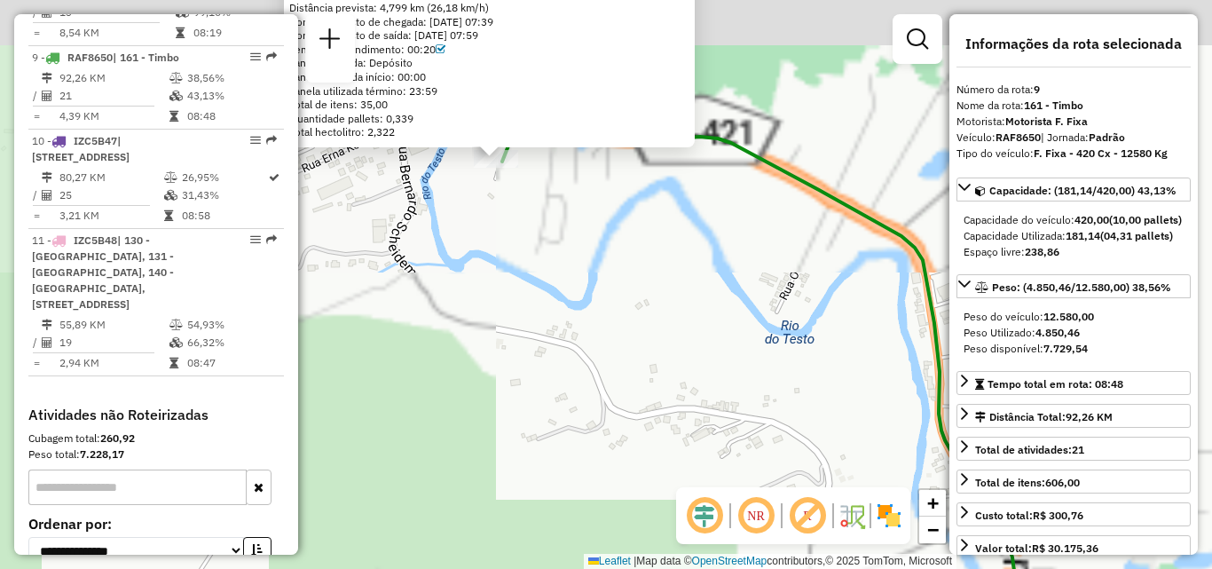
drag, startPoint x: 624, startPoint y: 300, endPoint x: 637, endPoint y: 383, distance: 83.6
click at [637, 383] on div "Rota 4 - Placa REB3F56 92805557 - [PERSON_NAME] Rota 4 - Placa REB3F56 92805975…" at bounding box center [606, 284] width 1212 height 569
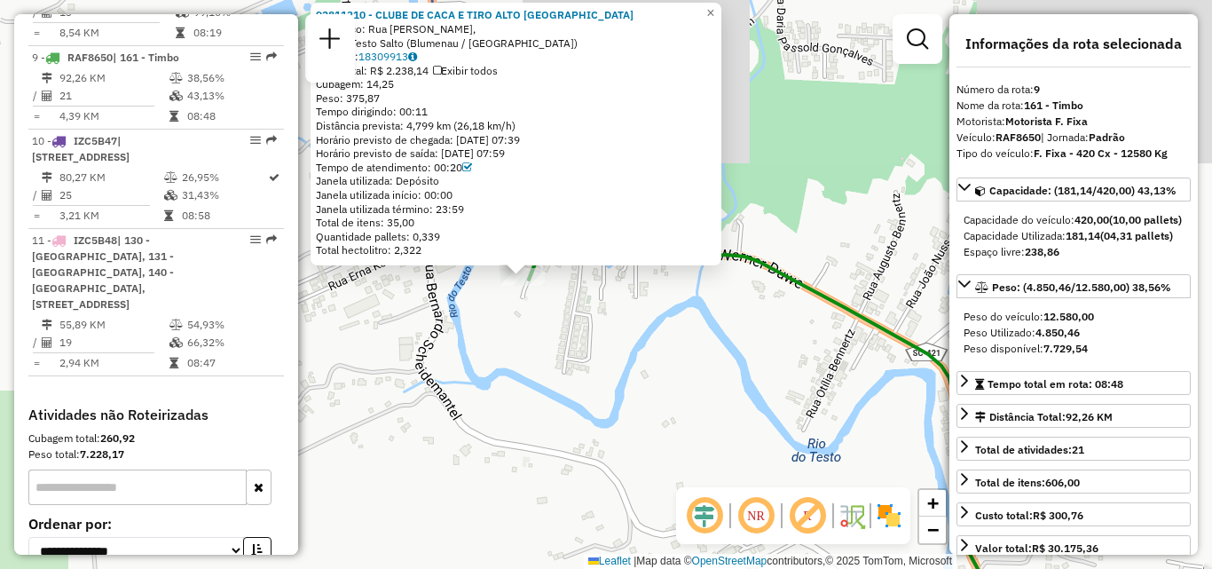
drag, startPoint x: 585, startPoint y: 335, endPoint x: 678, endPoint y: 435, distance: 136.9
click at [678, 435] on div "Rota 4 - Placa REB3F56 92805557 - [PERSON_NAME] Rota 4 - Placa REB3F56 92805975…" at bounding box center [606, 284] width 1212 height 569
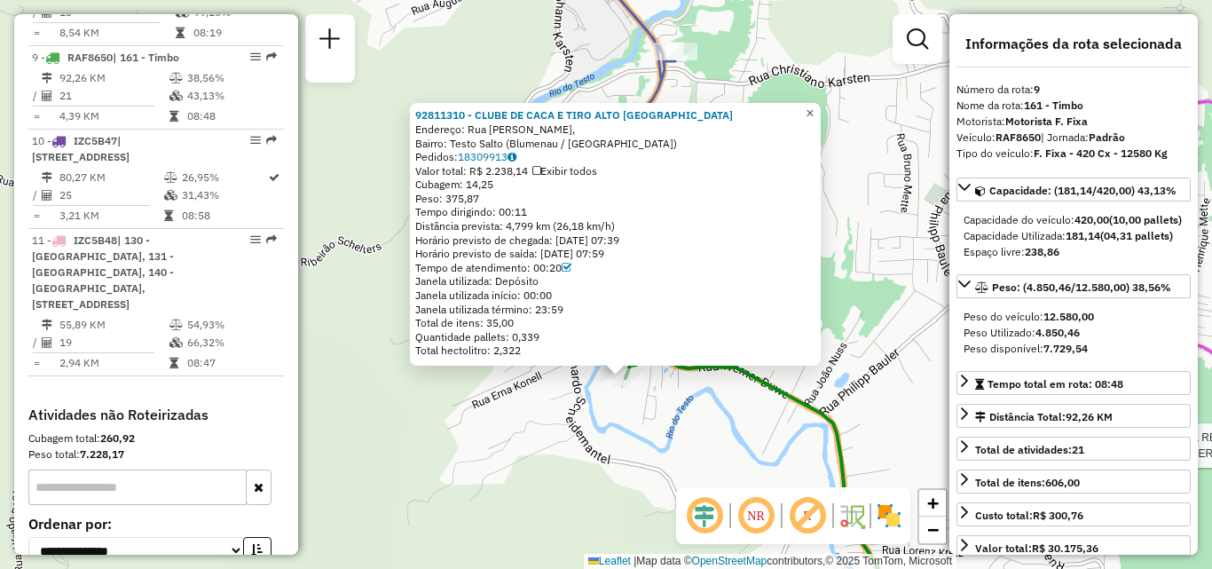
click at [814, 106] on span "×" at bounding box center [810, 113] width 8 height 15
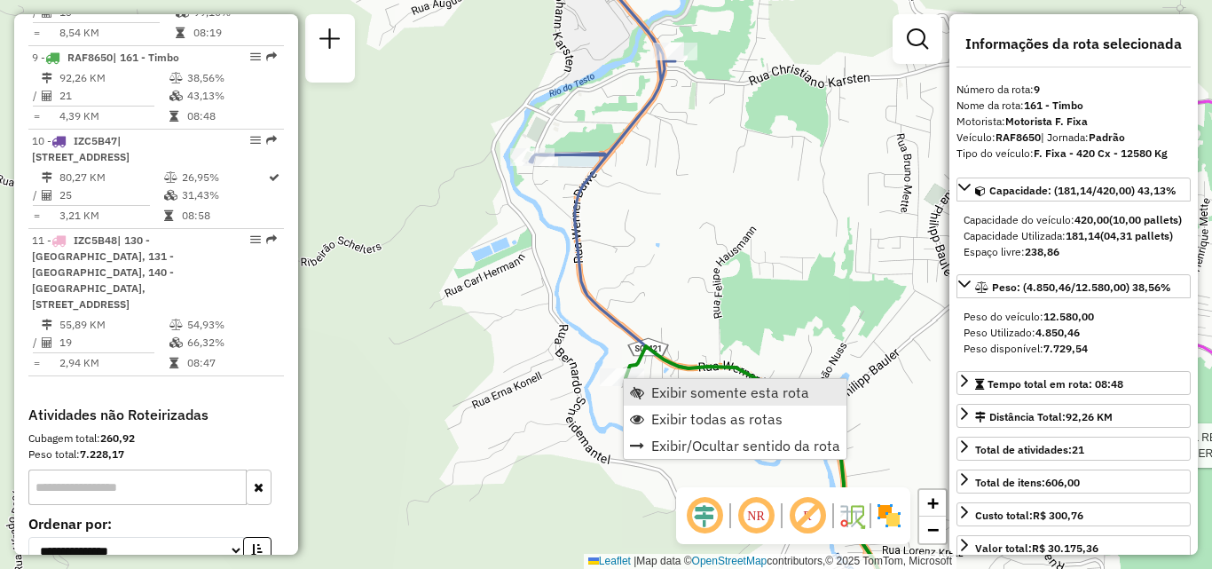
click at [683, 387] on span "Exibir somente esta rota" at bounding box center [730, 392] width 158 height 14
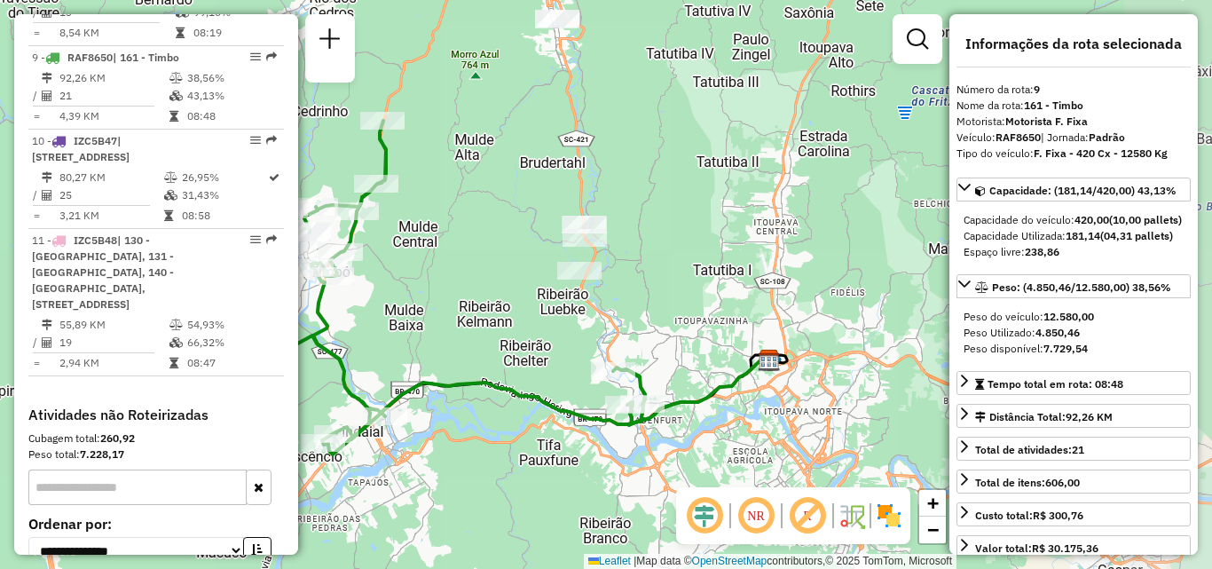
drag, startPoint x: 572, startPoint y: 365, endPoint x: 532, endPoint y: 383, distance: 44.1
click at [532, 383] on div "Janela de atendimento Grade de atendimento Capacidade Transportadoras Veículos …" at bounding box center [606, 284] width 1212 height 569
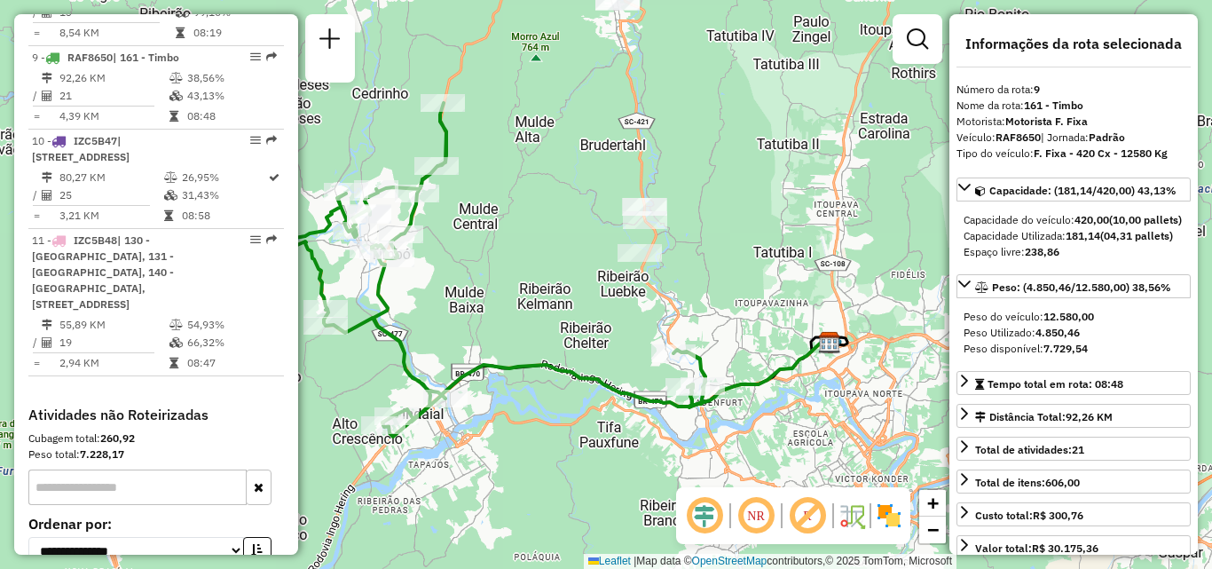
drag, startPoint x: 722, startPoint y: 351, endPoint x: 695, endPoint y: 371, distance: 34.3
click at [782, 335] on div "Janela de atendimento Grade de atendimento Capacidade Transportadoras Veículos …" at bounding box center [606, 284] width 1212 height 569
